Goal: Consume media (video, audio): Consume media (video, audio)

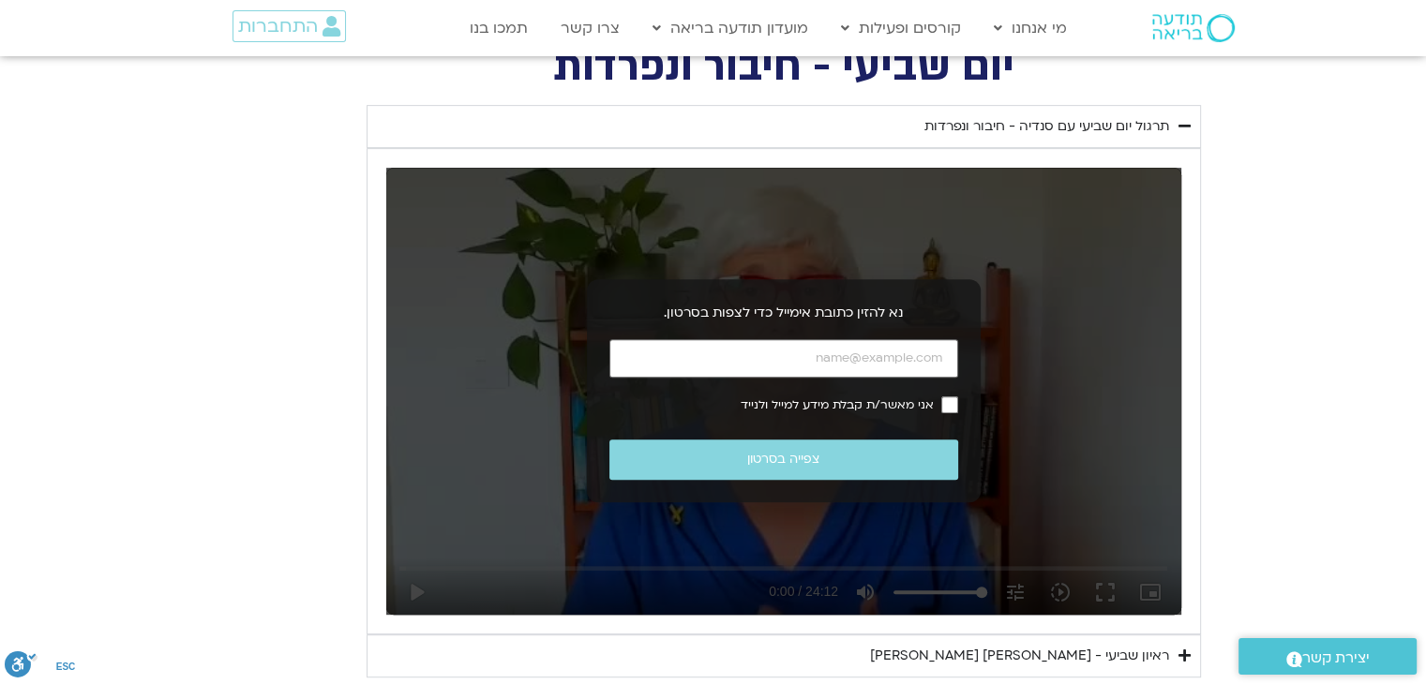
scroll to position [787, 0]
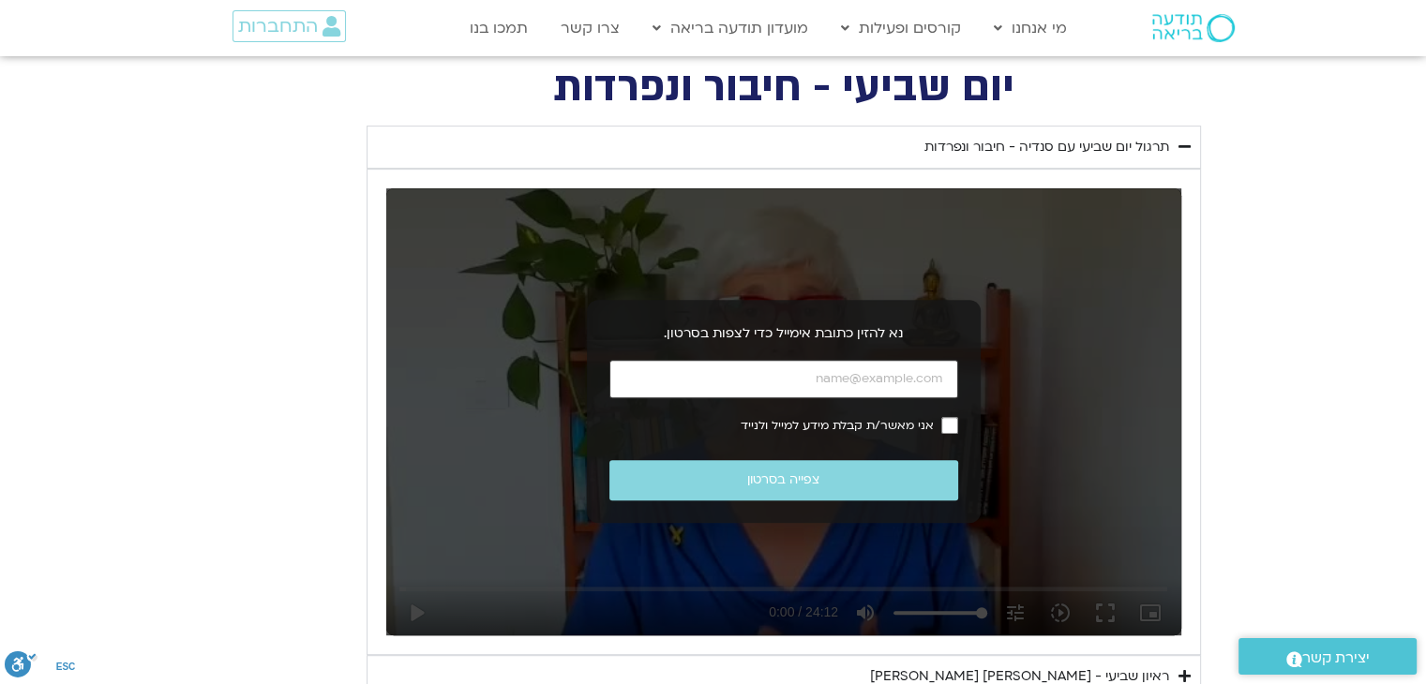
click at [886, 384] on input "כתובת אימייל" at bounding box center [783, 379] width 349 height 38
type input "ם"
type input "[EMAIL_ADDRESS][DOMAIN_NAME]"
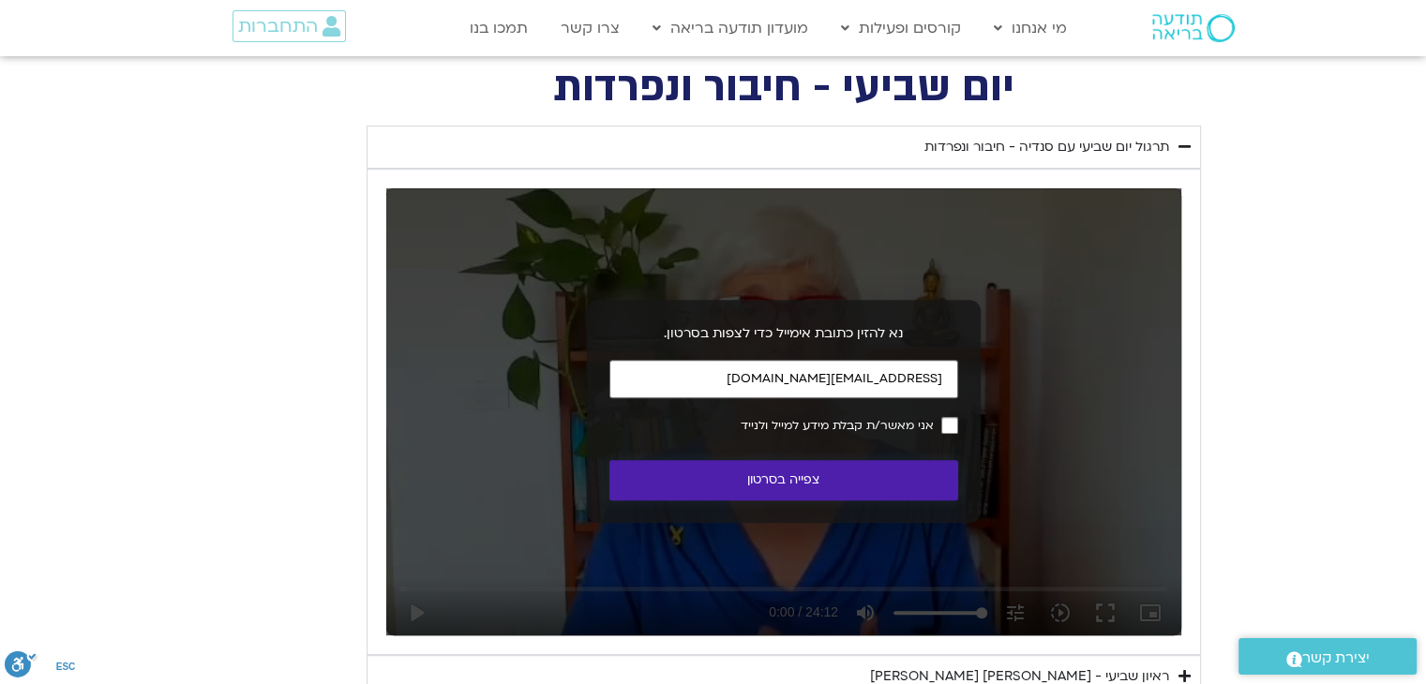
click at [880, 470] on button "צפייה בסרטון" at bounding box center [783, 480] width 349 height 40
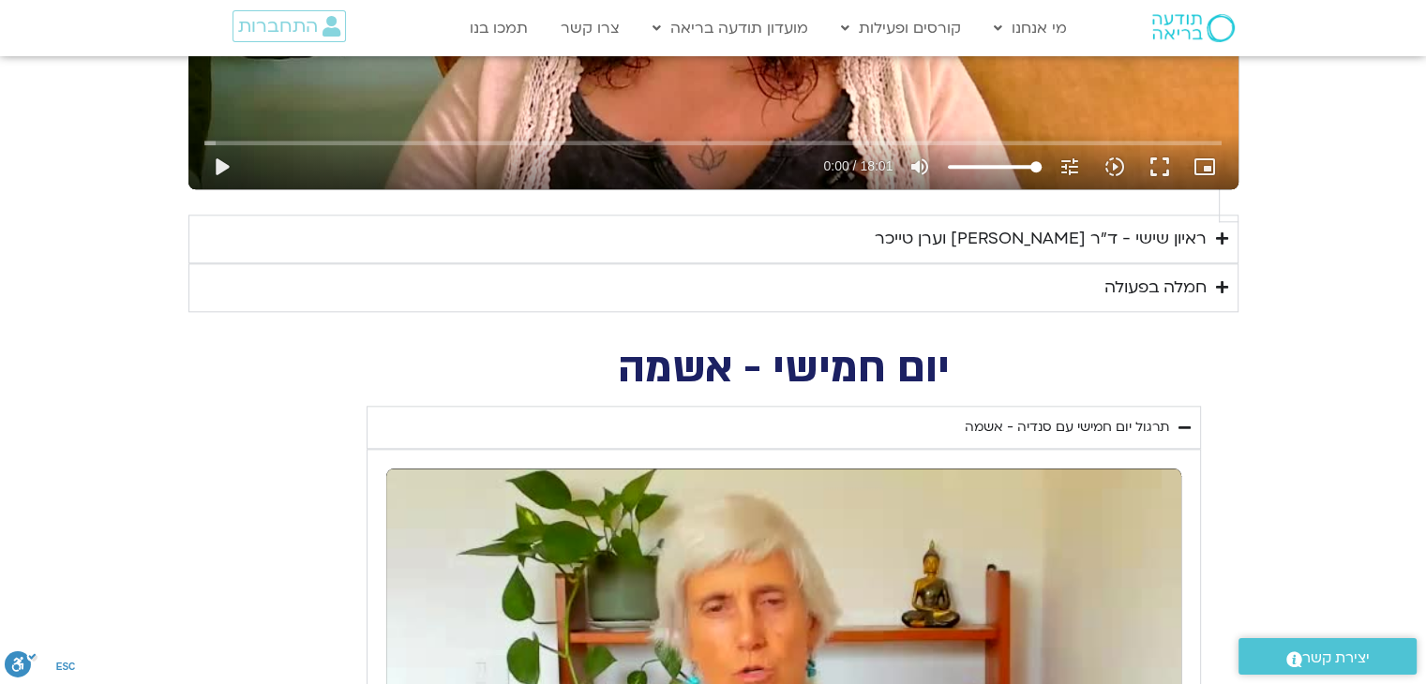
scroll to position [2113, 0]
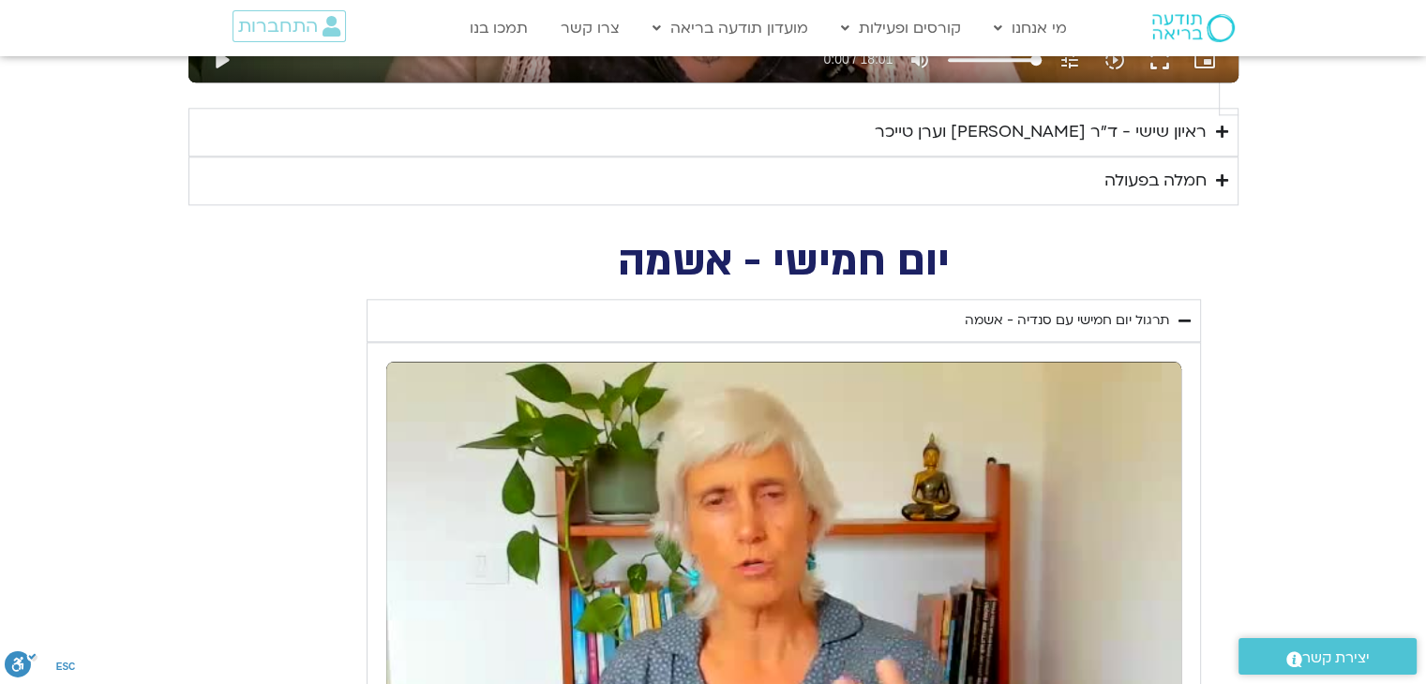
click at [1183, 314] on icon "Accordion. Open links with Enter or Space, close with Escape, and navigate with…" at bounding box center [1184, 321] width 12 height 14
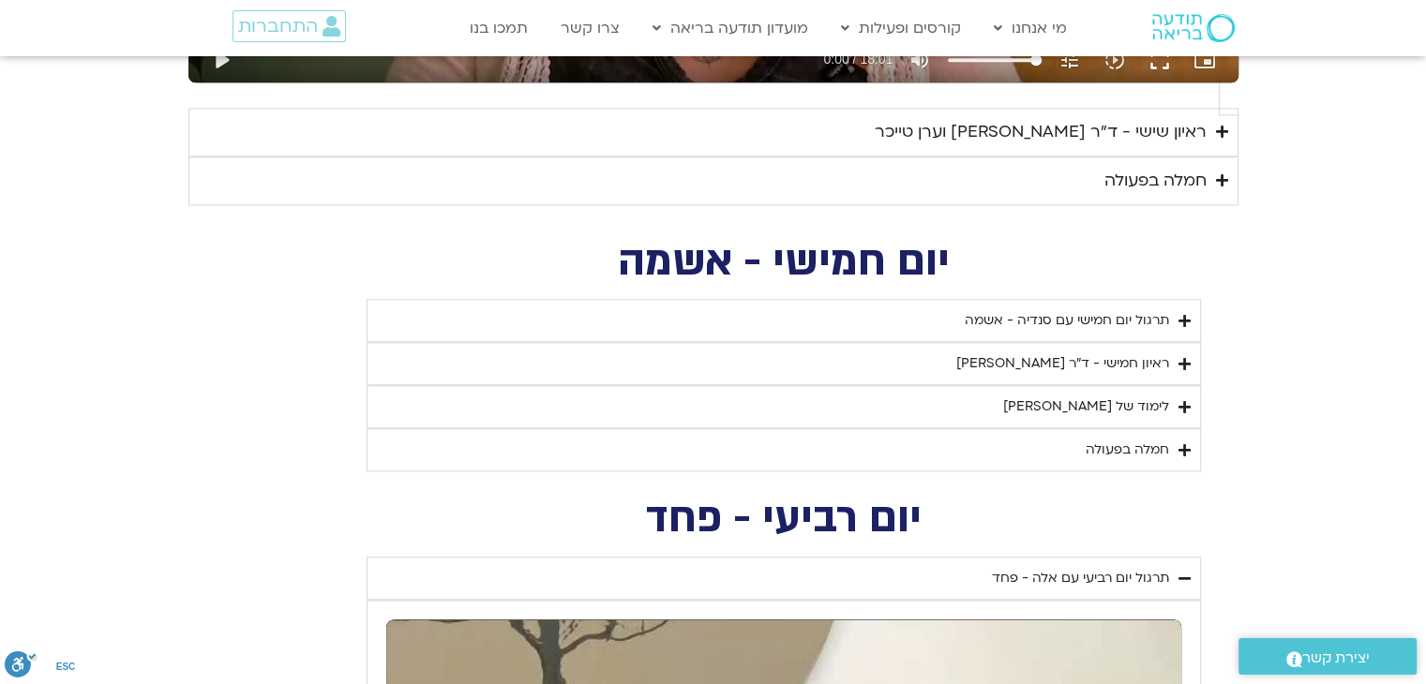
click at [1193, 557] on summary "תרגול יום רביעי עם אלה - פחד" at bounding box center [783, 578] width 834 height 43
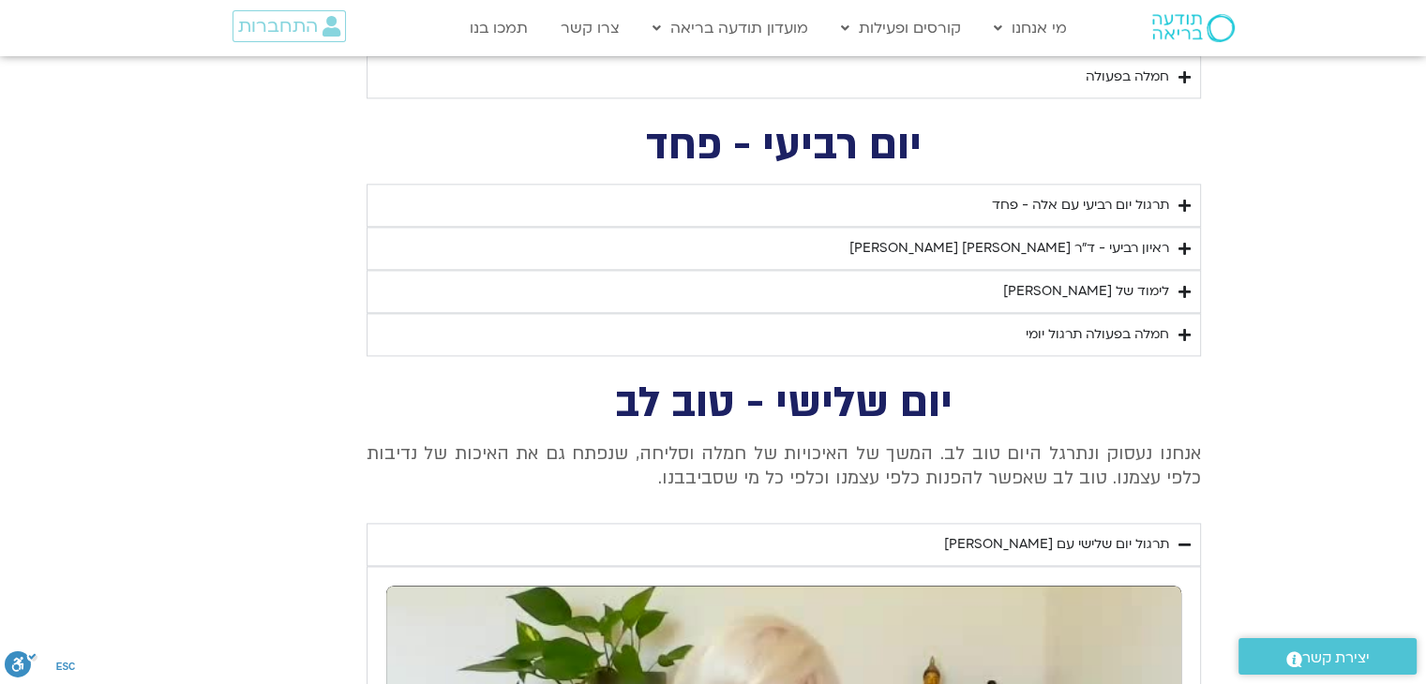
scroll to position [2488, 0]
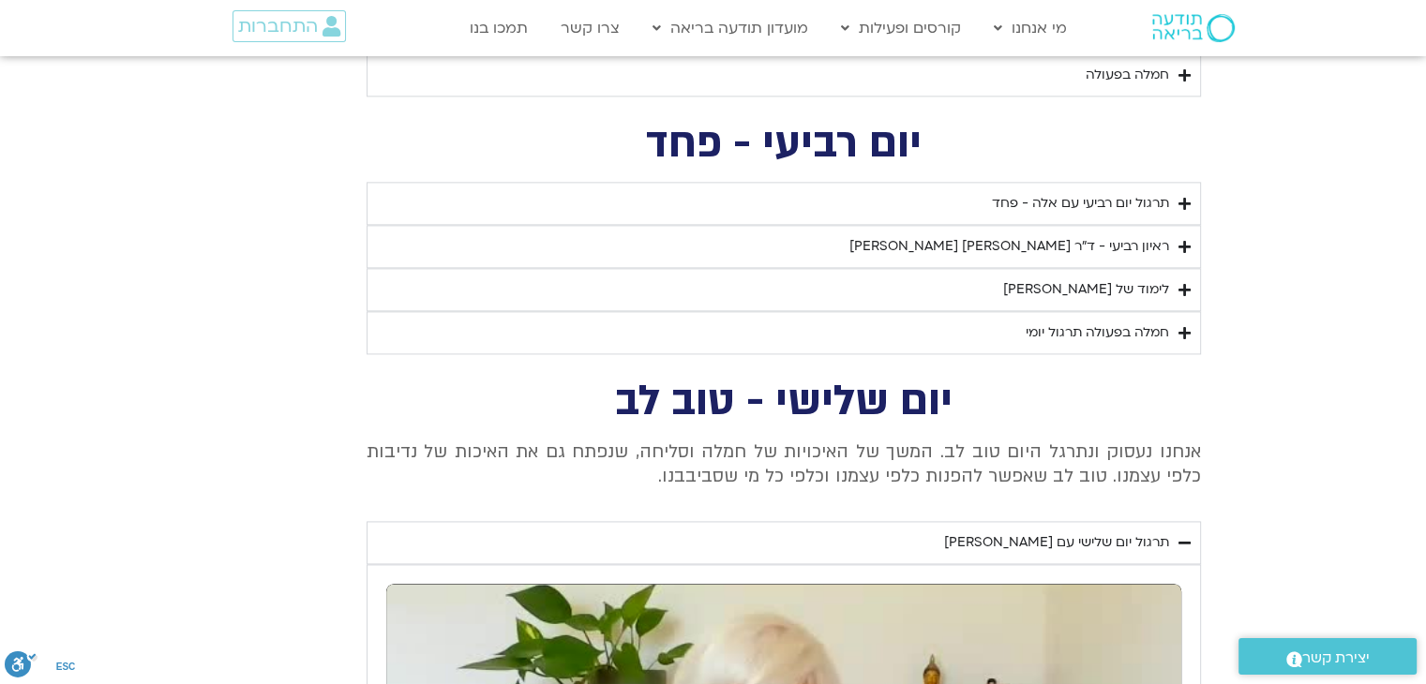
click at [1184, 536] on icon "Accordion. Open links with Enter or Space, close with Escape, and navigate with…" at bounding box center [1184, 543] width 12 height 14
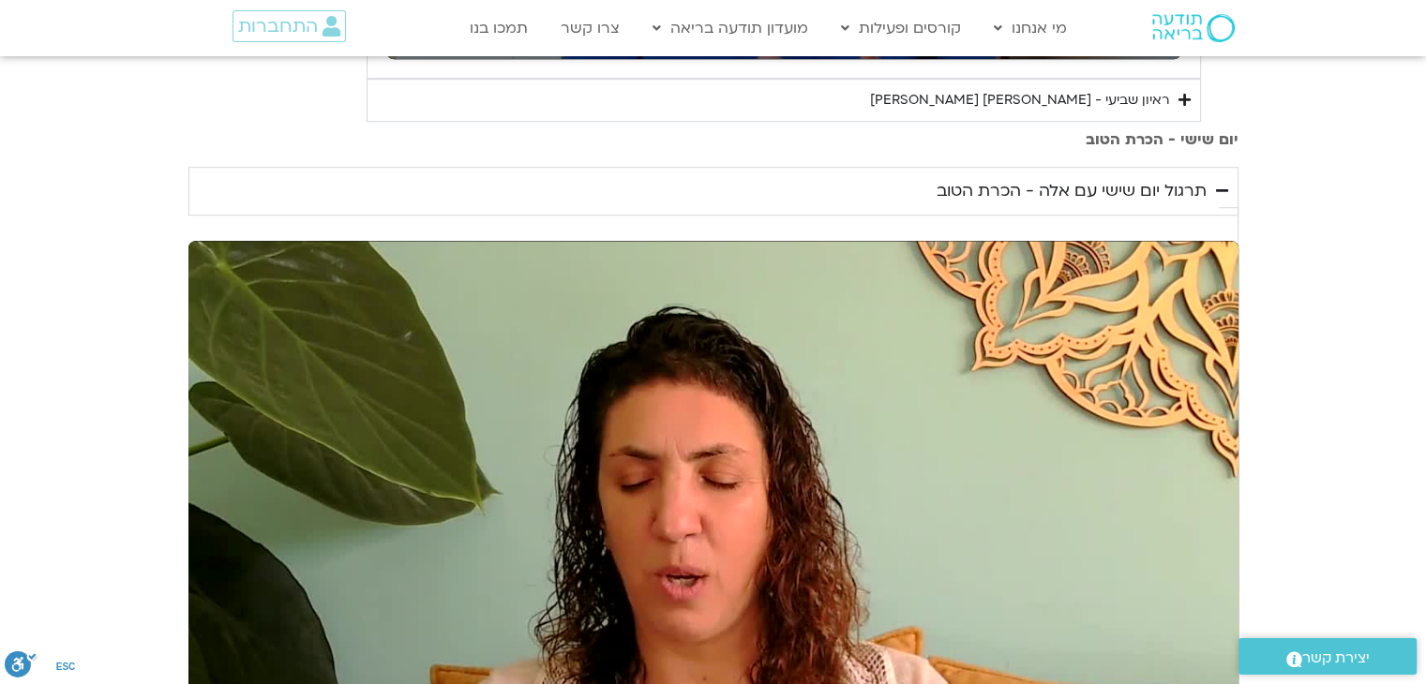
scroll to position [1363, 0]
click at [1216, 199] on icon "Accordion. Open links with Enter or Space, close with Escape, and navigate with…" at bounding box center [1222, 192] width 12 height 14
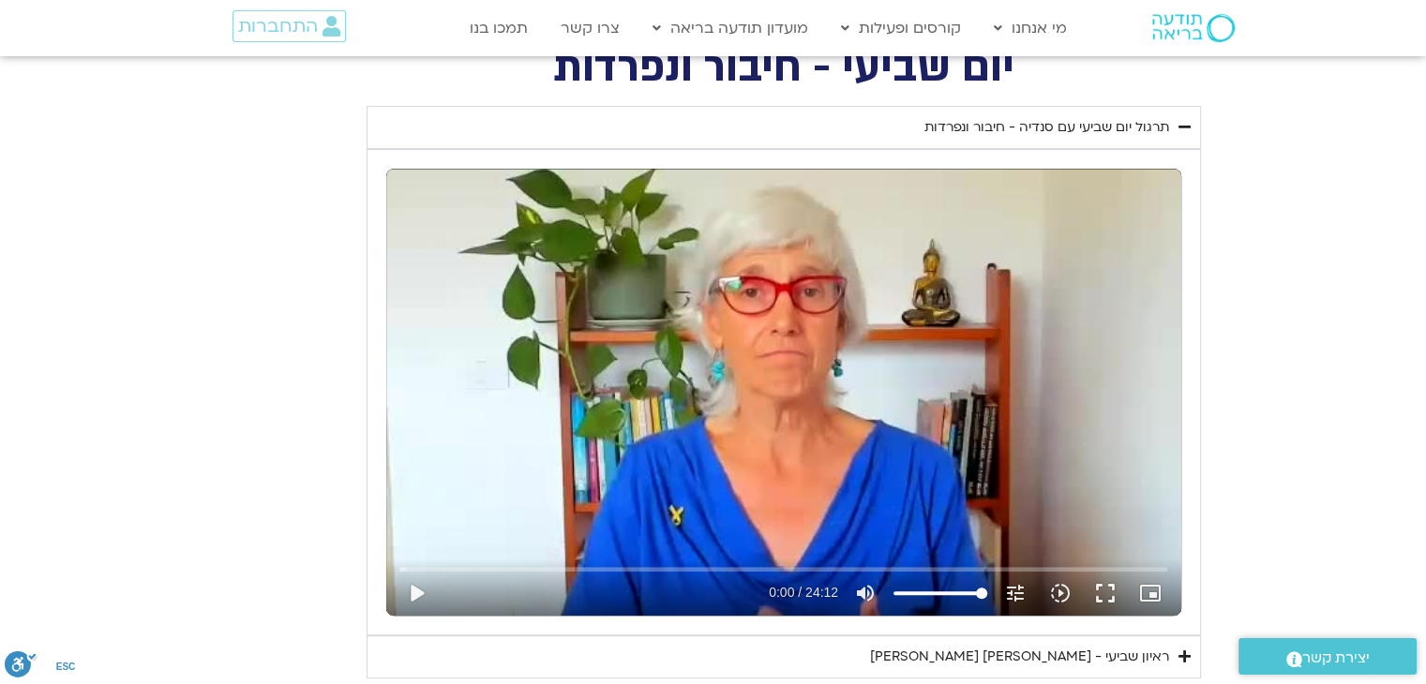
scroll to position [613, 0]
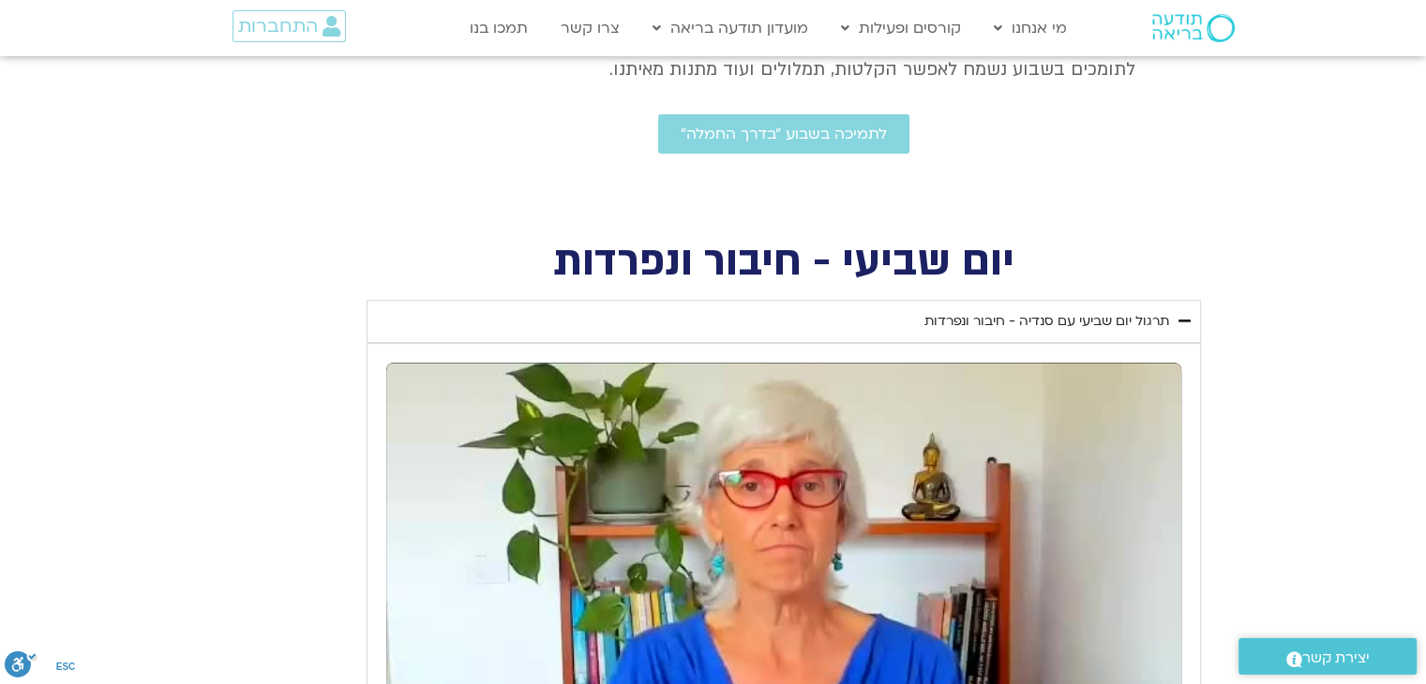
click at [1185, 321] on icon "Accordion. Open links with Enter or Space, close with Escape, and navigate with…" at bounding box center [1184, 321] width 12 height 14
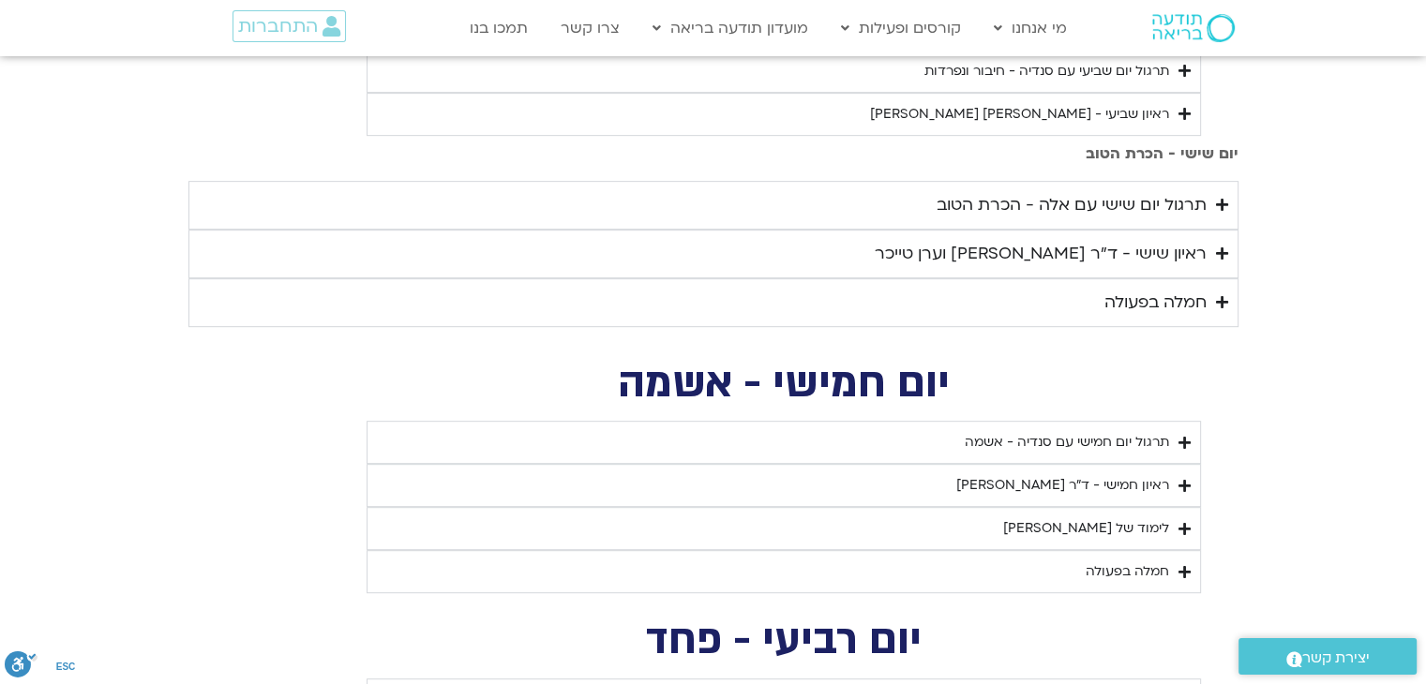
scroll to position [988, 0]
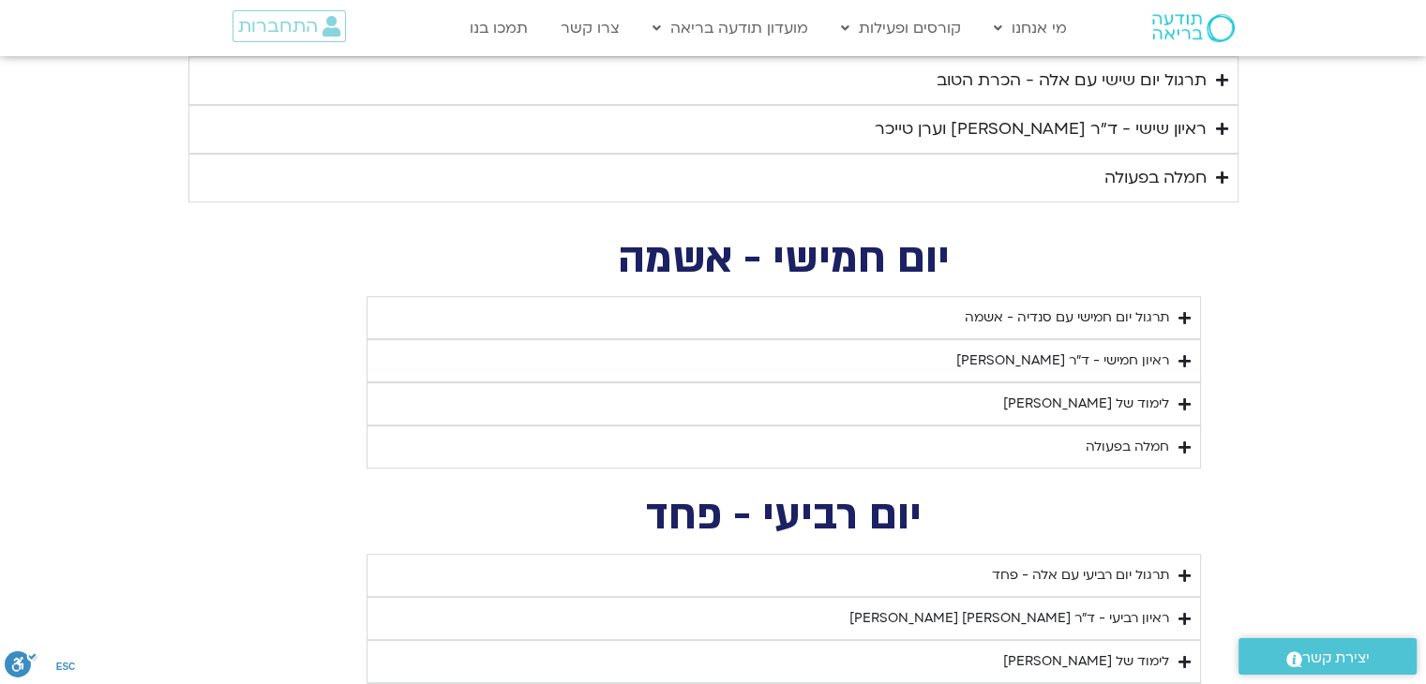
click at [1181, 368] on icon "Accordion. Open links with Enter or Space, close with Escape, and navigate with…" at bounding box center [1184, 361] width 12 height 14
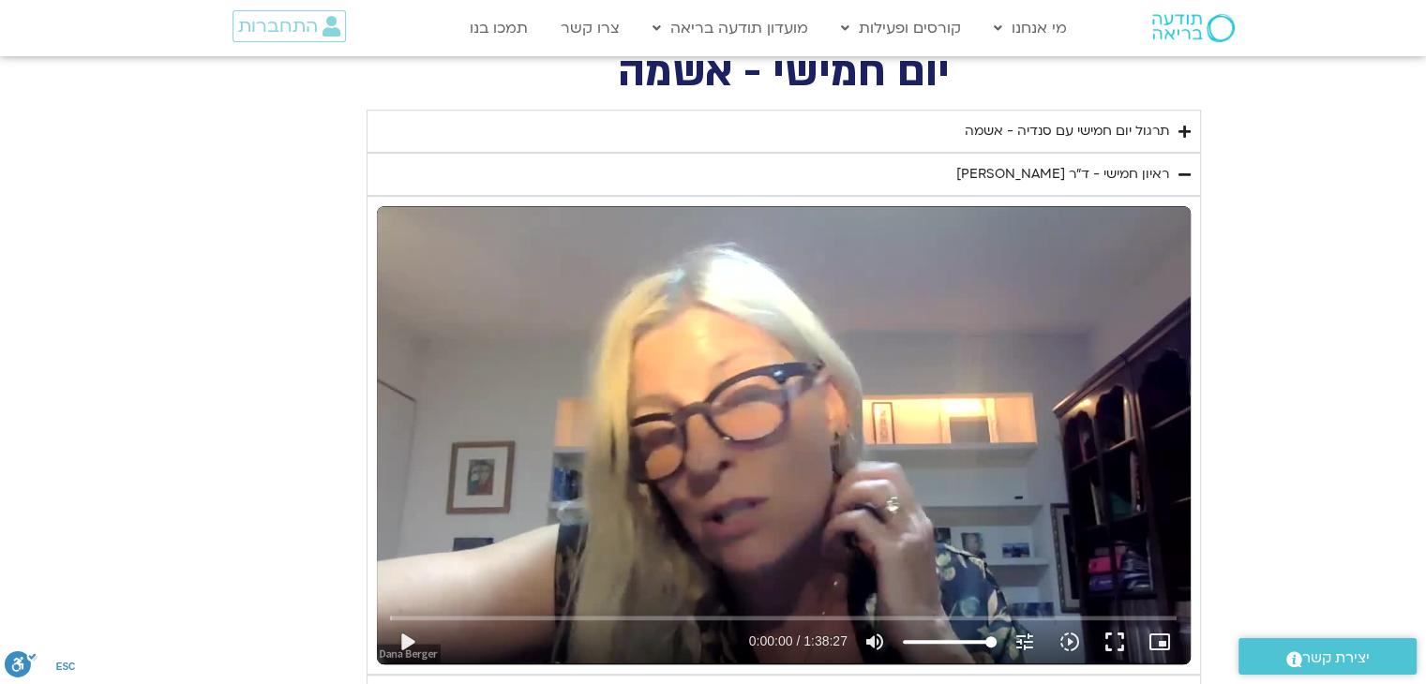
scroll to position [1175, 0]
click at [1185, 180] on icon "Accordion. Open links with Enter or Space, close with Escape, and navigate with…" at bounding box center [1184, 174] width 12 height 14
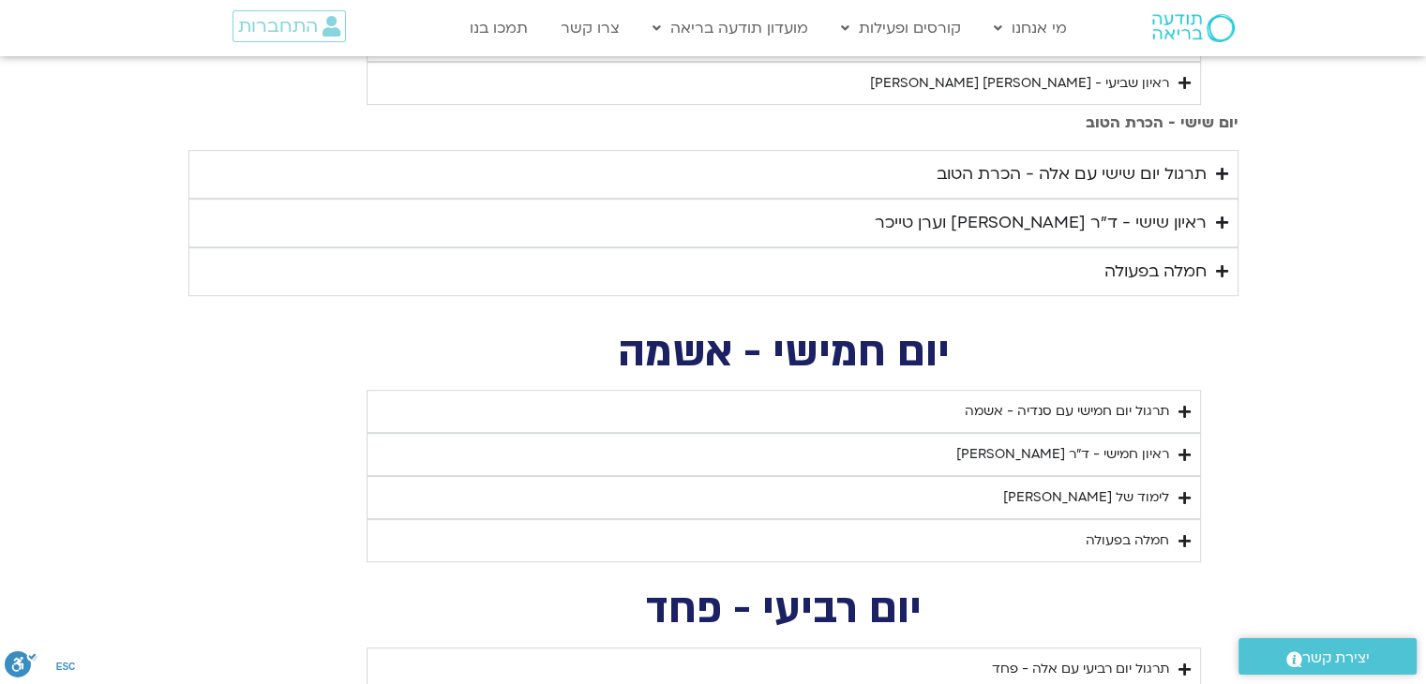
scroll to position [800, 0]
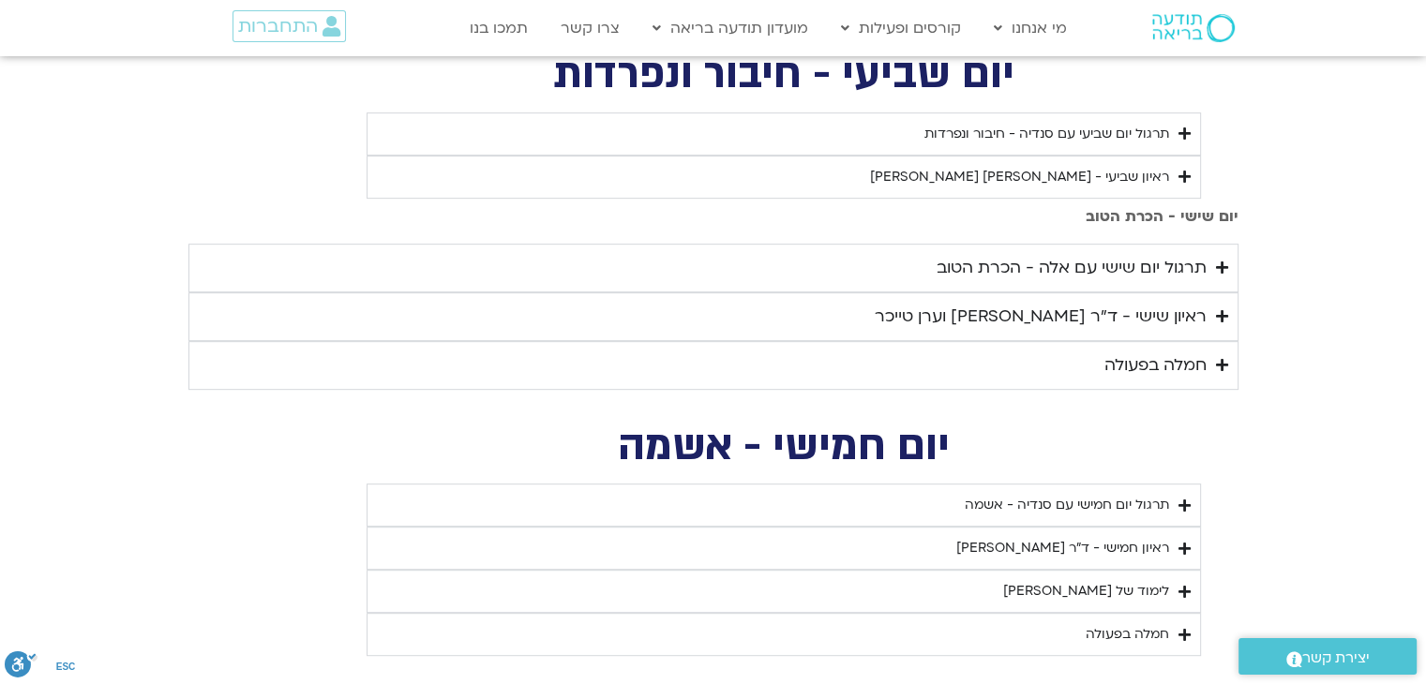
click at [1067, 282] on div "תרגול יום שישי עם אלה - הכרת הטוב" at bounding box center [1071, 268] width 270 height 28
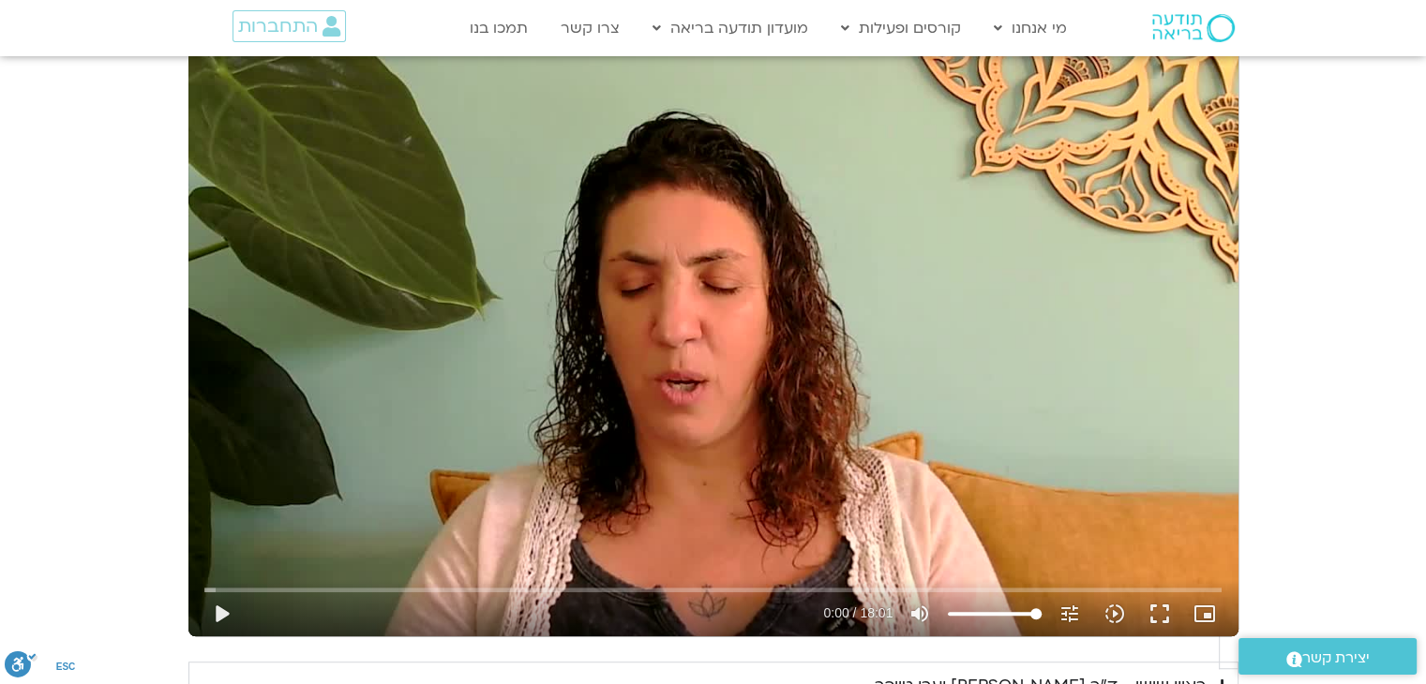
scroll to position [1082, 0]
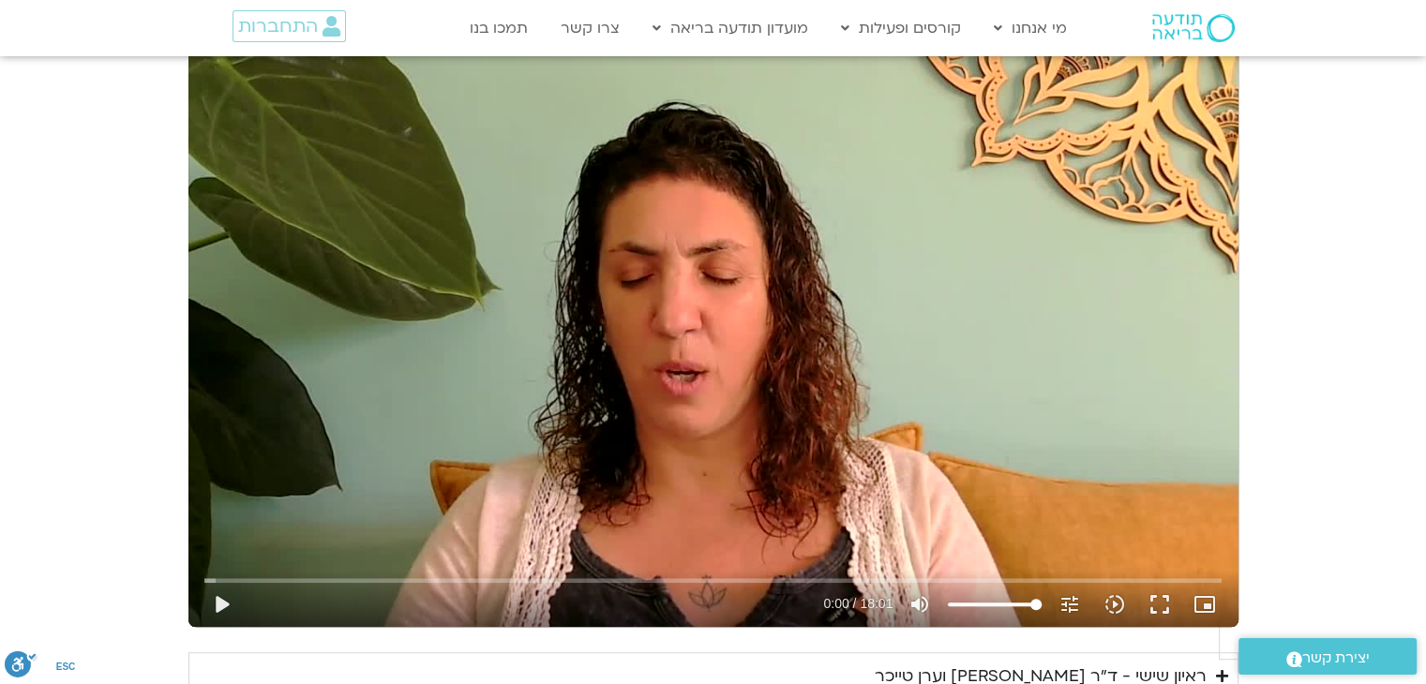
click at [623, 300] on div "Skip Ad 4:03 play_arrow 0:00 / 18:01 volume_up Mute tune Resolution Auto 720p s…" at bounding box center [713, 332] width 1050 height 591
click at [1137, 582] on button "fullscreen" at bounding box center [1159, 604] width 45 height 45
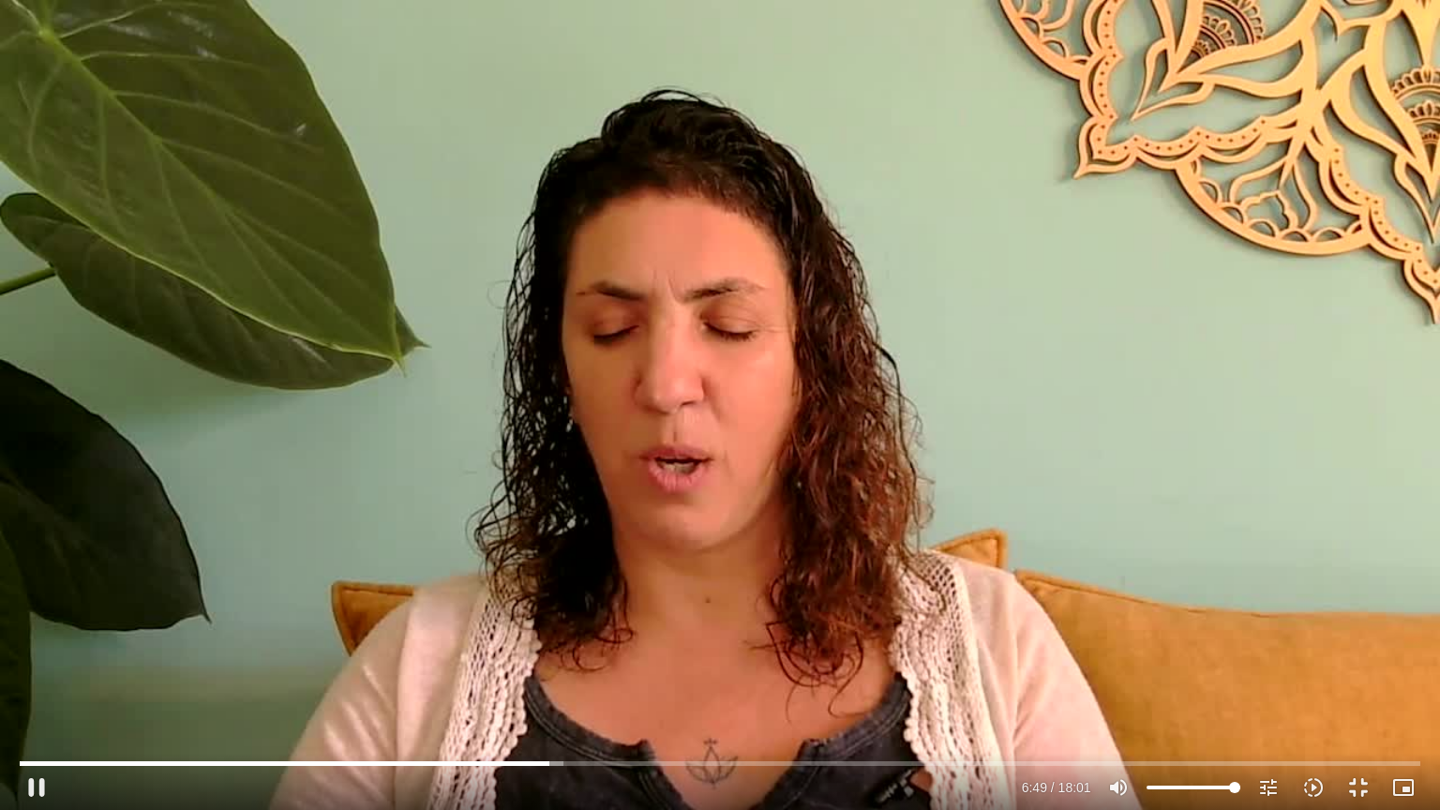
click at [928, 453] on div "Skip Ad 11:41 pause 6:49 / 18:01 volume_up Mute tune Resolution Auto 720p slow_…" at bounding box center [720, 405] width 1440 height 810
click at [755, 275] on div "Skip Ad 11:41 play_arrow 6:49 / 18:01 volume_up Mute tune Resolution Auto 720p …" at bounding box center [720, 405] width 1440 height 810
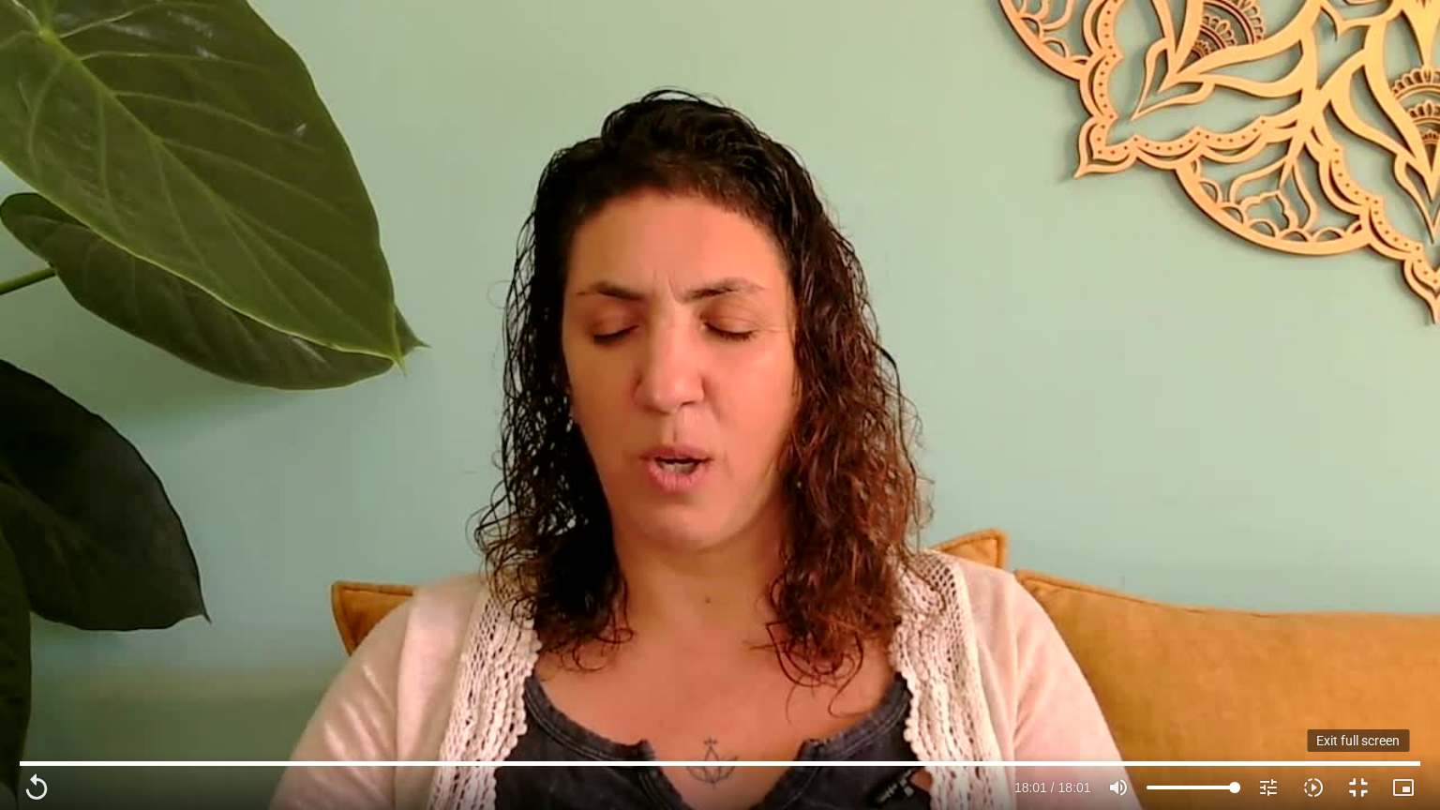
click at [1353, 683] on button "fullscreen_exit" at bounding box center [1358, 787] width 45 height 45
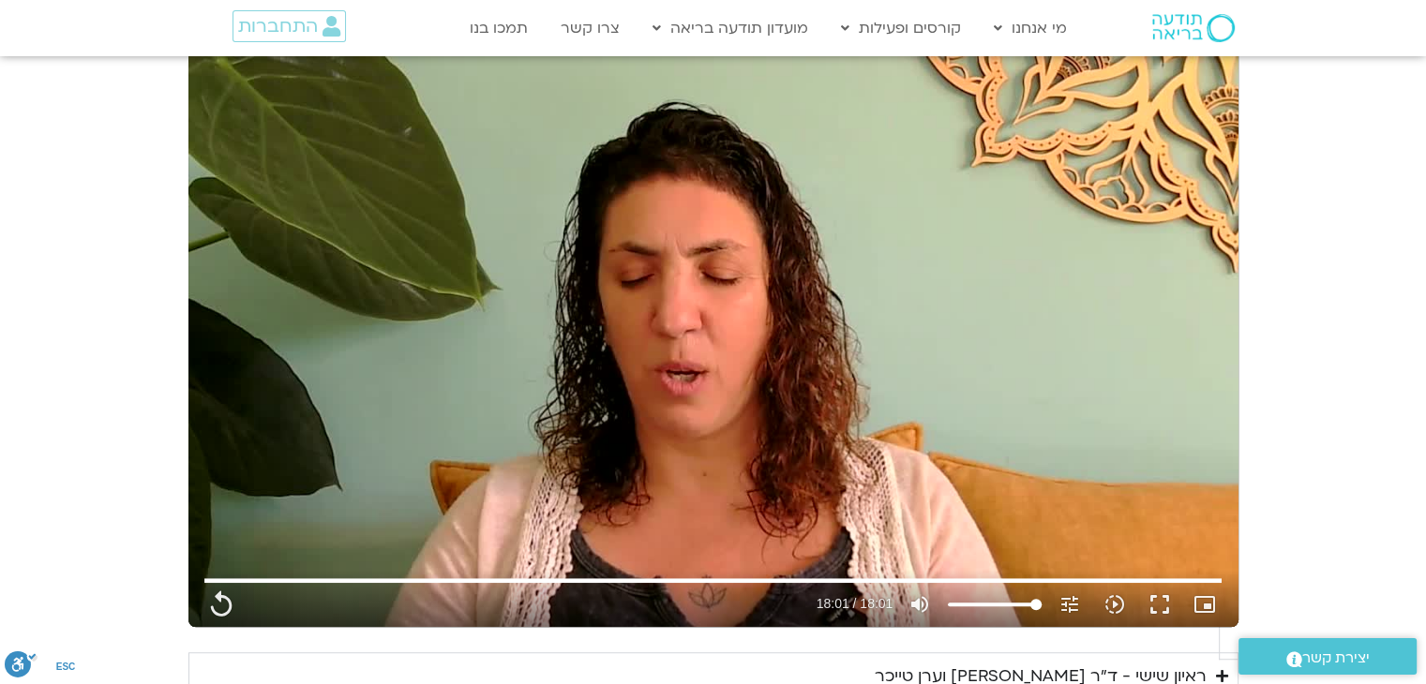
click at [1147, 663] on div "ראיון שישי - ד"ר [PERSON_NAME] וערן טייכר" at bounding box center [1041, 677] width 332 height 28
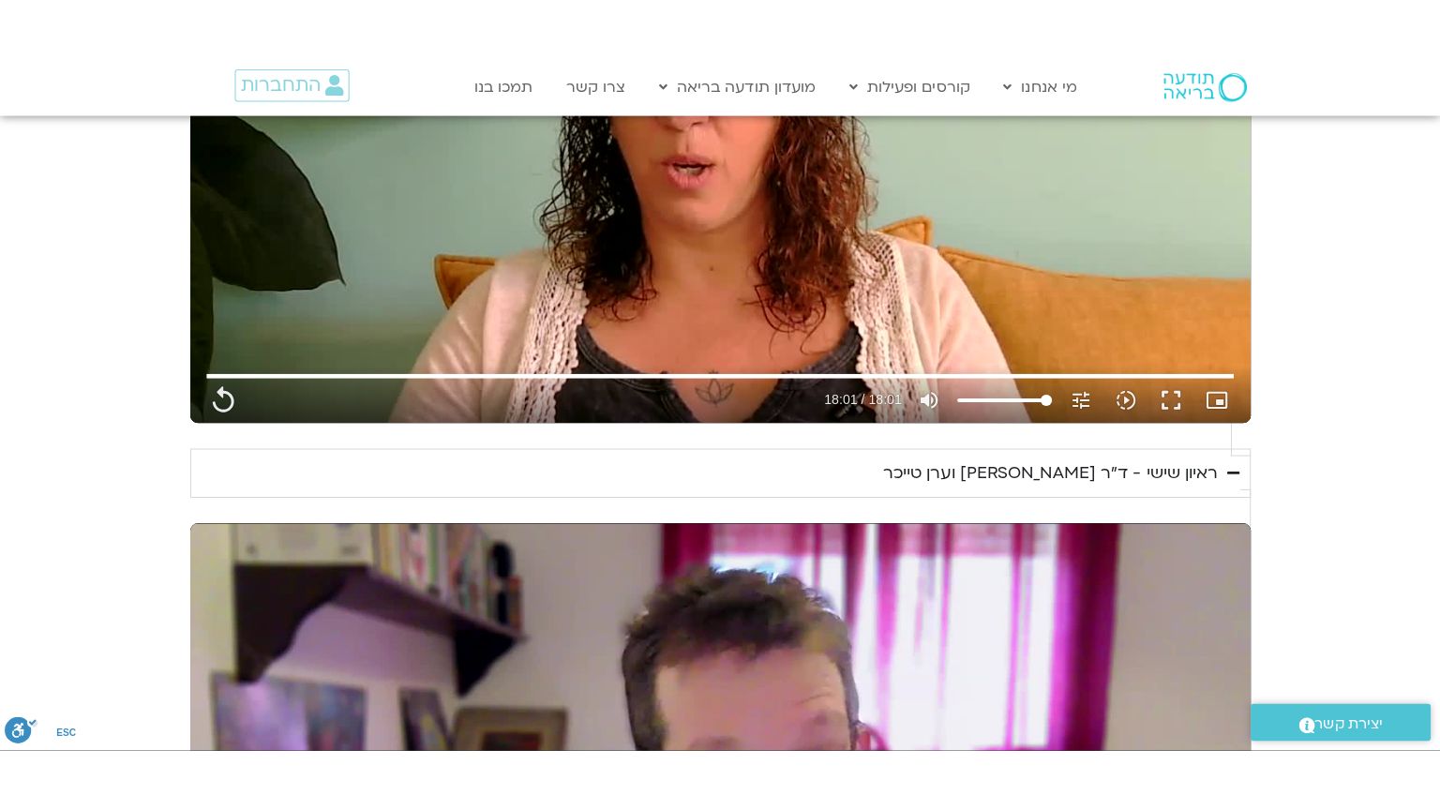
scroll to position [1457, 0]
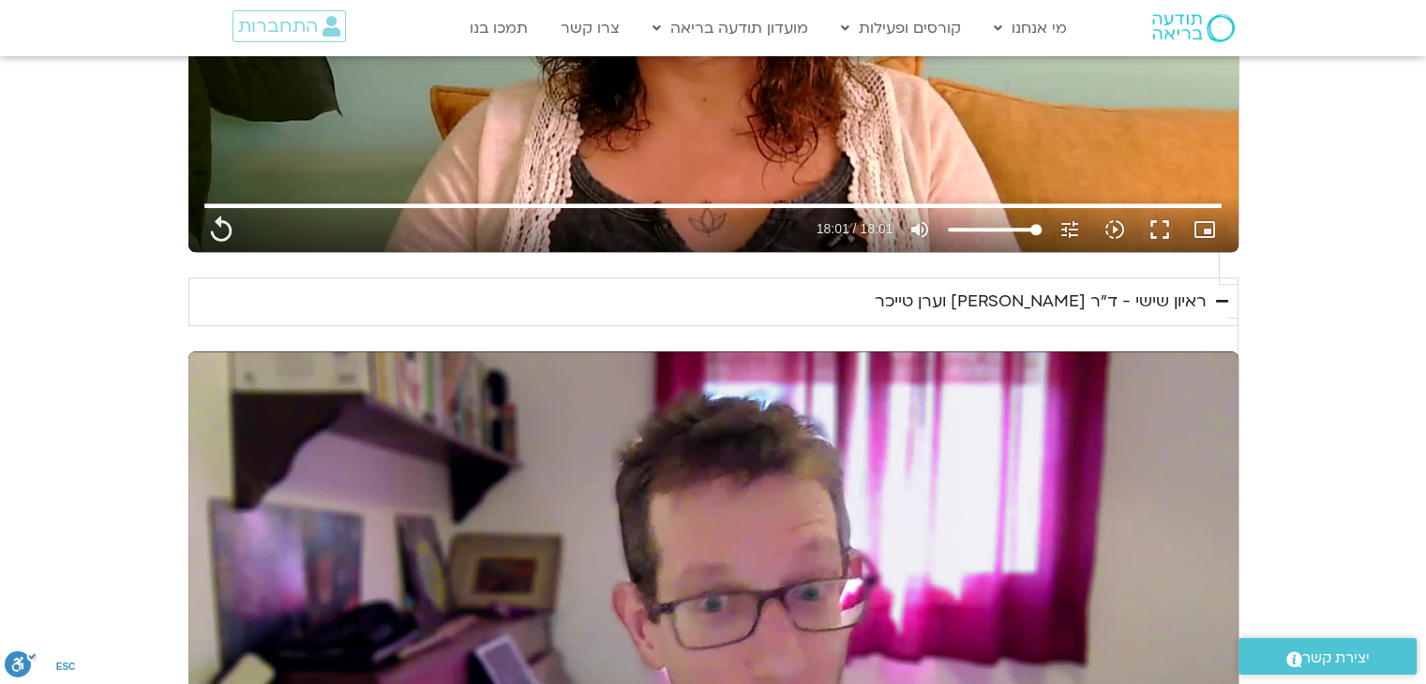
type input "1081.16"
type input "0.153704"
type input "1081.16"
type input "0.286229"
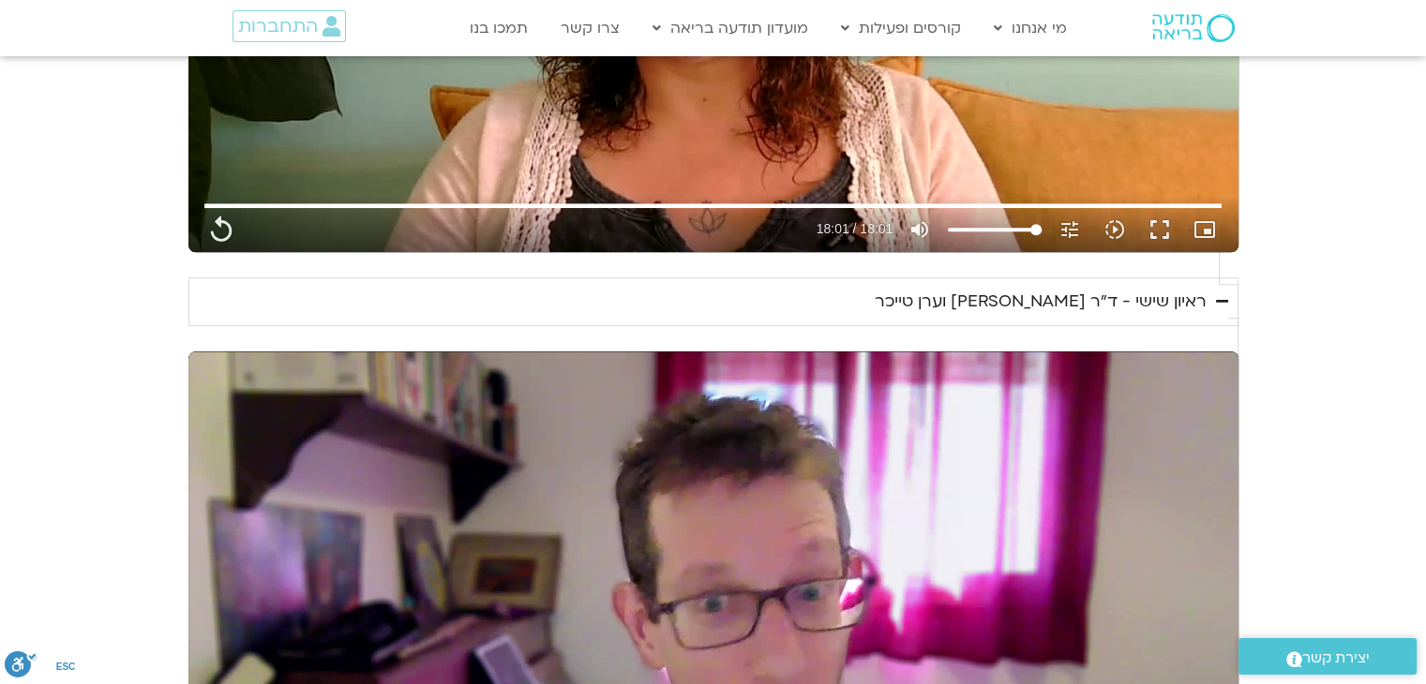
type input "1081.16"
type input "0.419941"
type input "1081.16"
type input "0.469774"
type input "1081.16"
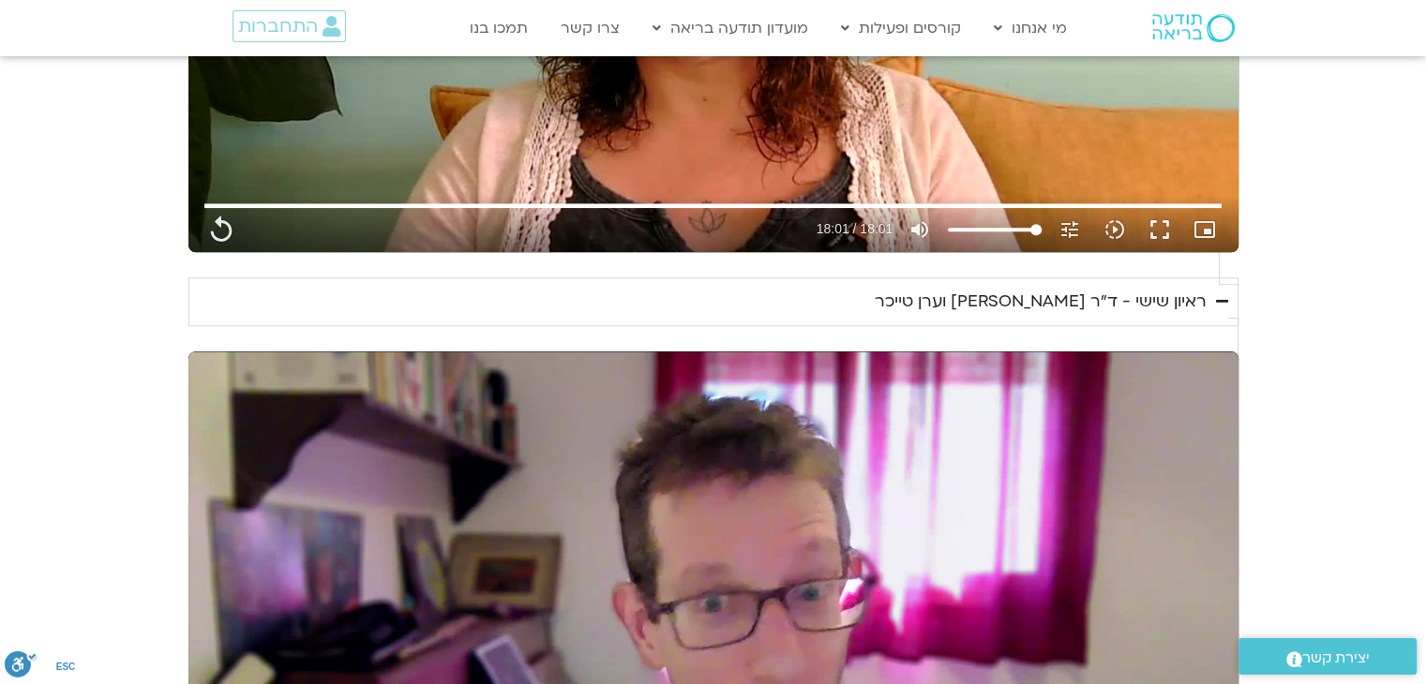
type input "0.686009"
type input "1081.16"
type input "0.819417"
type input "1081.16"
type input "0.936546"
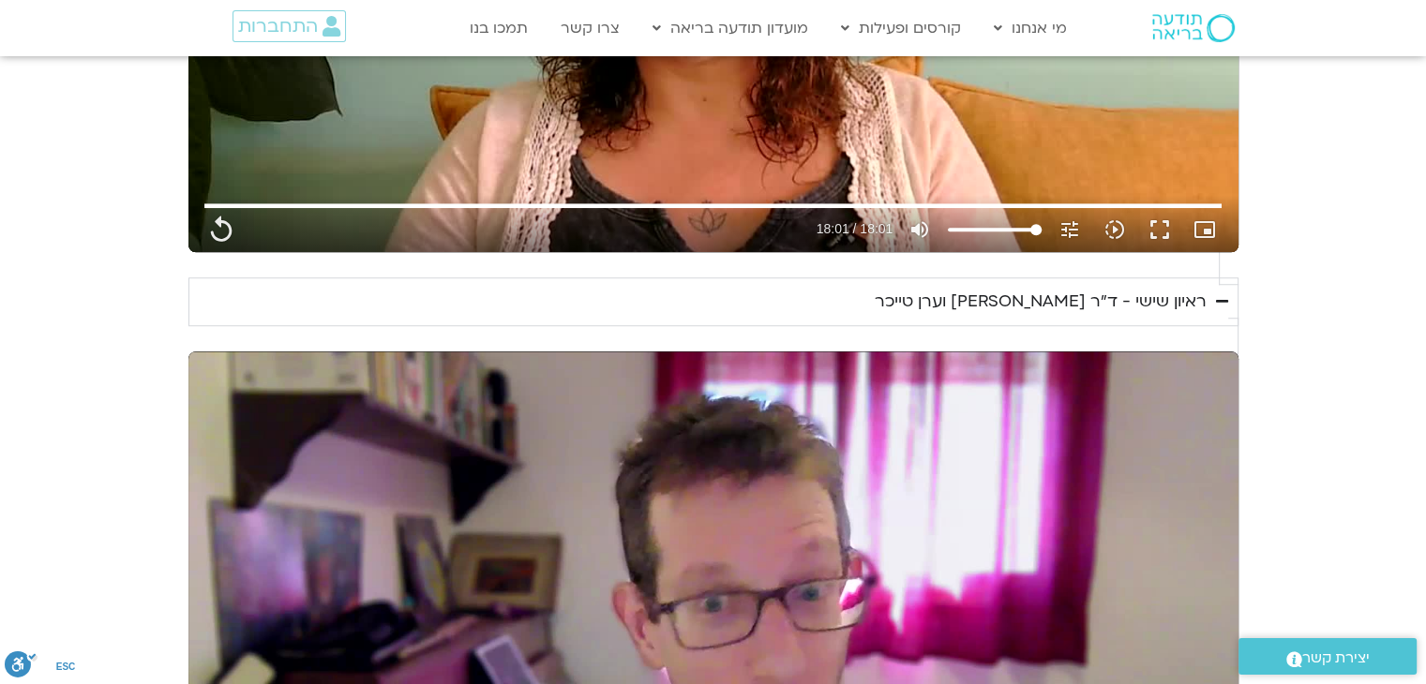
type input "1081.16"
type input "1.07005"
type input "1081.16"
type input "1.202384"
type input "1081.16"
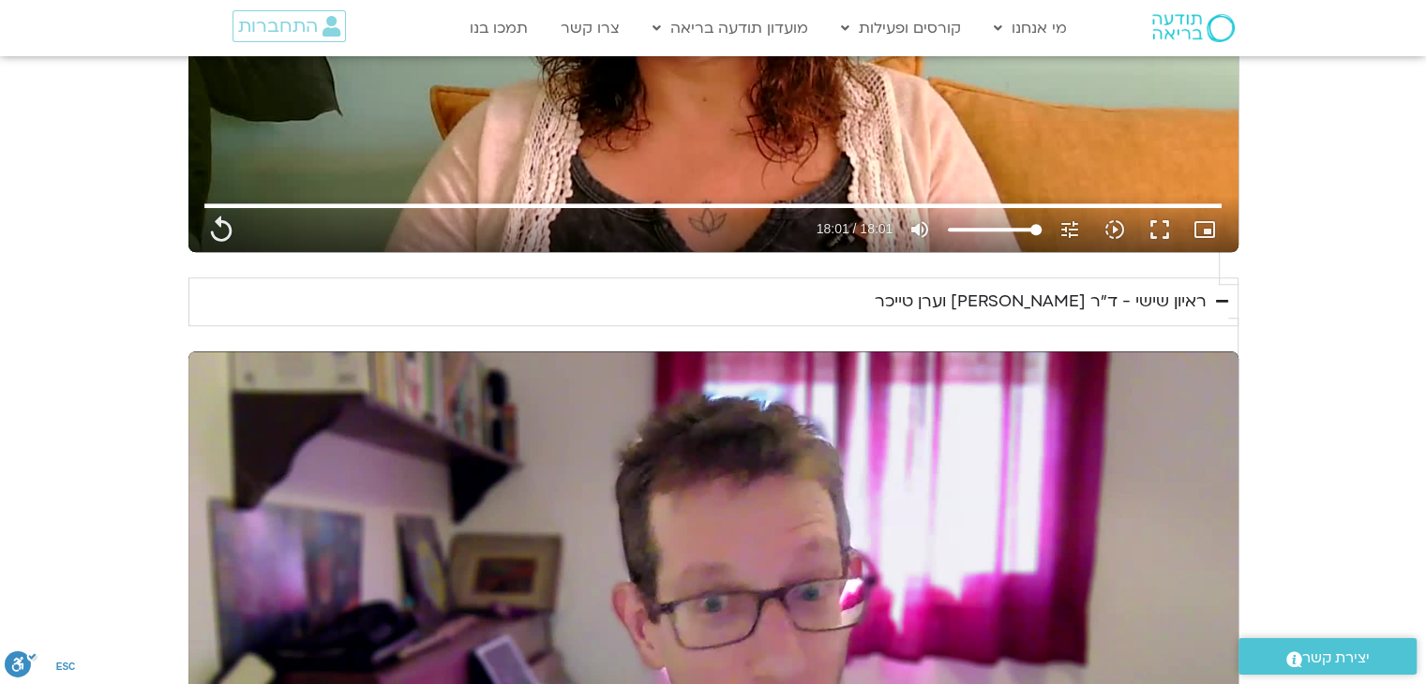
type input "1.33647"
type input "1081.16"
type input "1.471074"
type input "1081.16"
type input "1.602424"
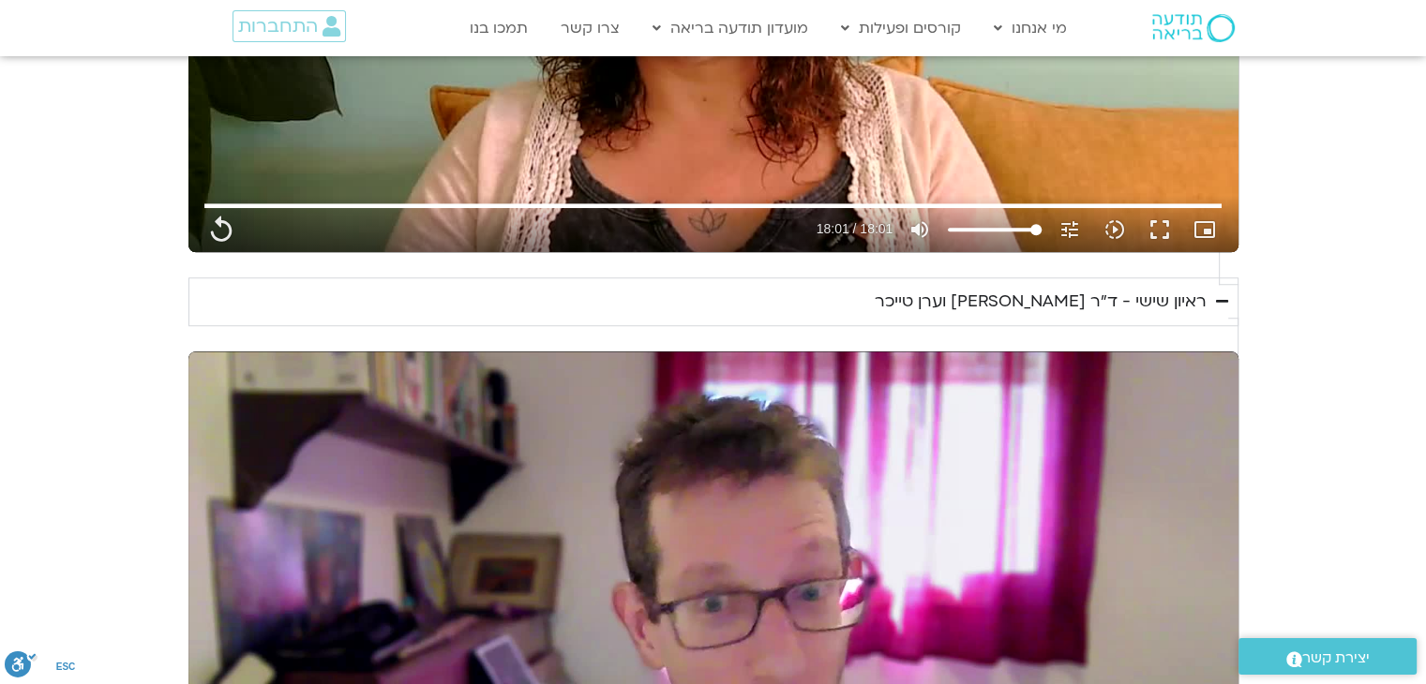
type input "1081.16"
type input "1.670401"
type input "1081.16"
type input "1.755549"
type input "1081.16"
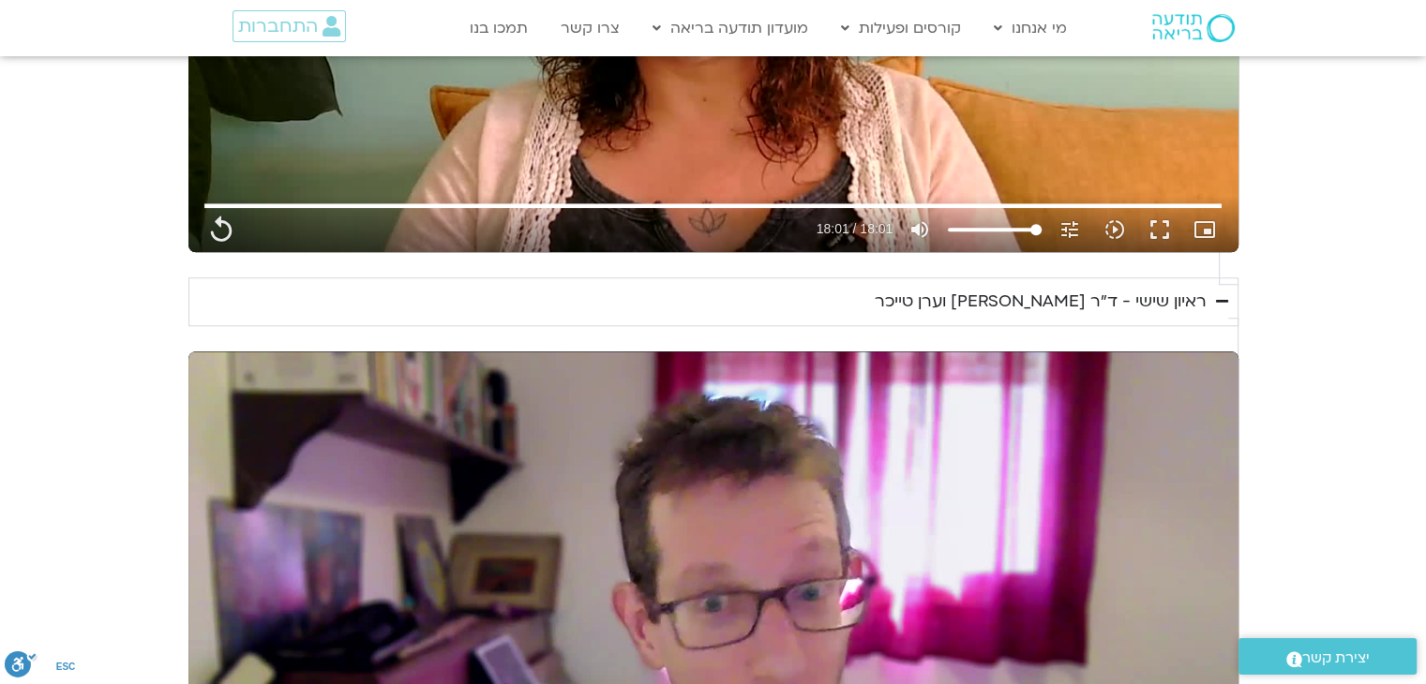
type input "1.885868"
type input "1081.16"
type input "2.070441"
type input "1081.16"
type input "2.23722"
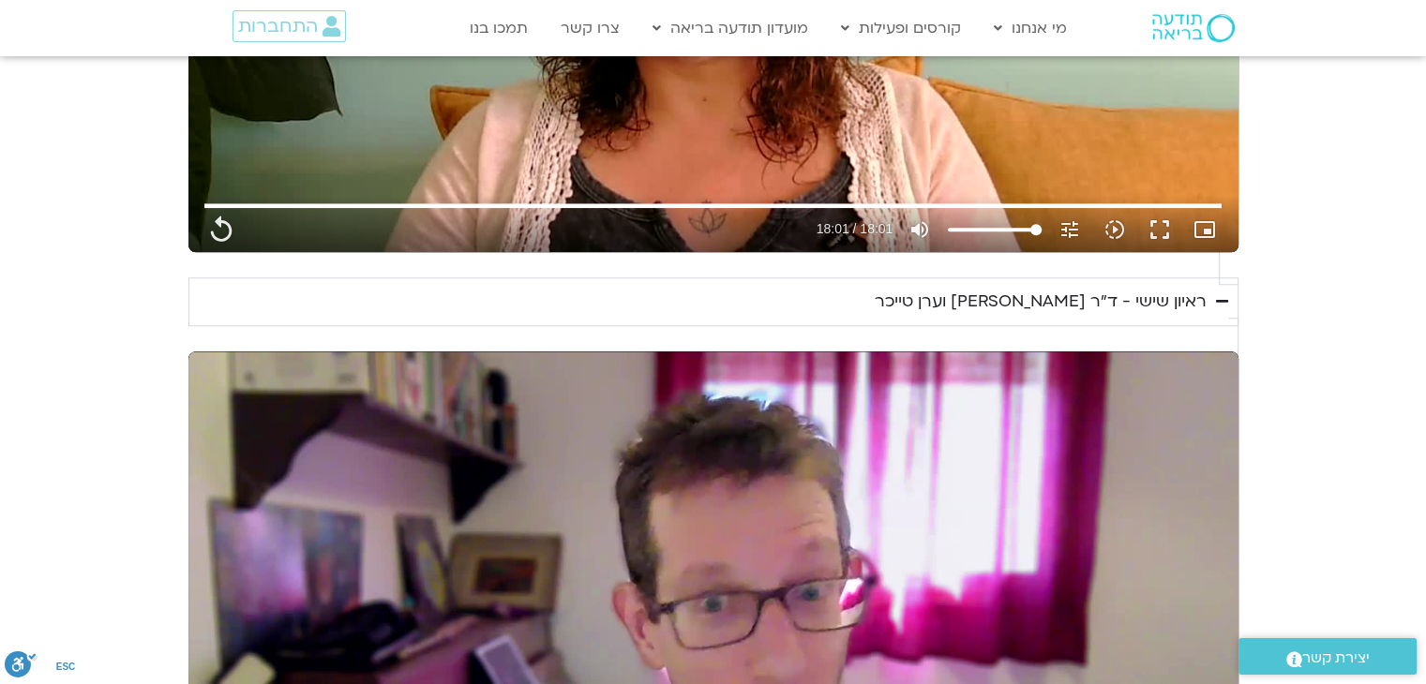
type input "1081.16"
type input "2.274408"
type input "1081.16"
type input "2.402379"
type input "1081.16"
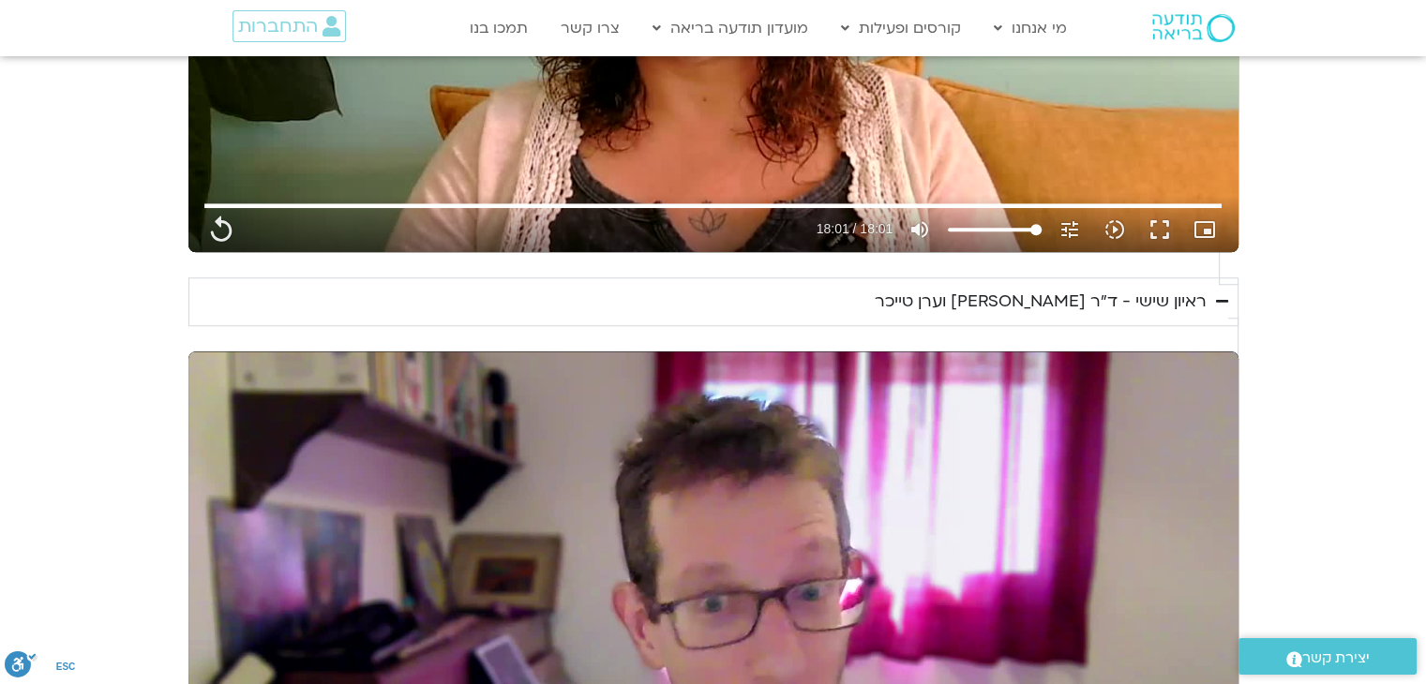
type input "2.535538"
type input "1081.16"
type input "2.7136"
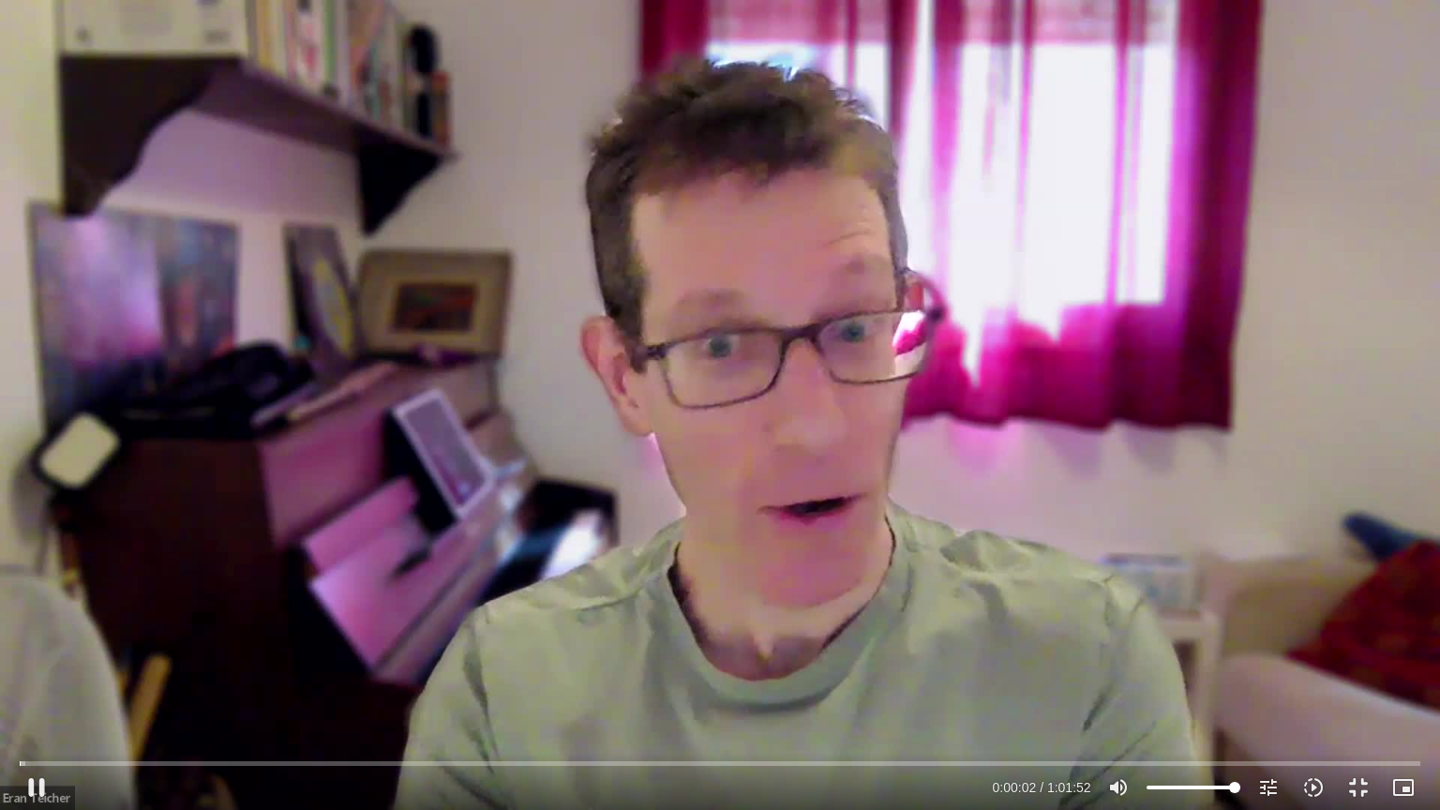
type input "1081.16"
type input "2.797635"
type input "1081.16"
type input "2.925237"
type input "1081.16"
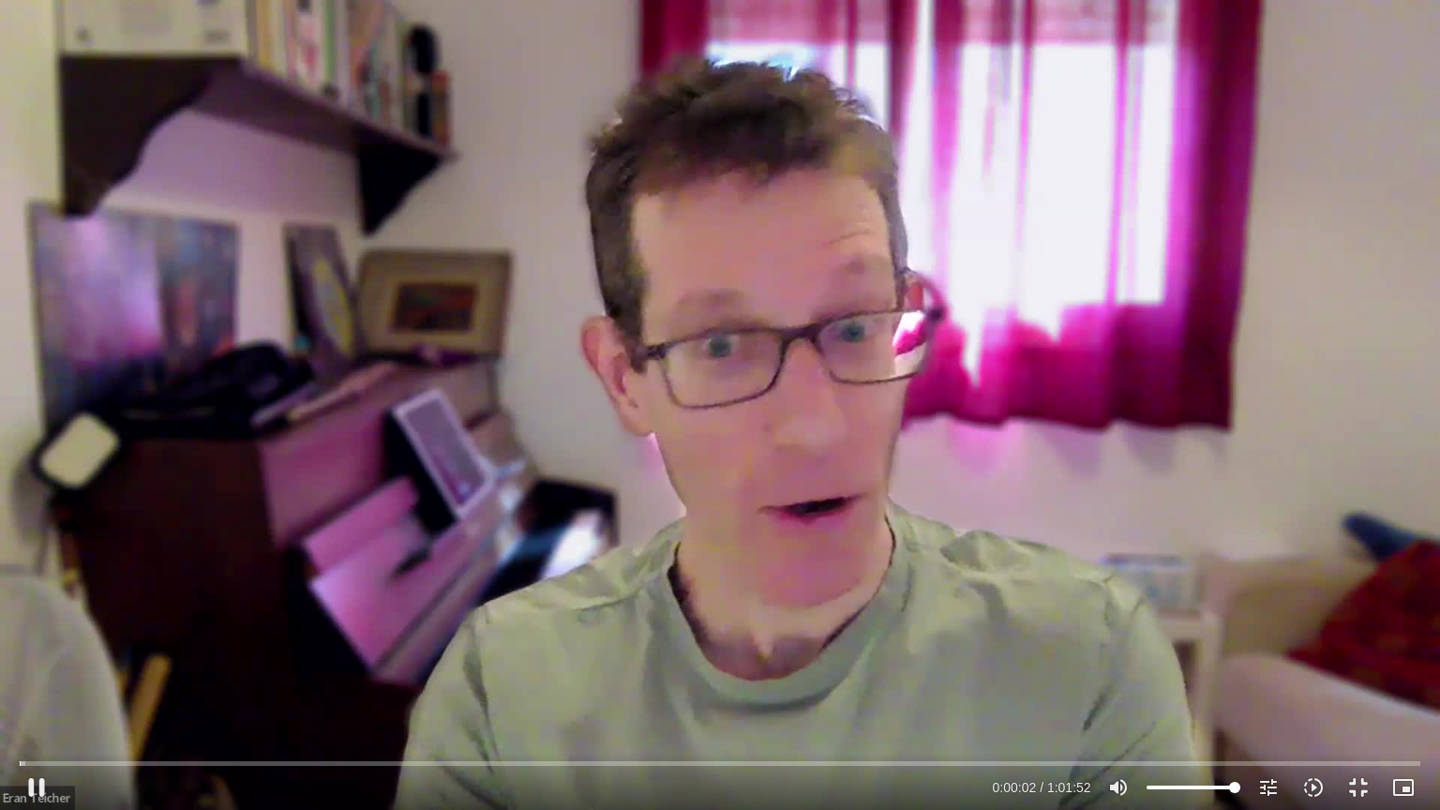
type input "3.053736"
type input "1081.16"
type input "3.192999"
type input "1081.16"
type input "3.335415"
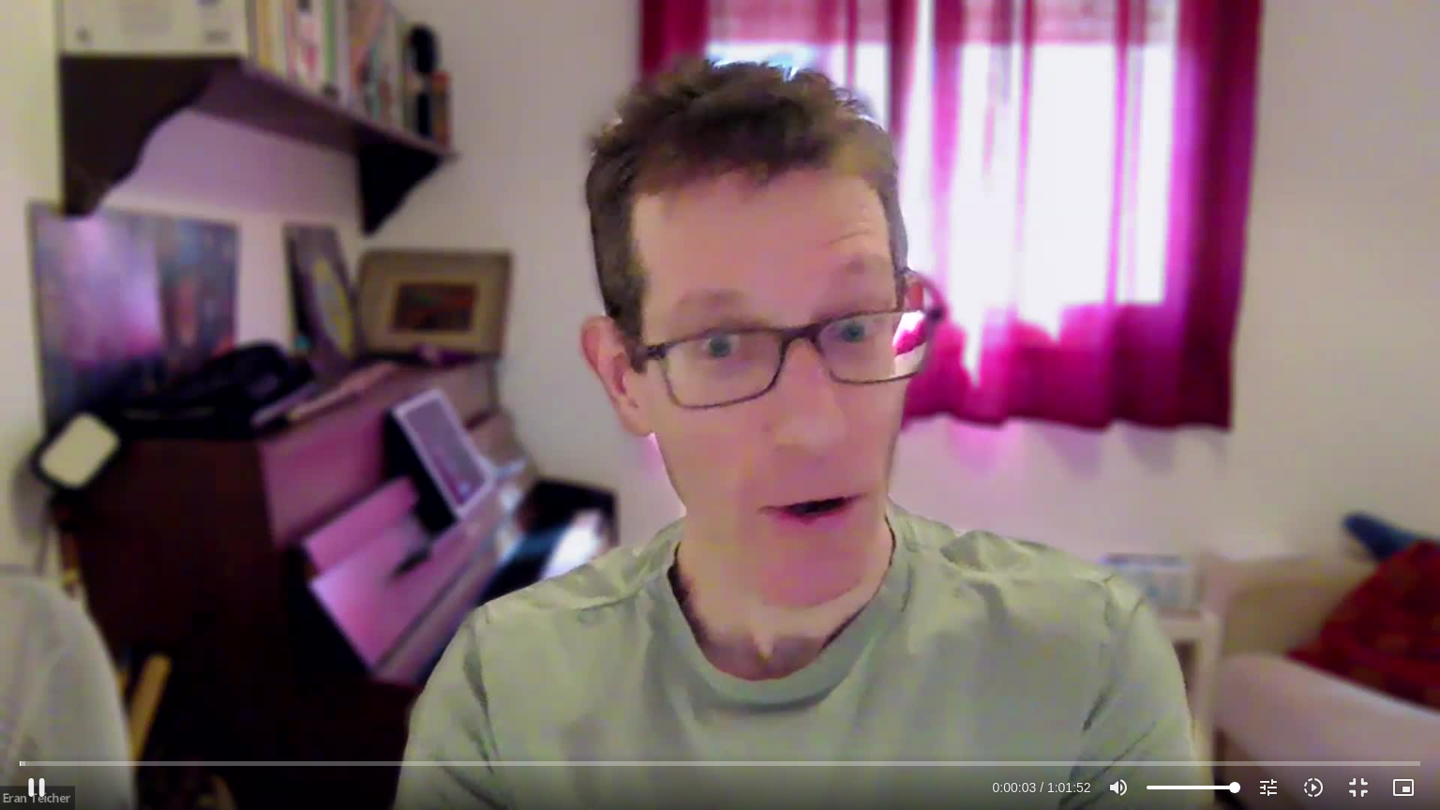
type input "1081.16"
type input "3.462164"
type input "1081.16"
type input "3.706003"
type input "1081.16"
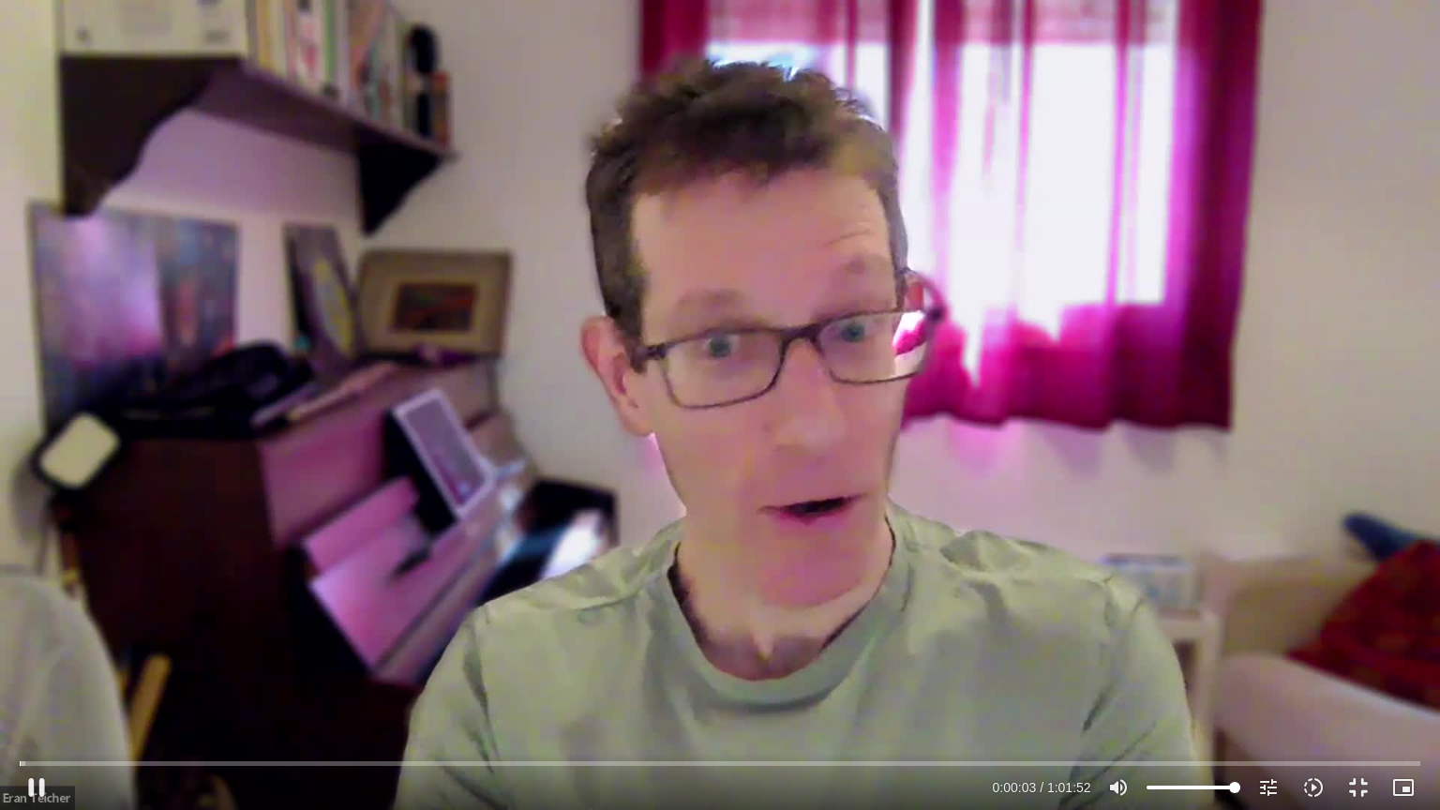
type input "3.839624"
type input "1081.16"
type input "3.973017"
type input "1081.16"
type input "4.089633"
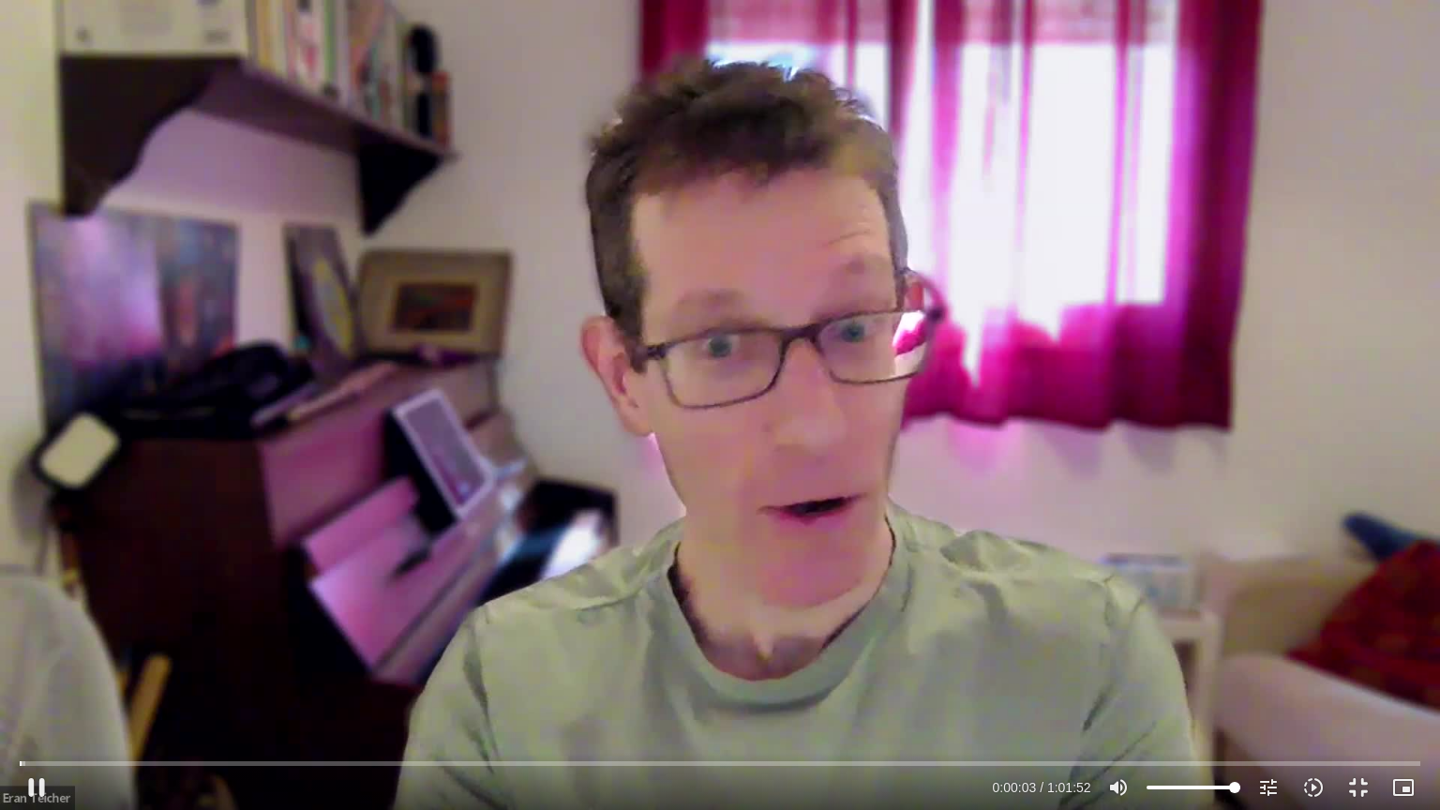
type input "1081.16"
type input "4.239693"
type input "1081.16"
type input "4.372095"
type input "1081.16"
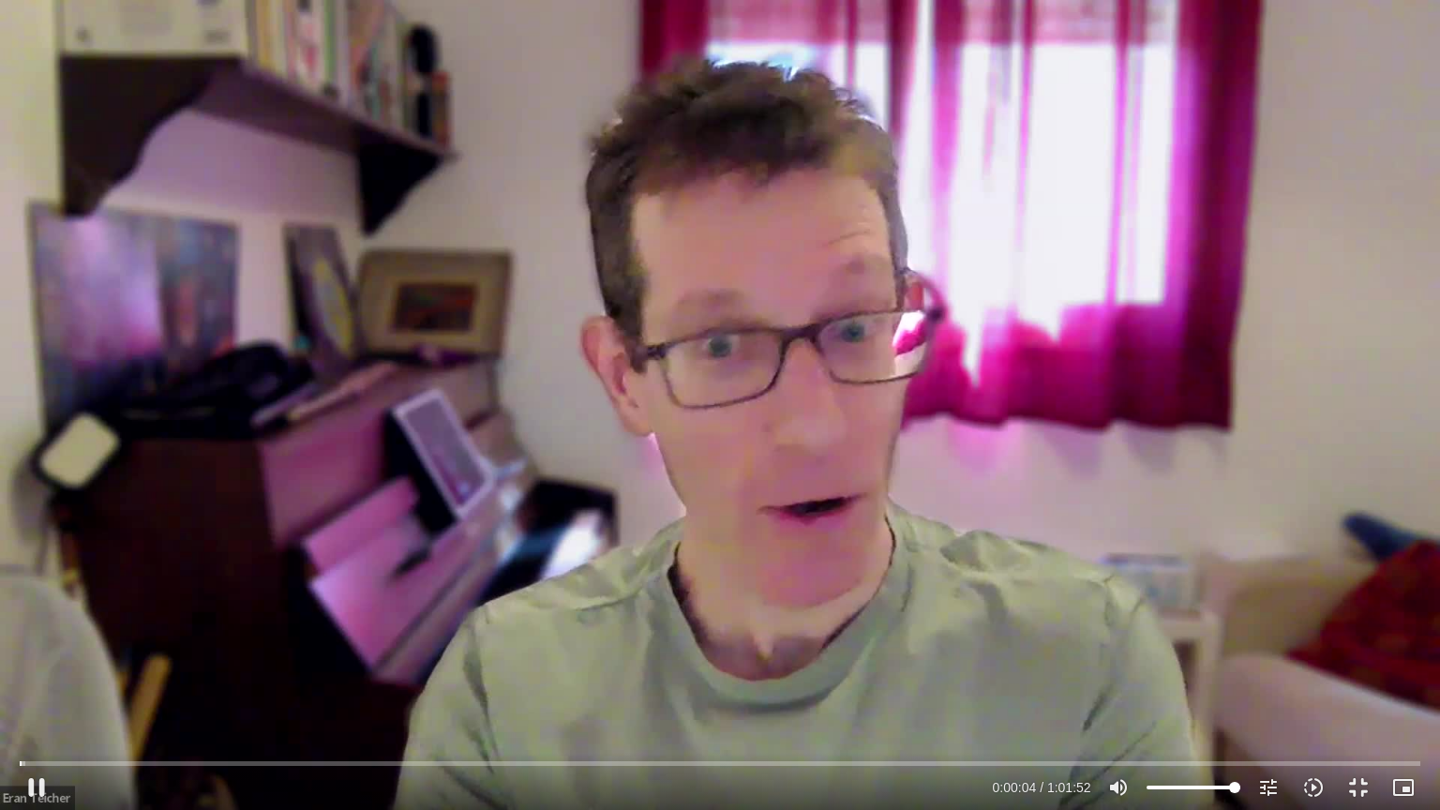
type input "4.504756"
type input "1081.16"
type input "4.639506"
type input "1081.16"
type input "4.772505"
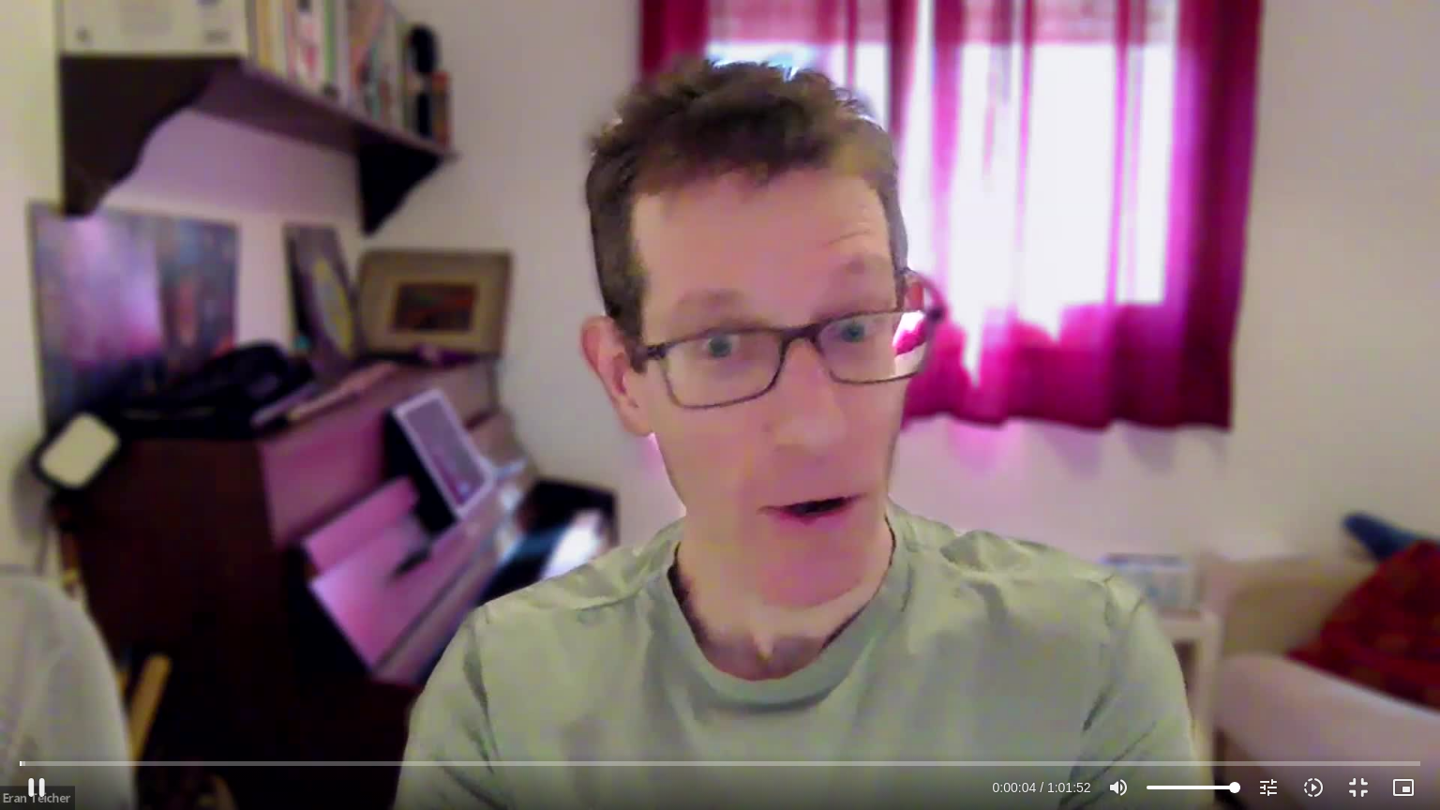
type input "1081.16"
type input "4.905184"
type input "1081.16"
type input "4.988878"
type input "1081.16"
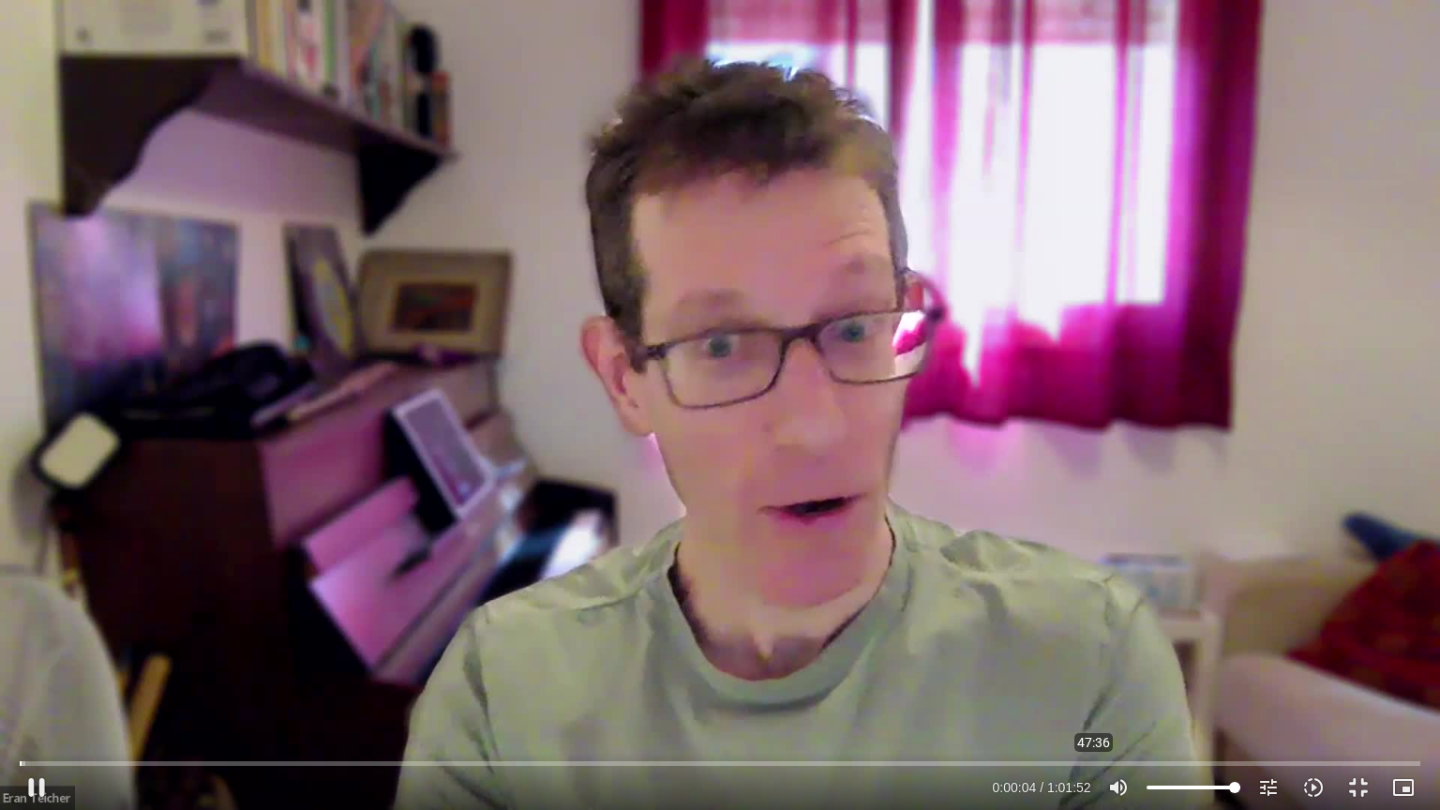
type input "5.169259"
type input "1081.16"
type input "5.30501"
type input "1081.16"
type input "5.310937"
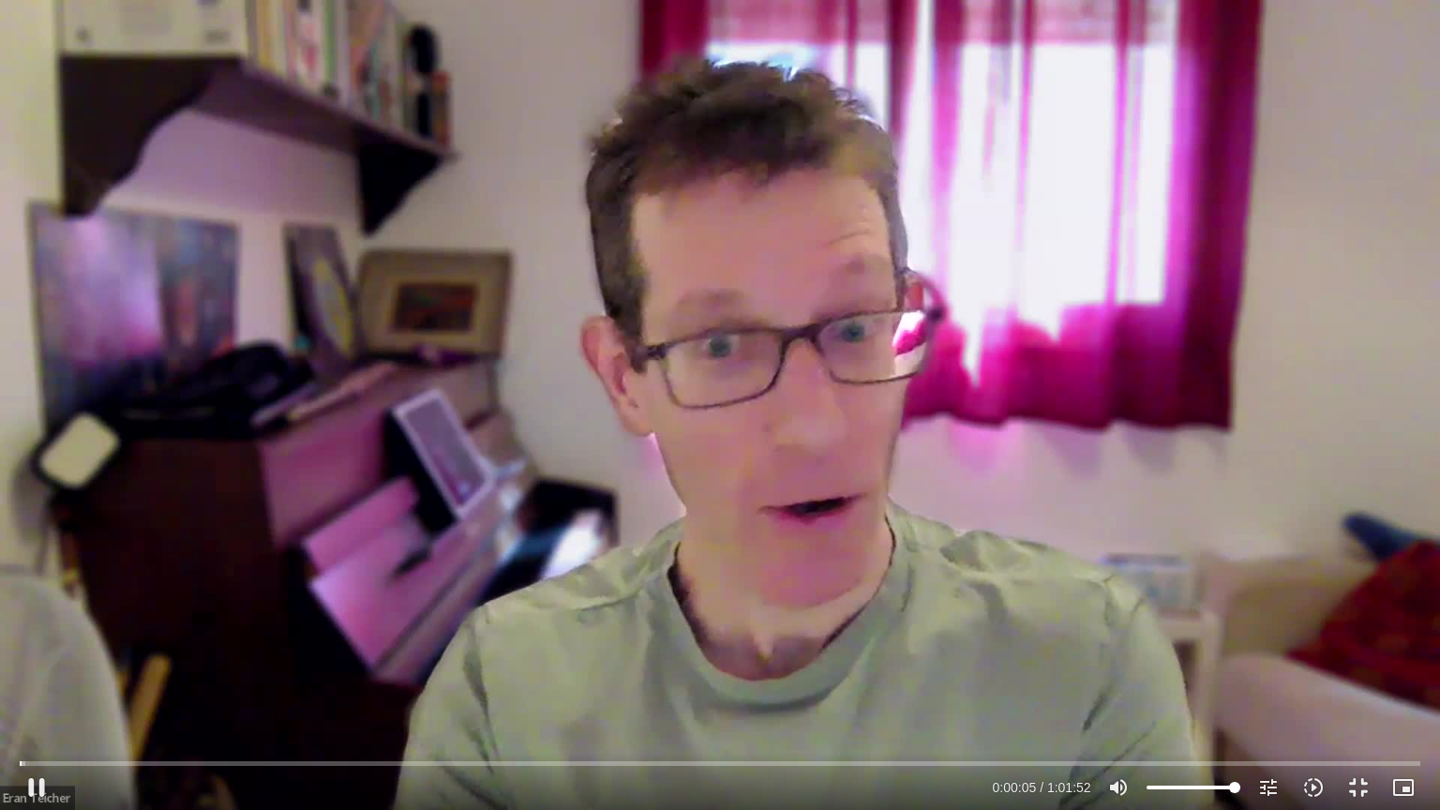
type input "1081.16"
type input "5.52356"
type input "1081.16"
type input "5.622139"
type input "1081.16"
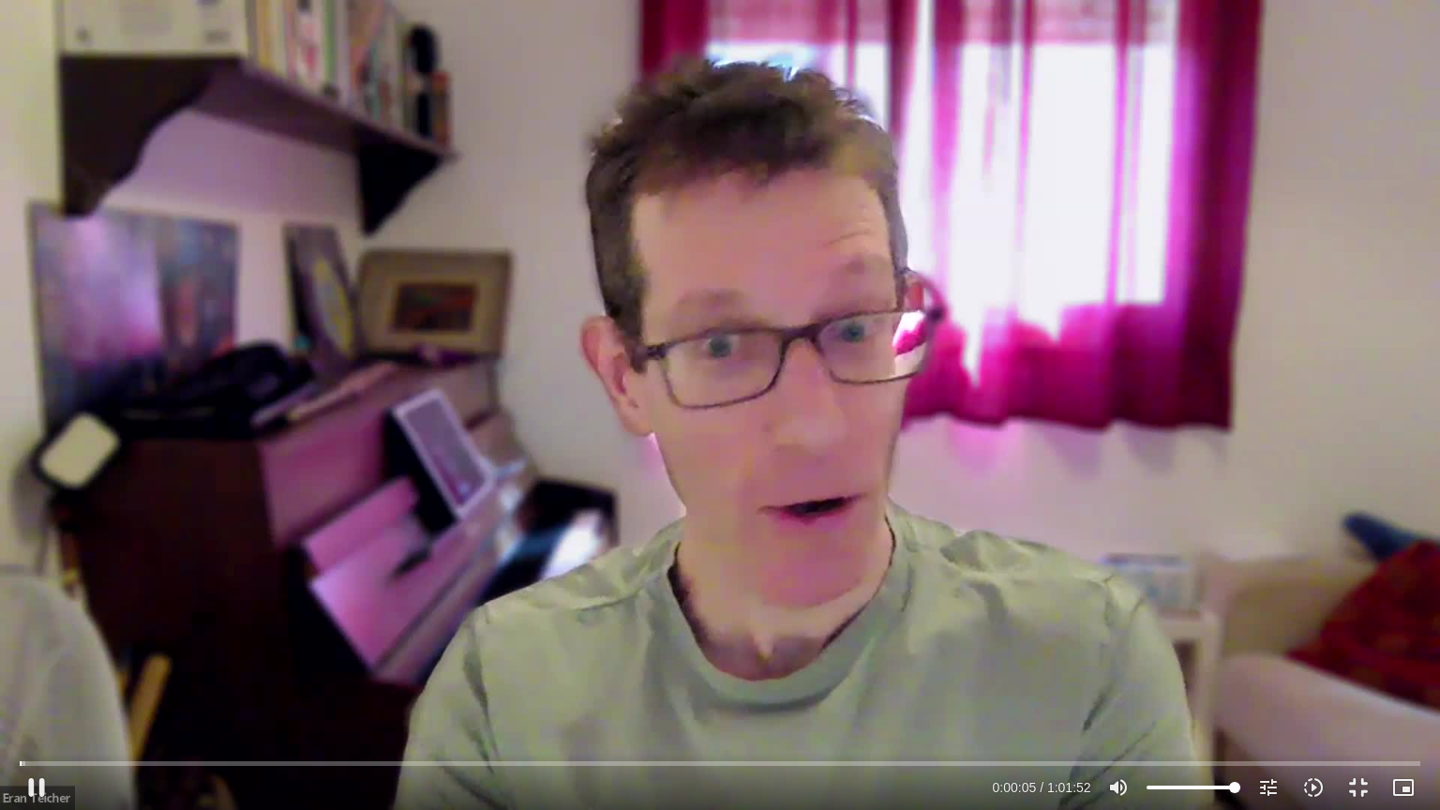
type input "5.756067"
type input "1081.16"
type input "5.850318"
type input "1081.16"
type input "5.978143"
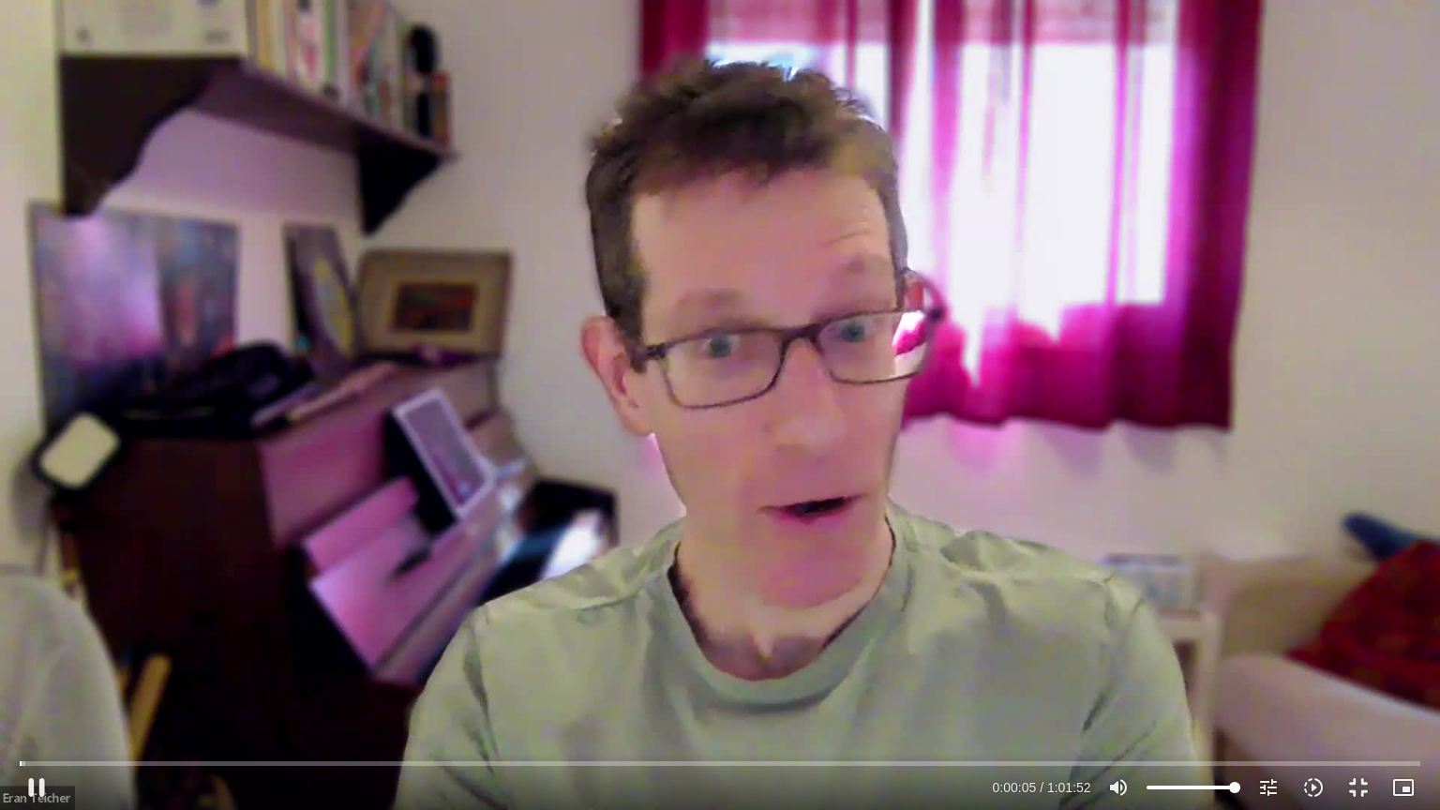
type input "1081.16"
type input "6.109903"
type input "1081.16"
type input "6.247213"
type input "1081.16"
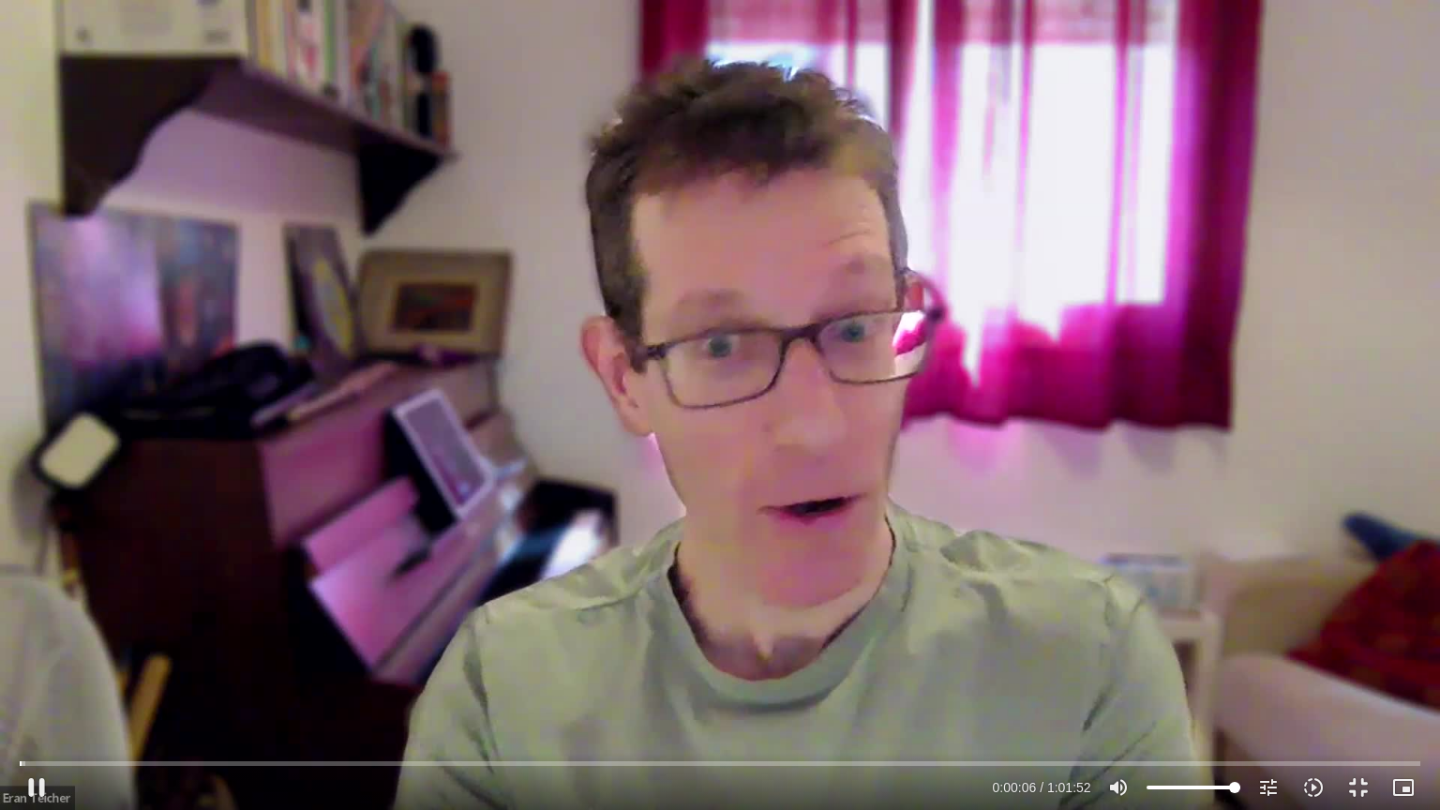
type input "6.379177"
type input "1081.16"
type input "6.512475"
type input "1081.16"
type input "6.660122"
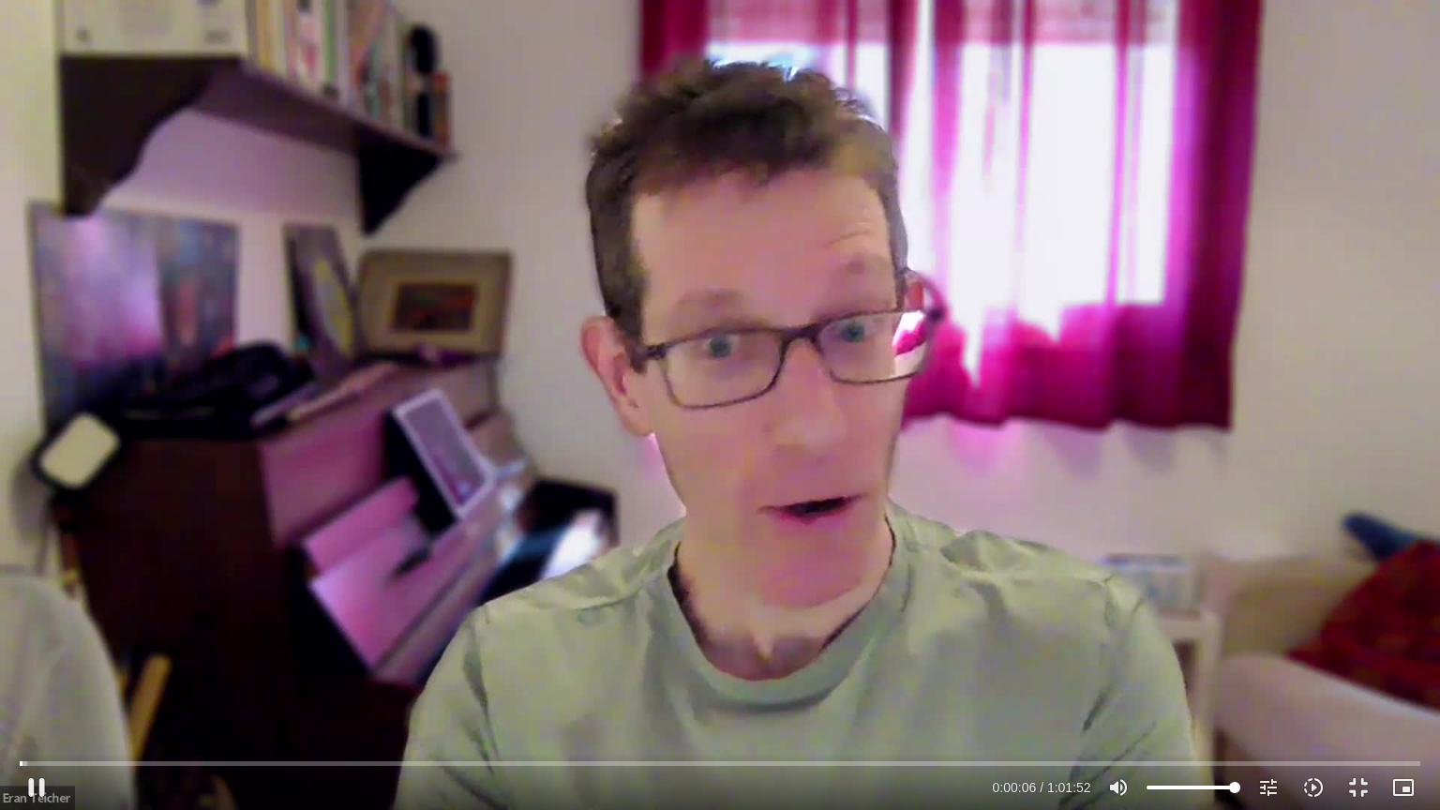
type input "1081.16"
type input "6.787541"
type input "1081.16"
type input "6.92021"
type input "1081.16"
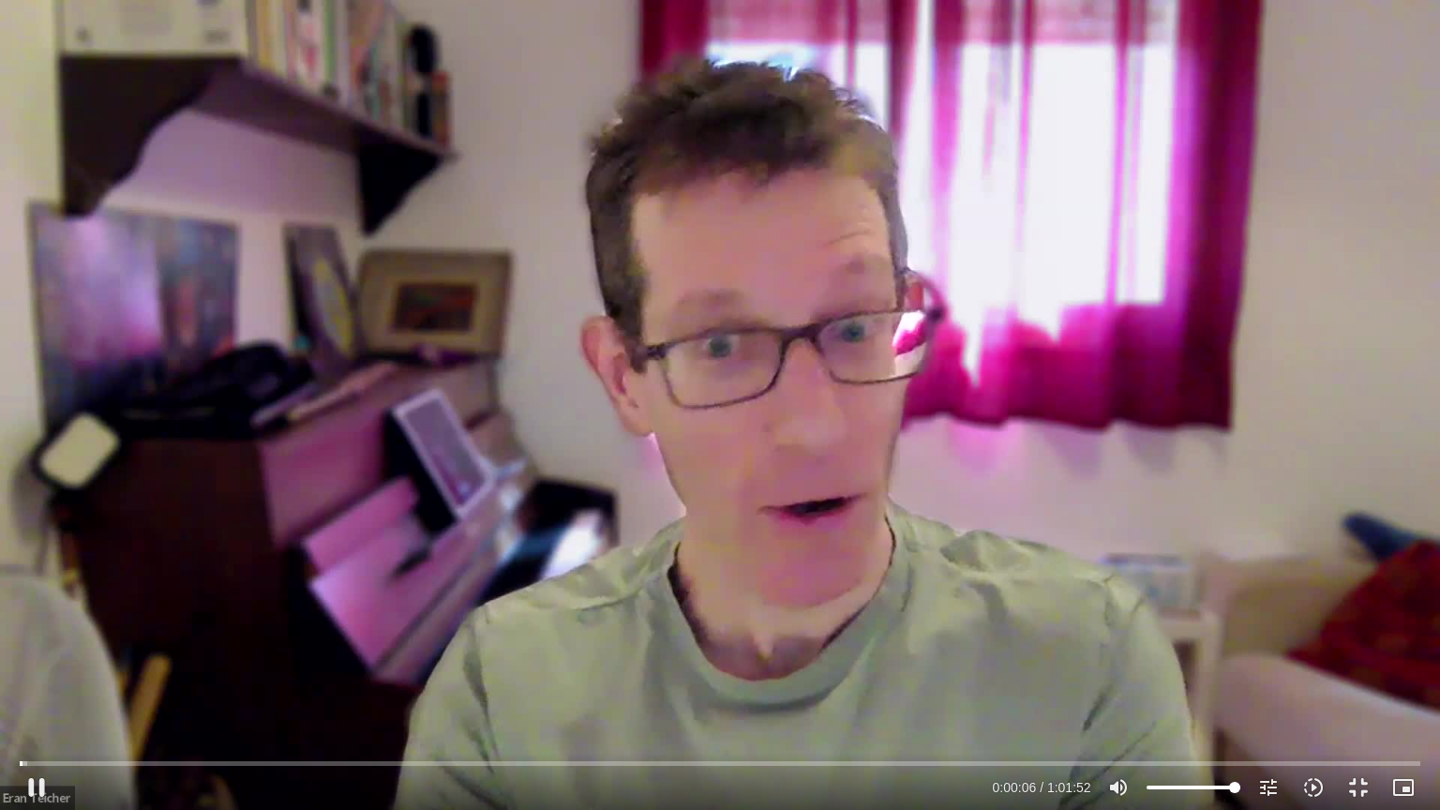
type input "7.053596"
type input "1081.16"
type input "7.185031"
type input "1081.16"
type input "7.328507"
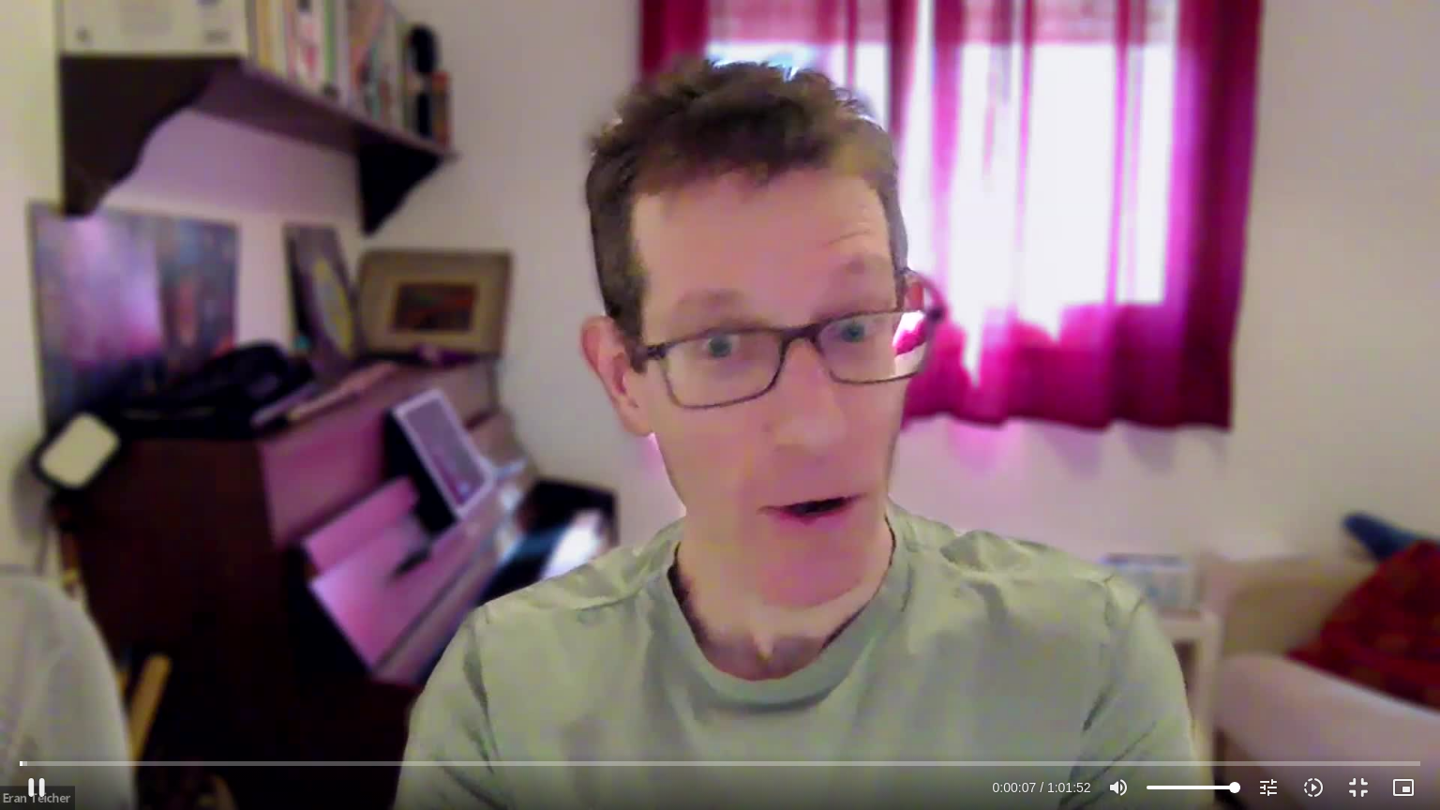
type input "1081.16"
type input "7.459162"
type input "1081.16"
type input "7.602161"
type input "1081.16"
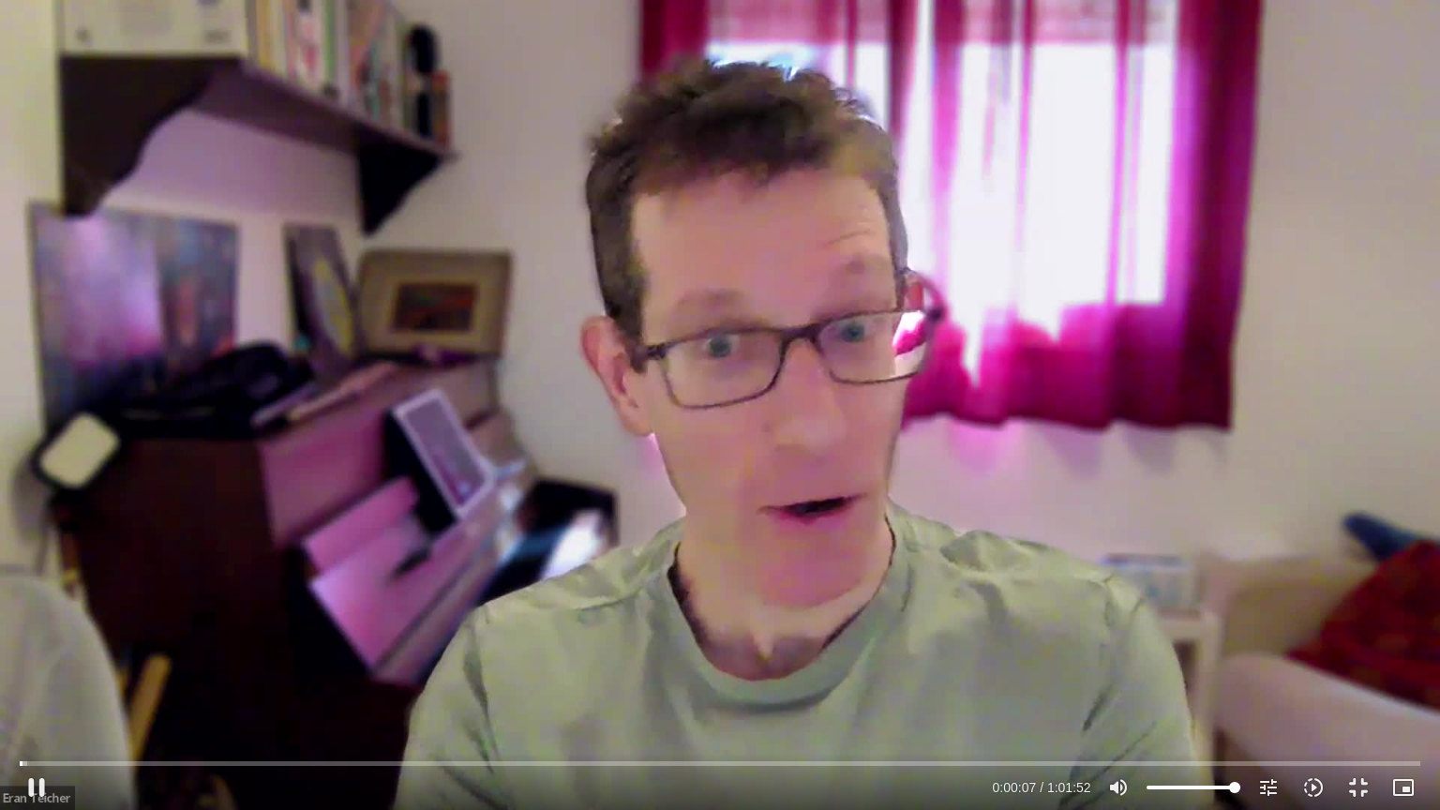
type input "7.731546"
type input "1081.16"
type input "7.87784"
type input "1081.16"
type input "8.018151"
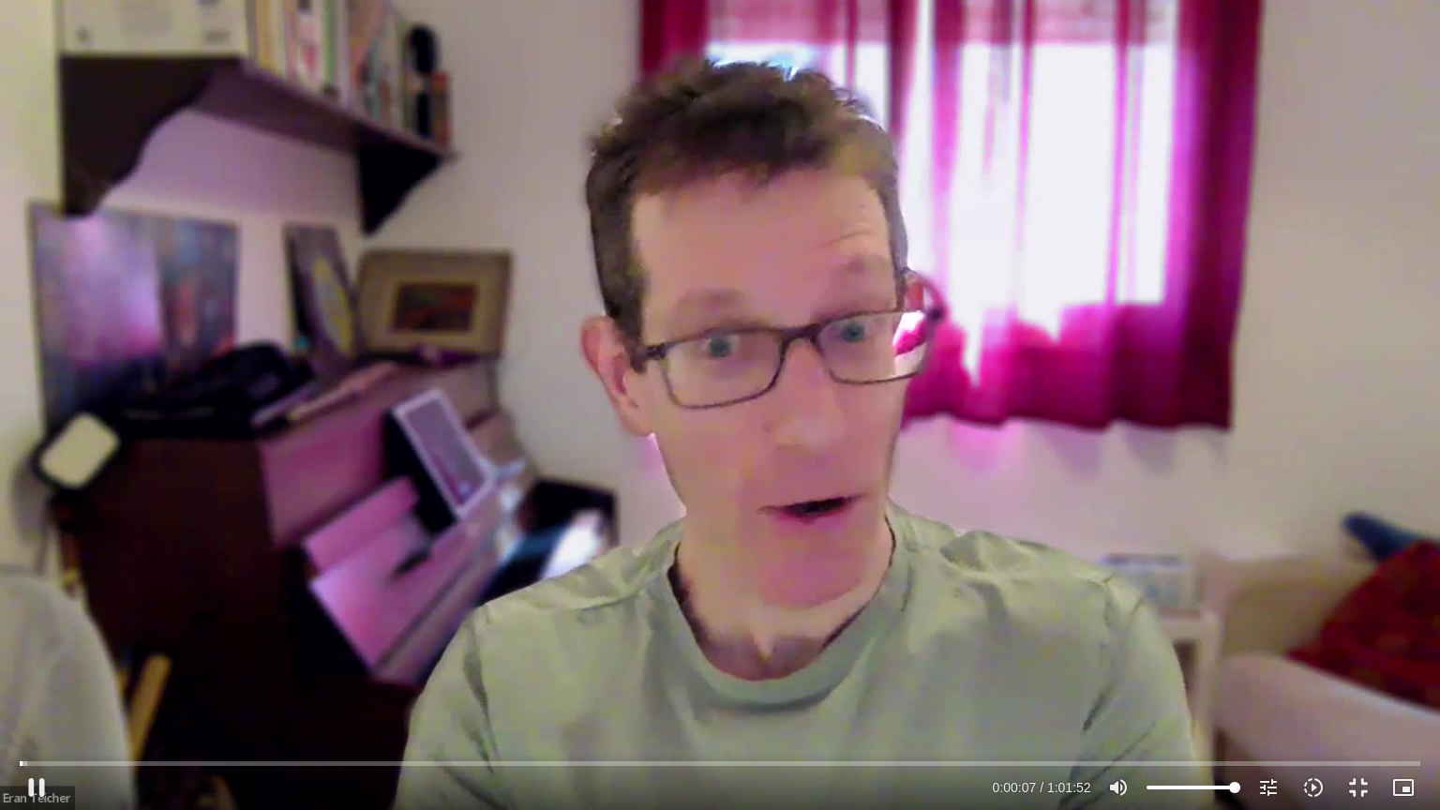
type input "1081.16"
type input "8.155938"
type input "1081.16"
type input "8.285139"
type input "1081.16"
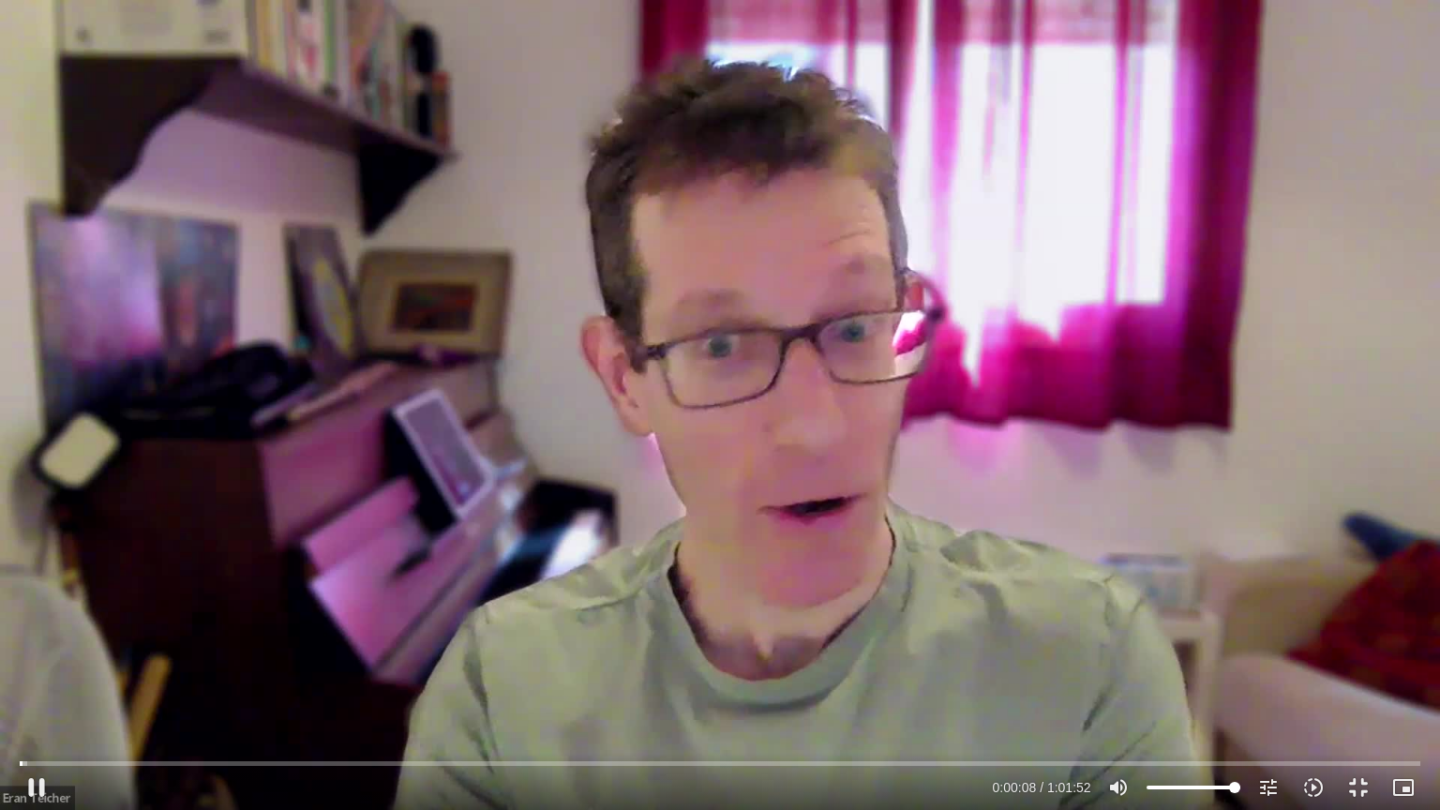
type input "8.422498"
type input "1081.16"
type input "8.557406"
type input "1081.16"
type input "8.689999"
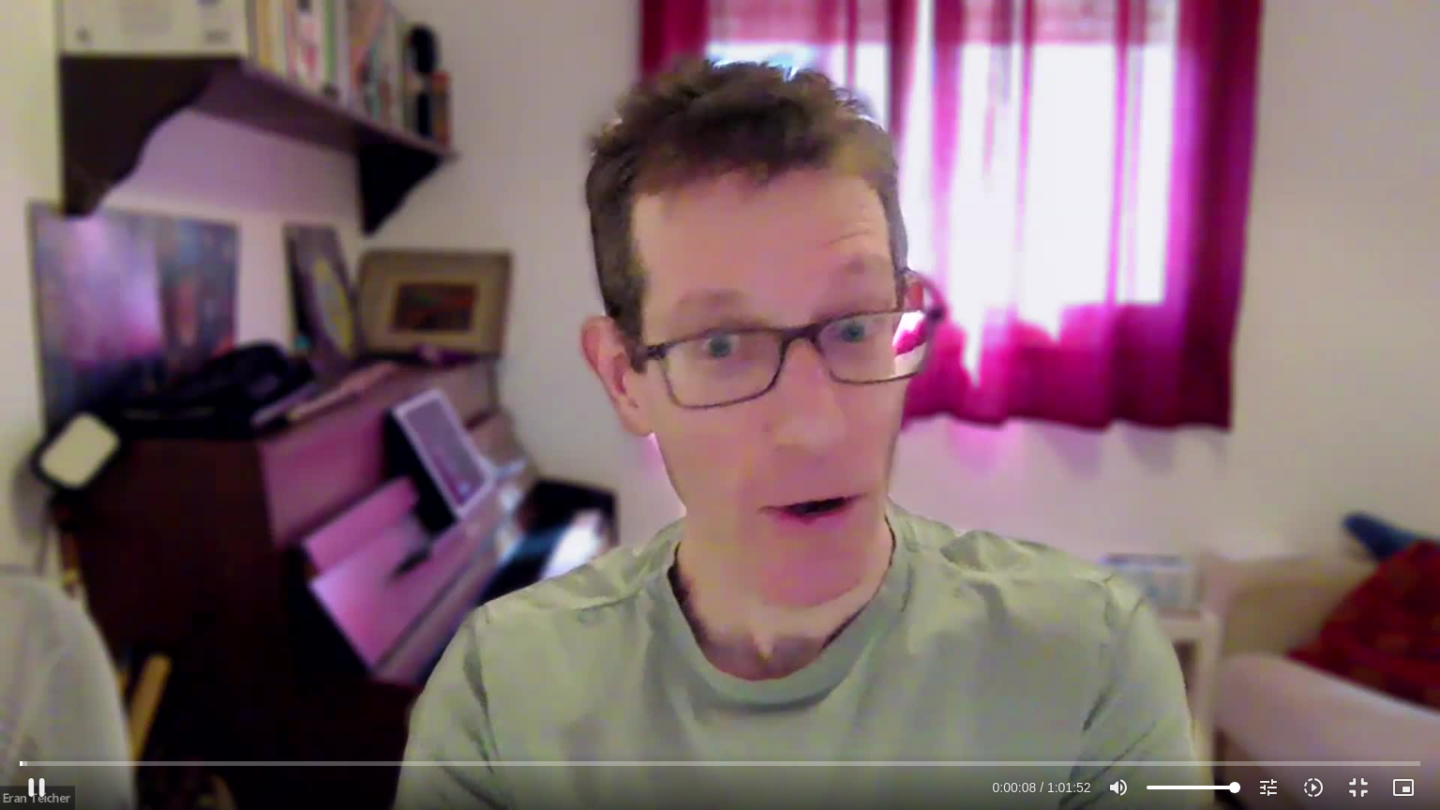
type input "1081.16"
type input "8.818589"
type input "1081.16"
type input "8.956231"
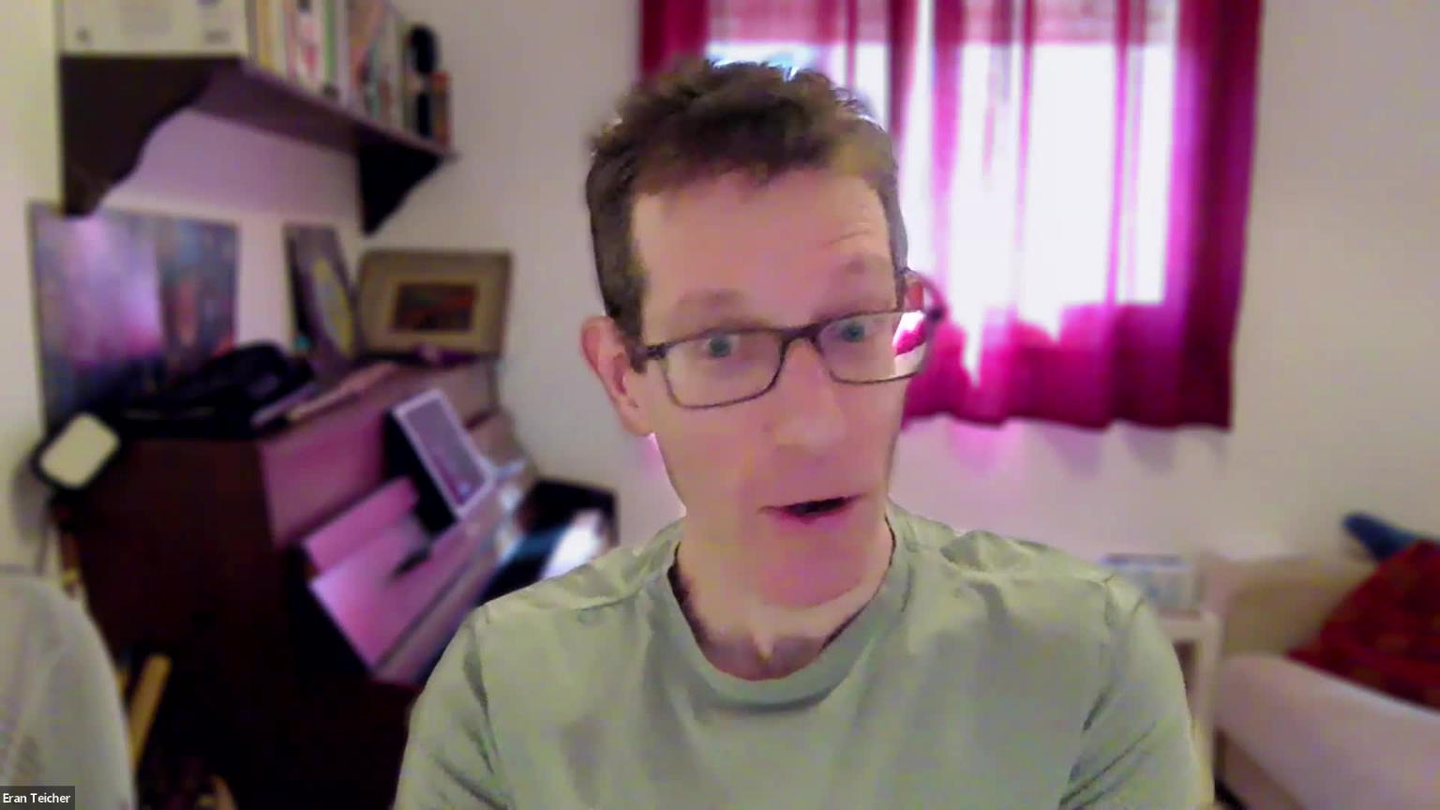
type input "1081.16"
type input "99.16993"
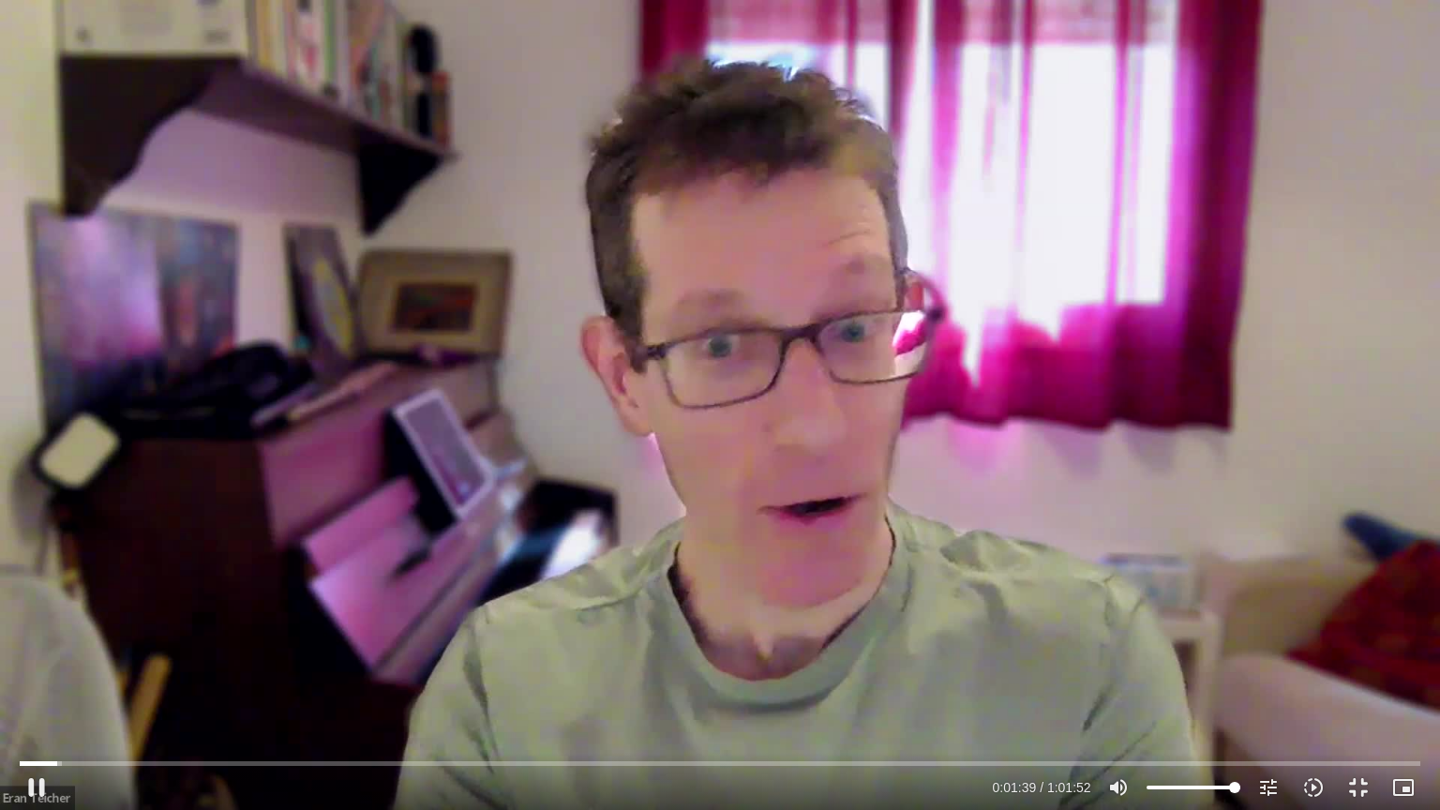
type input "1081.16"
type input "99.227197"
type input "1081.16"
type input "99.352283"
type input "1081.16"
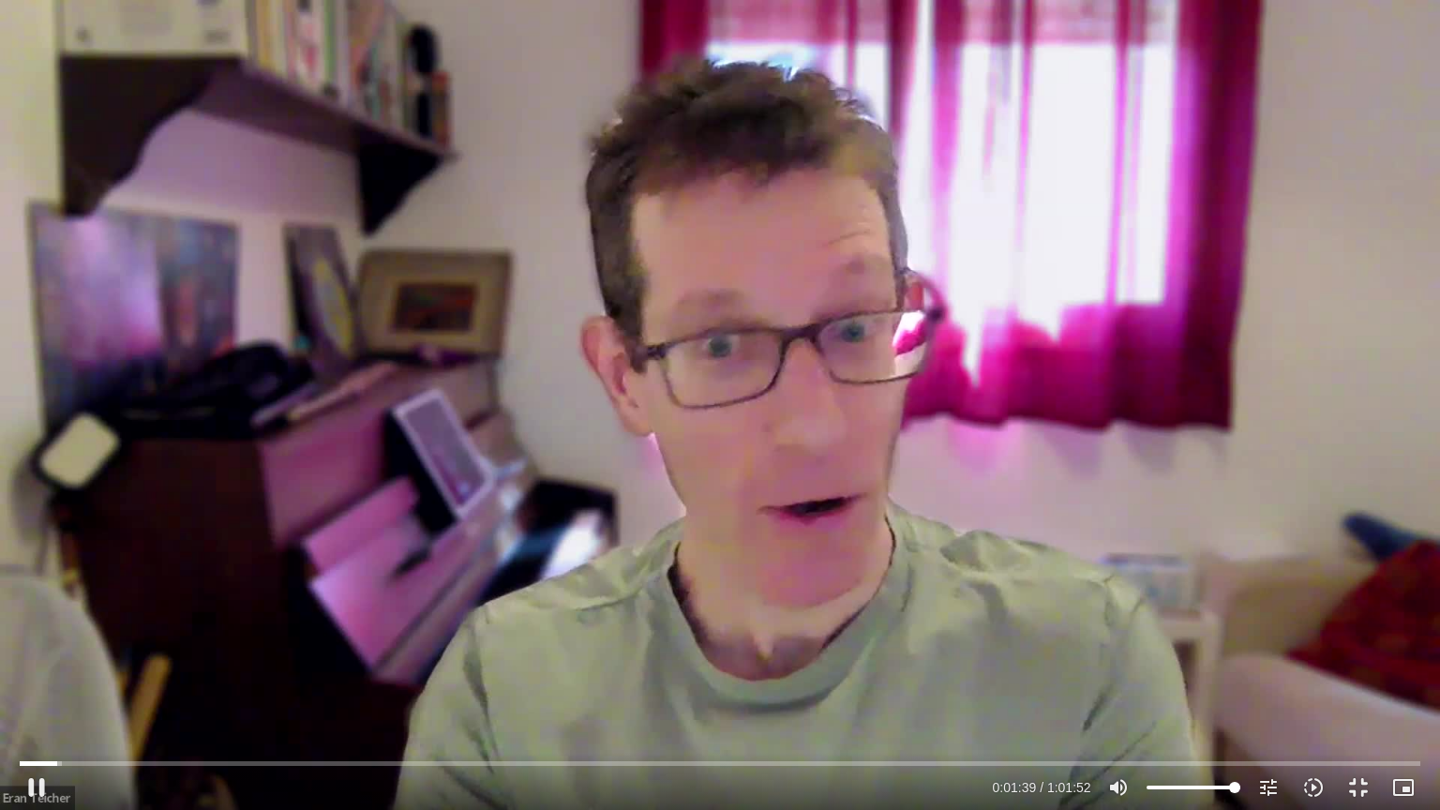
type input "99.486272"
type input "1081.16"
type input "99.614441"
type input "1081.16"
type input "99.748608"
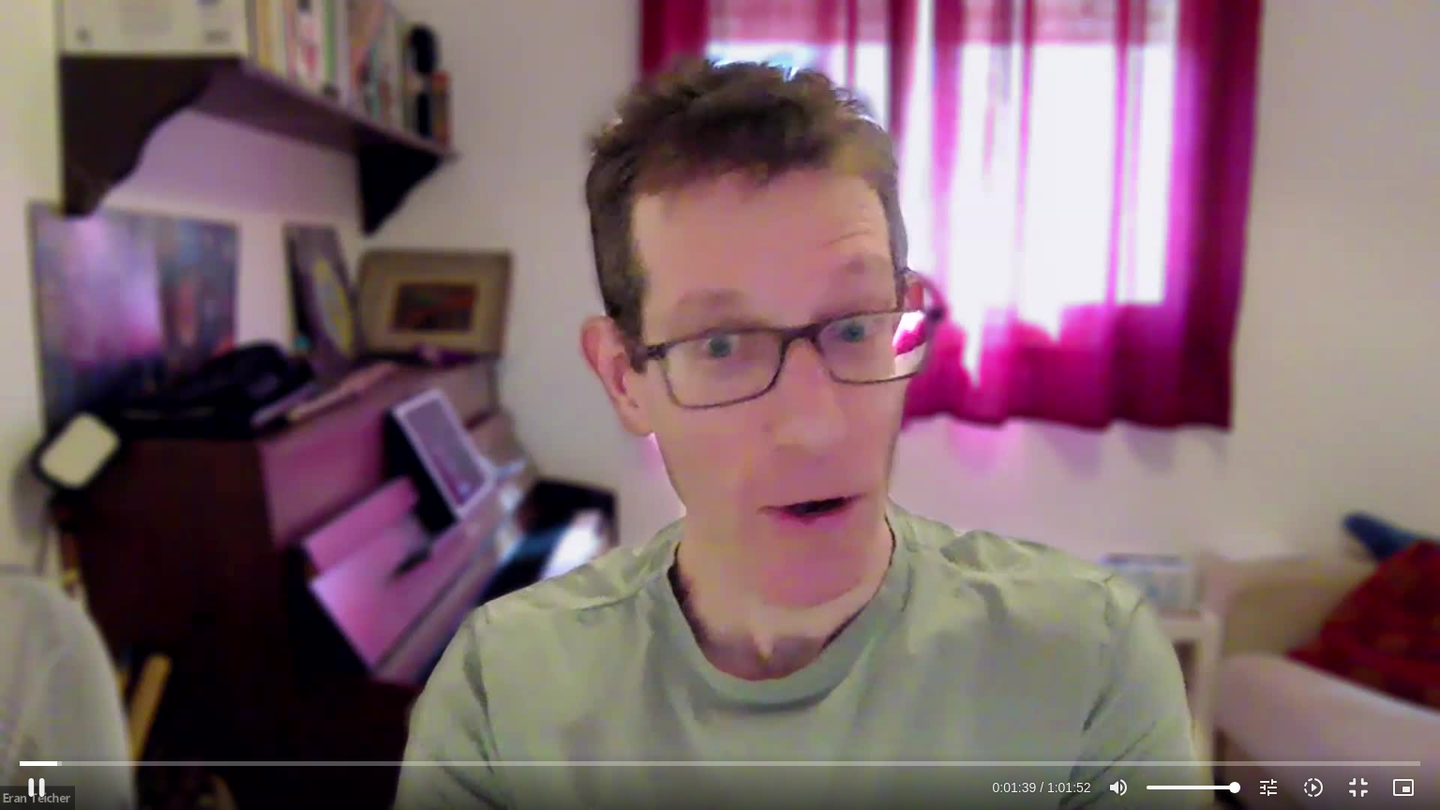
type input "1081.16"
type input "99.882376"
type input "1081.16"
type input "100.023389"
type input "1081.16"
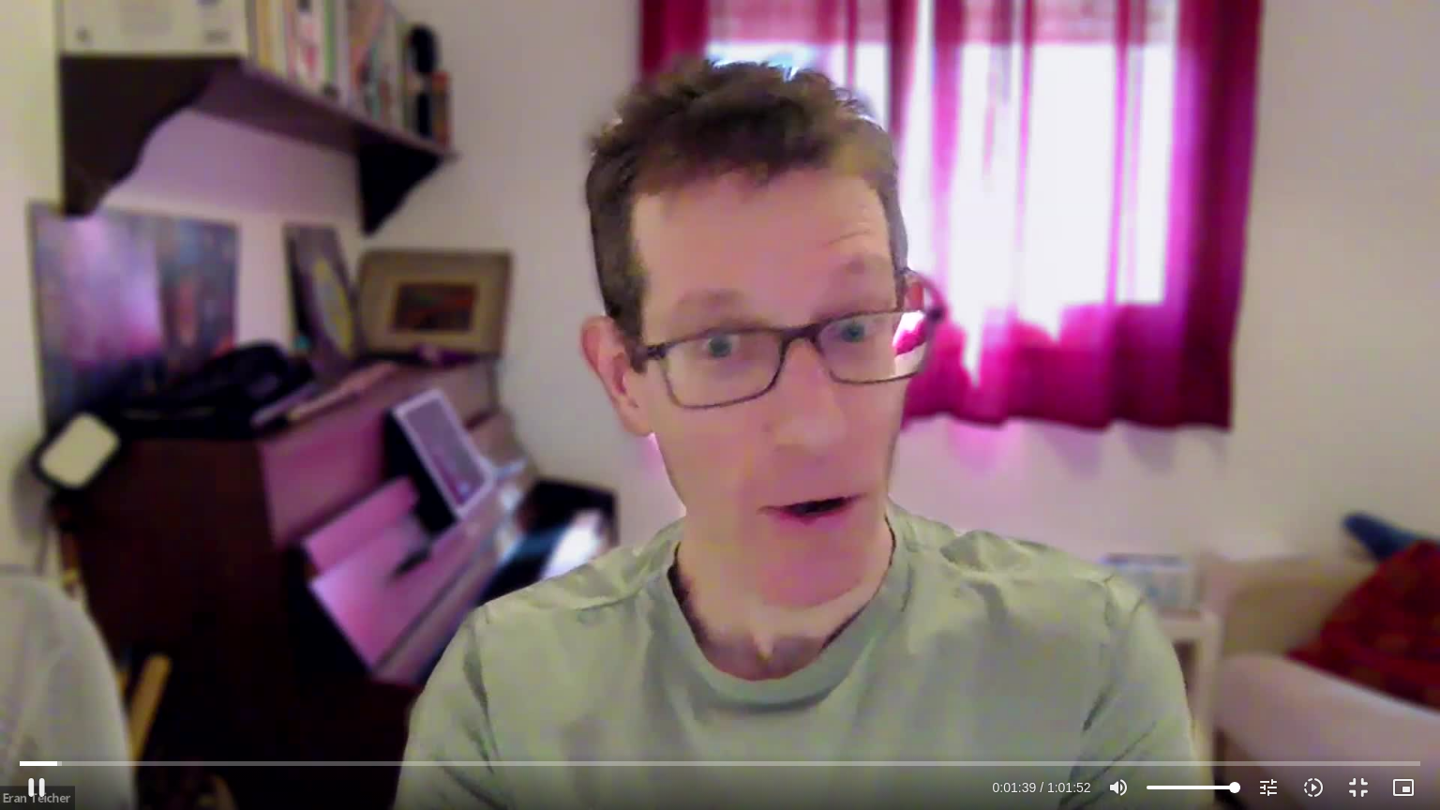
type input "100.15436"
type input "1081.16"
type input "100.285986"
type input "1081.16"
type input "100.421069"
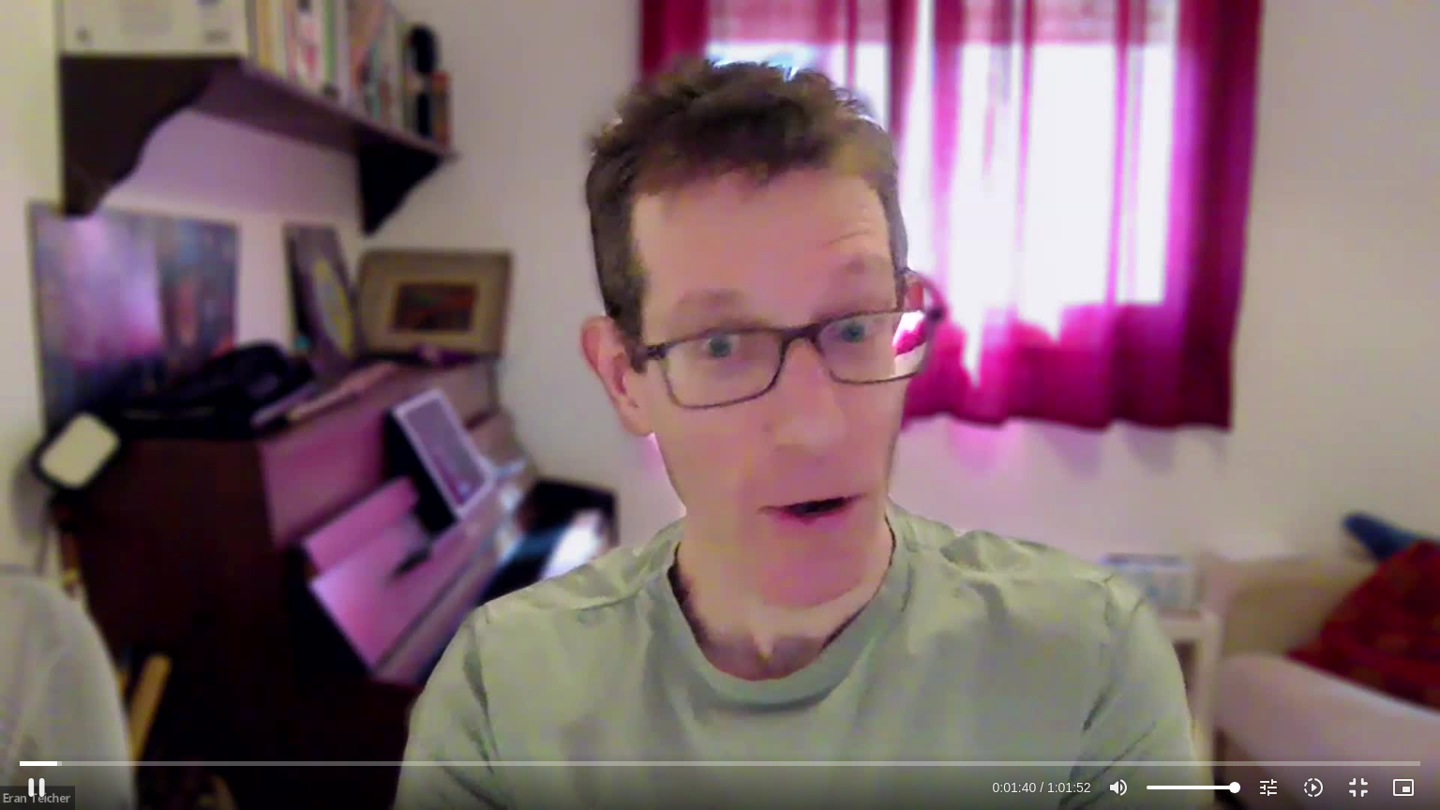
type input "1081.16"
type input "100.557718"
type input "1081.16"
type input "100.687825"
type input "1081.16"
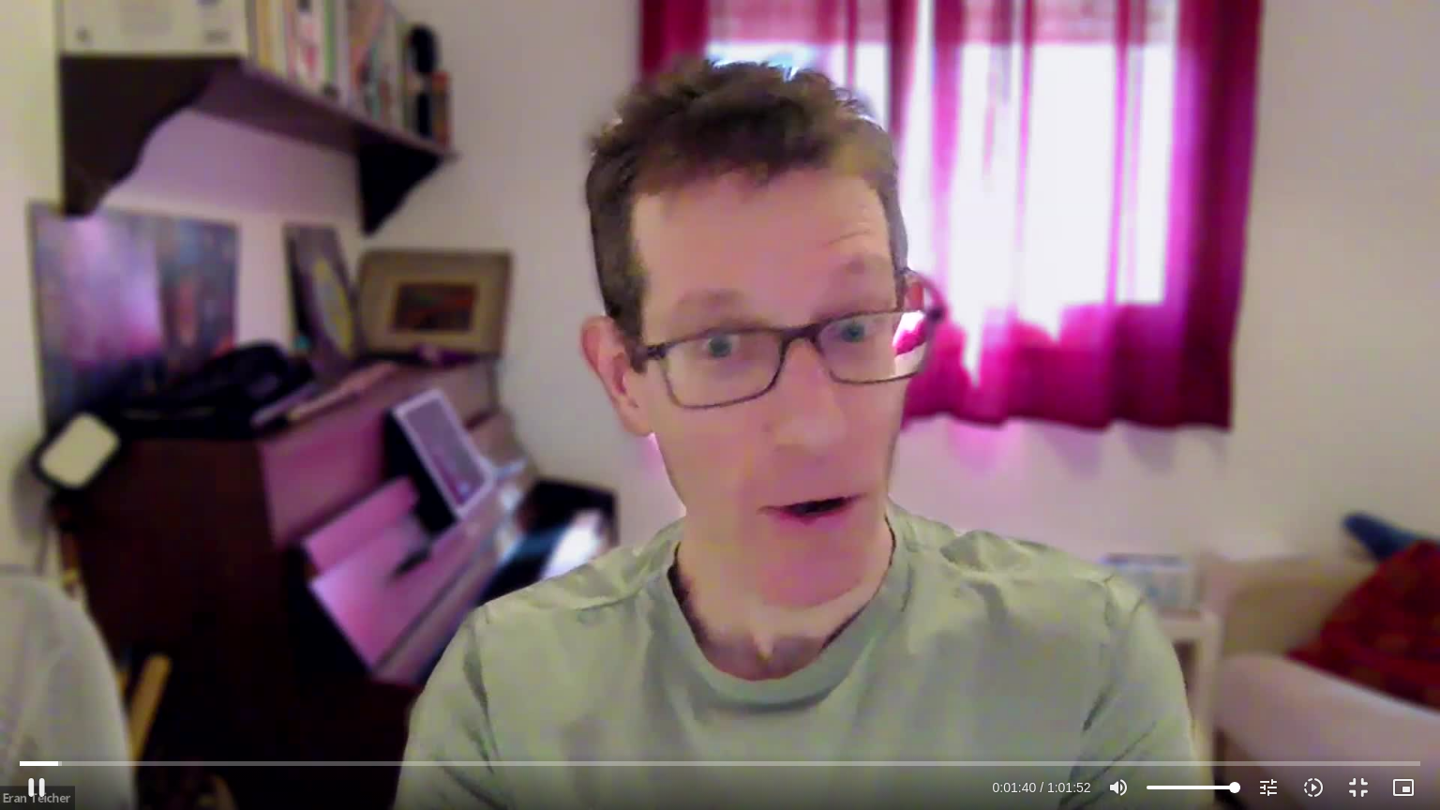
type input "100.830152"
type input "1081.16"
type input "100.964659"
type input "1081.16"
type input "101.09053"
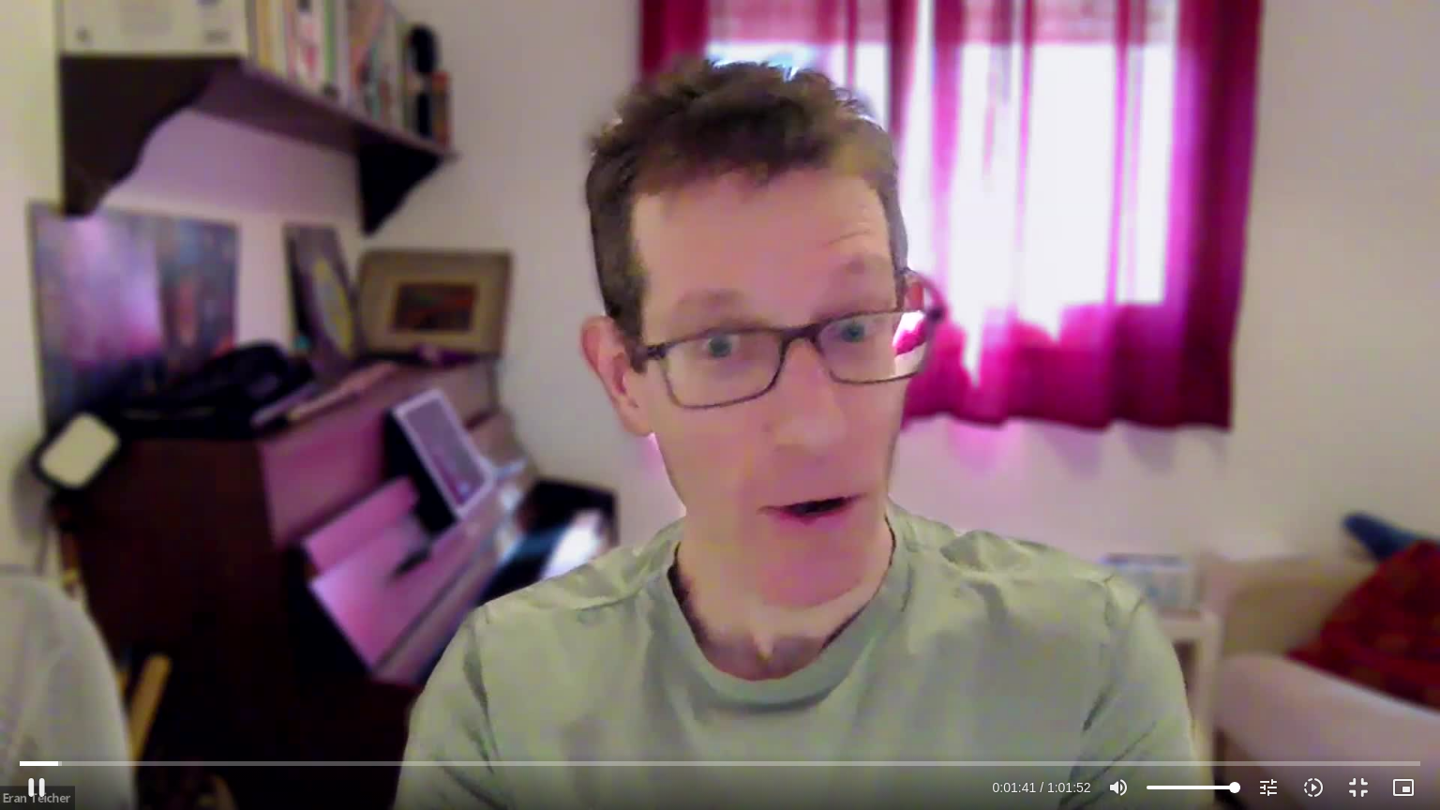
type input "1081.16"
type input "101.225681"
type input "1081.16"
type input "101.361322"
type input "1081.16"
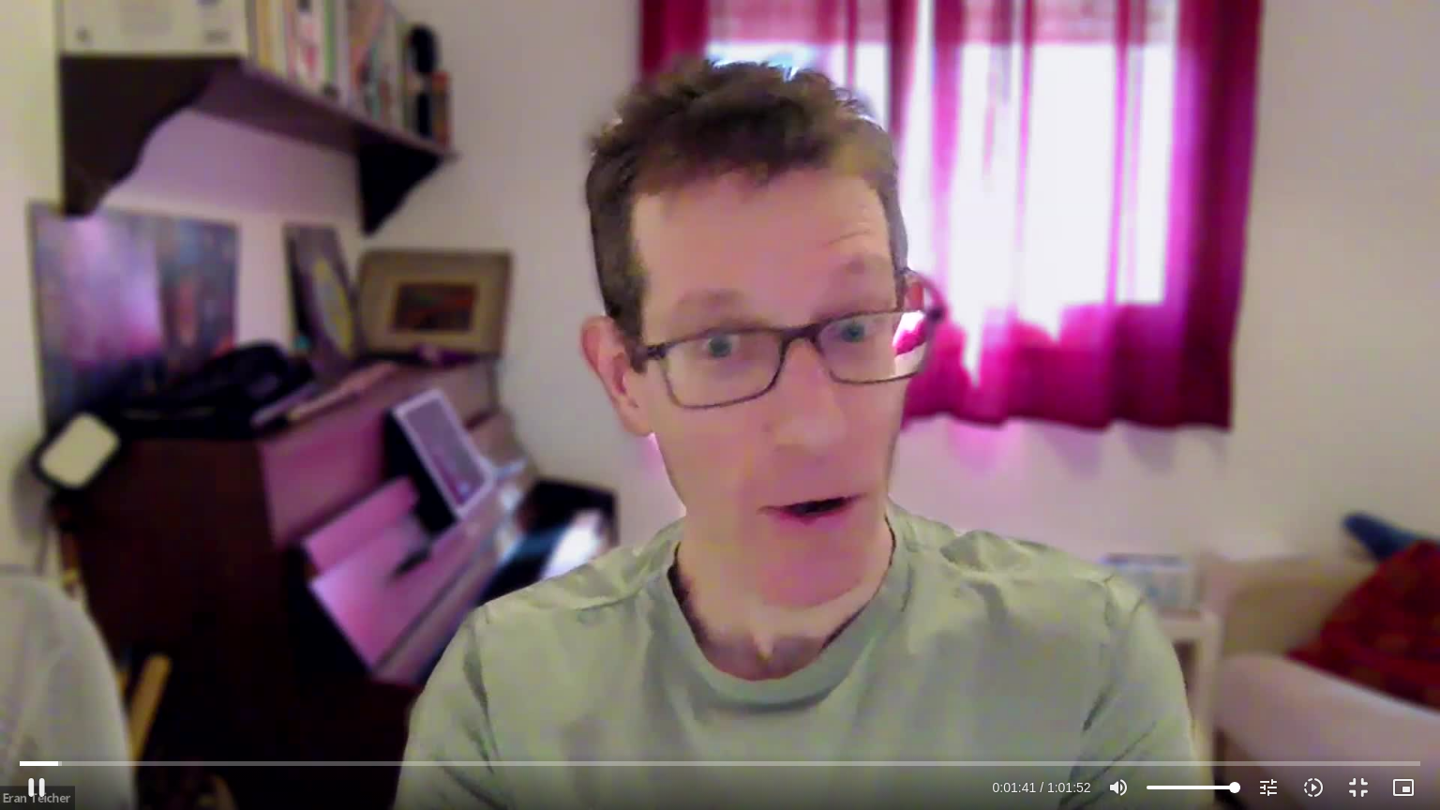
type input "101.494888"
type input "1081.16"
type input "101.622932"
type input "1081.16"
type input "101.752904"
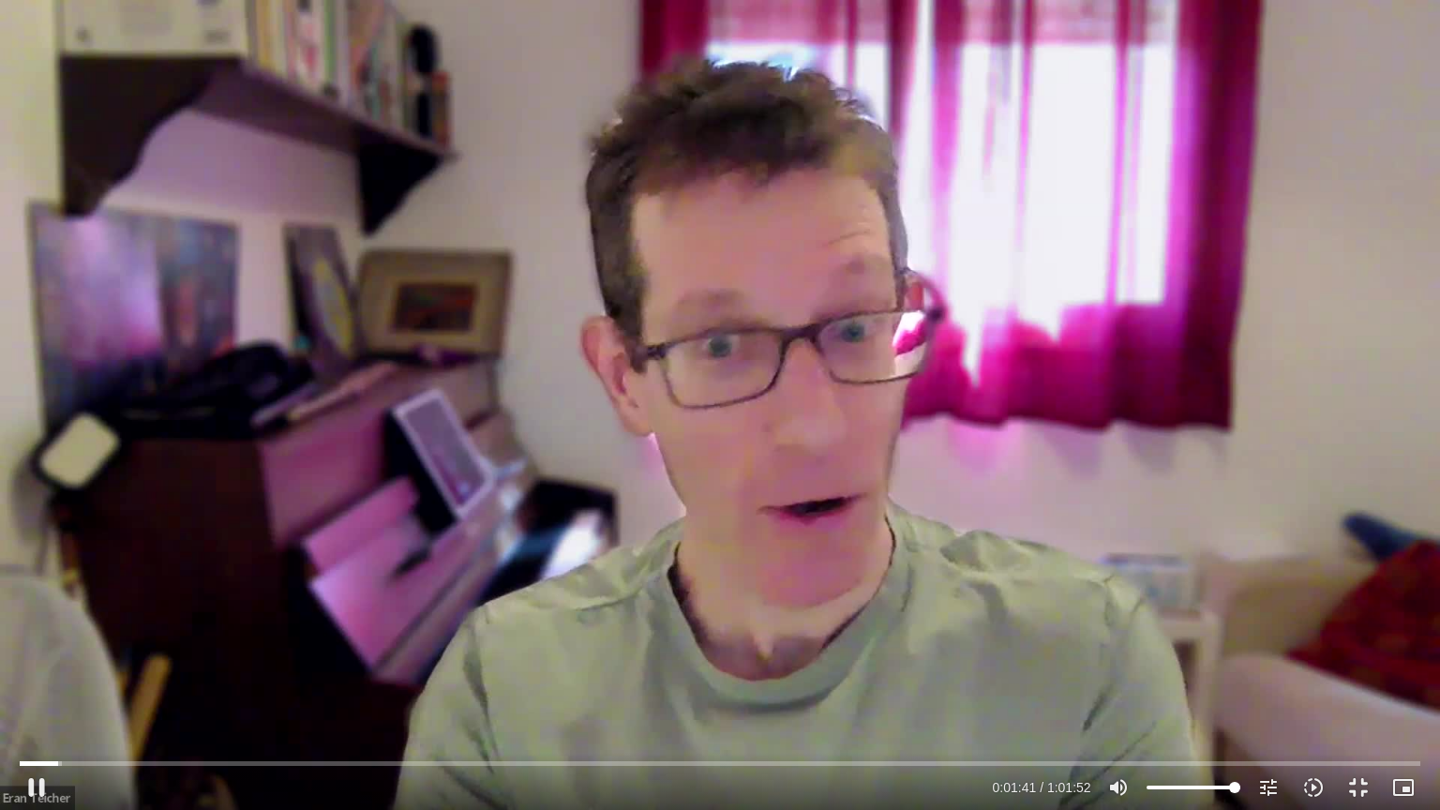
type input "1081.16"
type input "101.884151"
type input "1081.16"
type input "102.017435"
type input "1081.16"
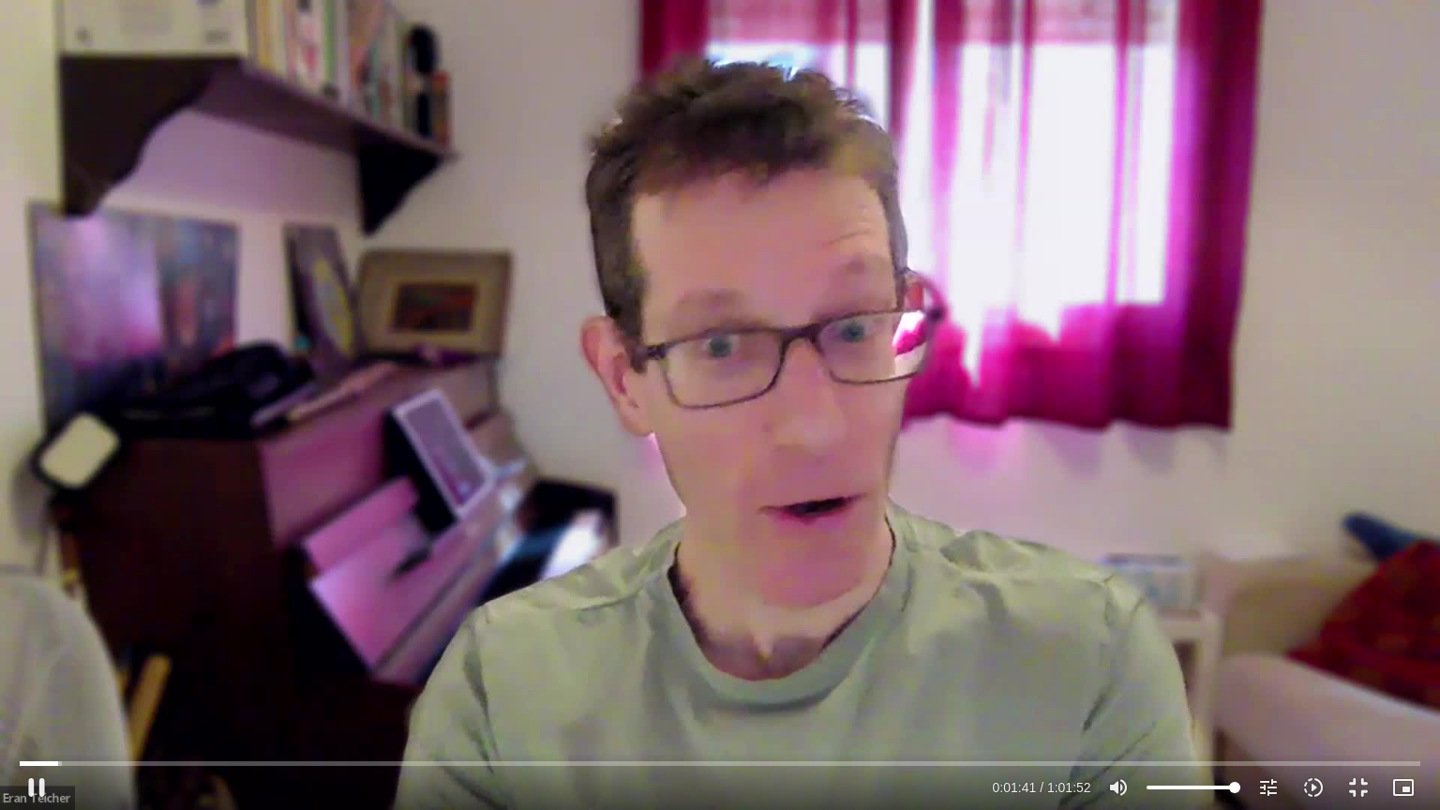
type input "102.147919"
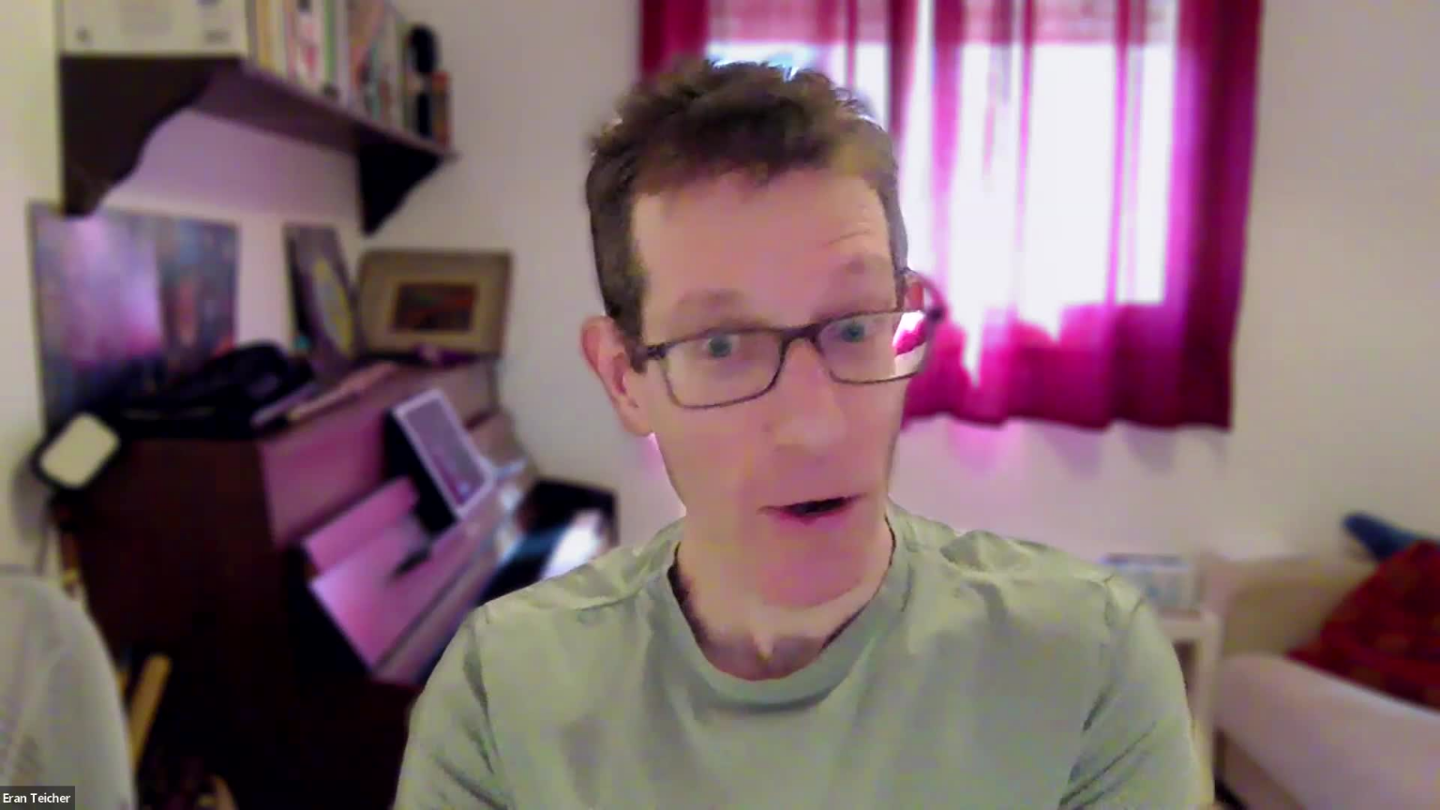
type input "1081.16"
type input "119.421591"
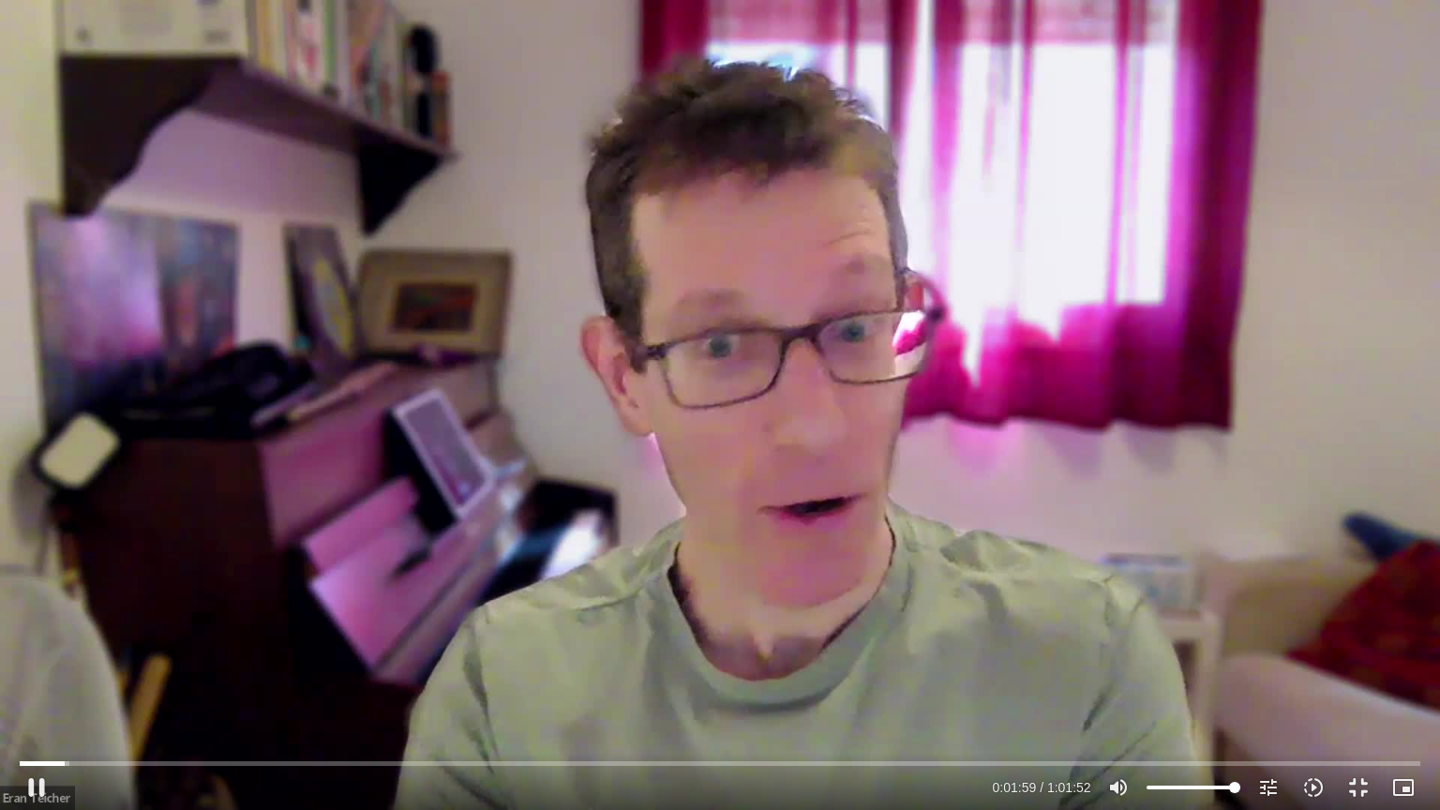
type input "1081.16"
type input "119.465298"
type input "1081.16"
type input "119.604355"
type input "1081.16"
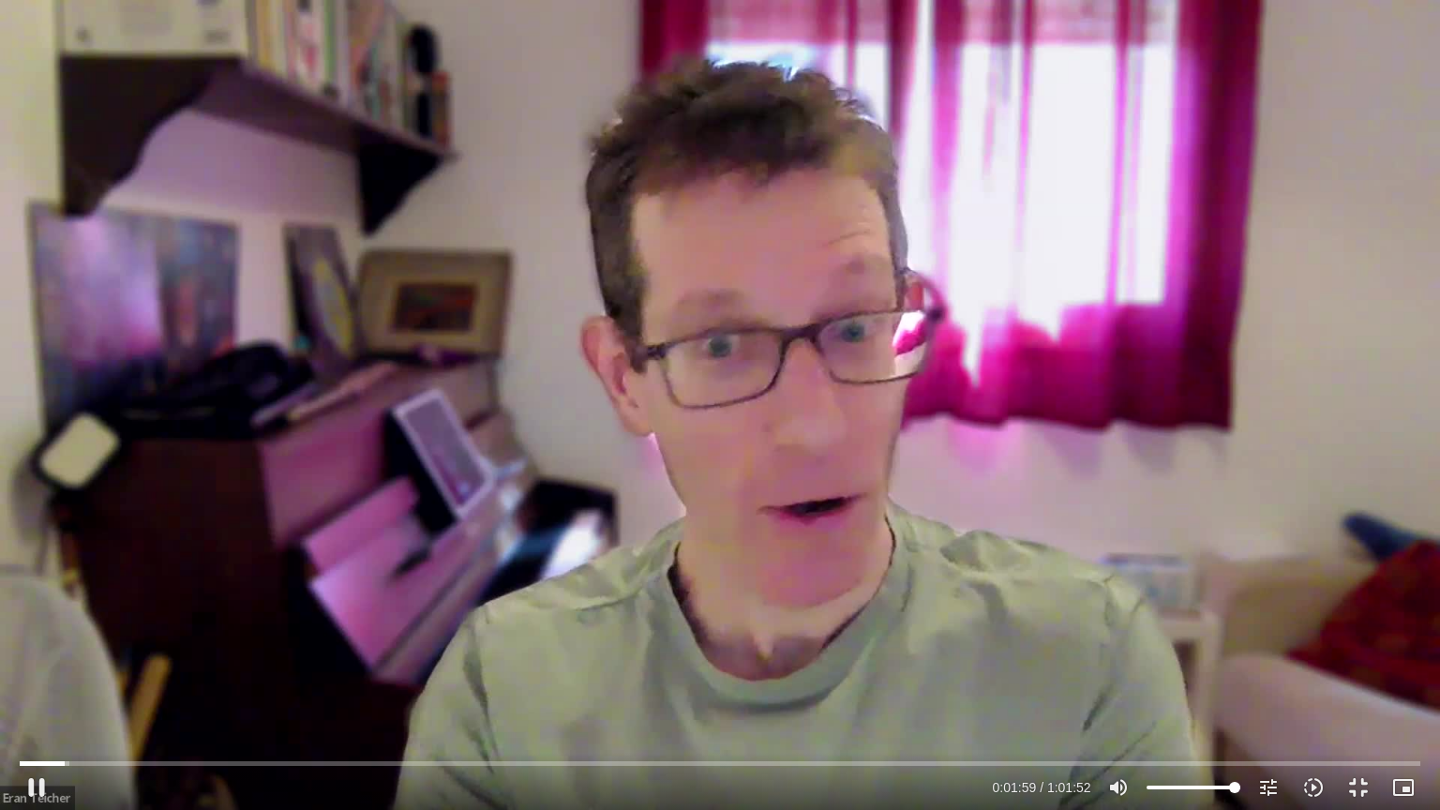
type input "119.741406"
type input "1081.16"
type input "119.87223"
type input "1081.16"
type input "120.001184"
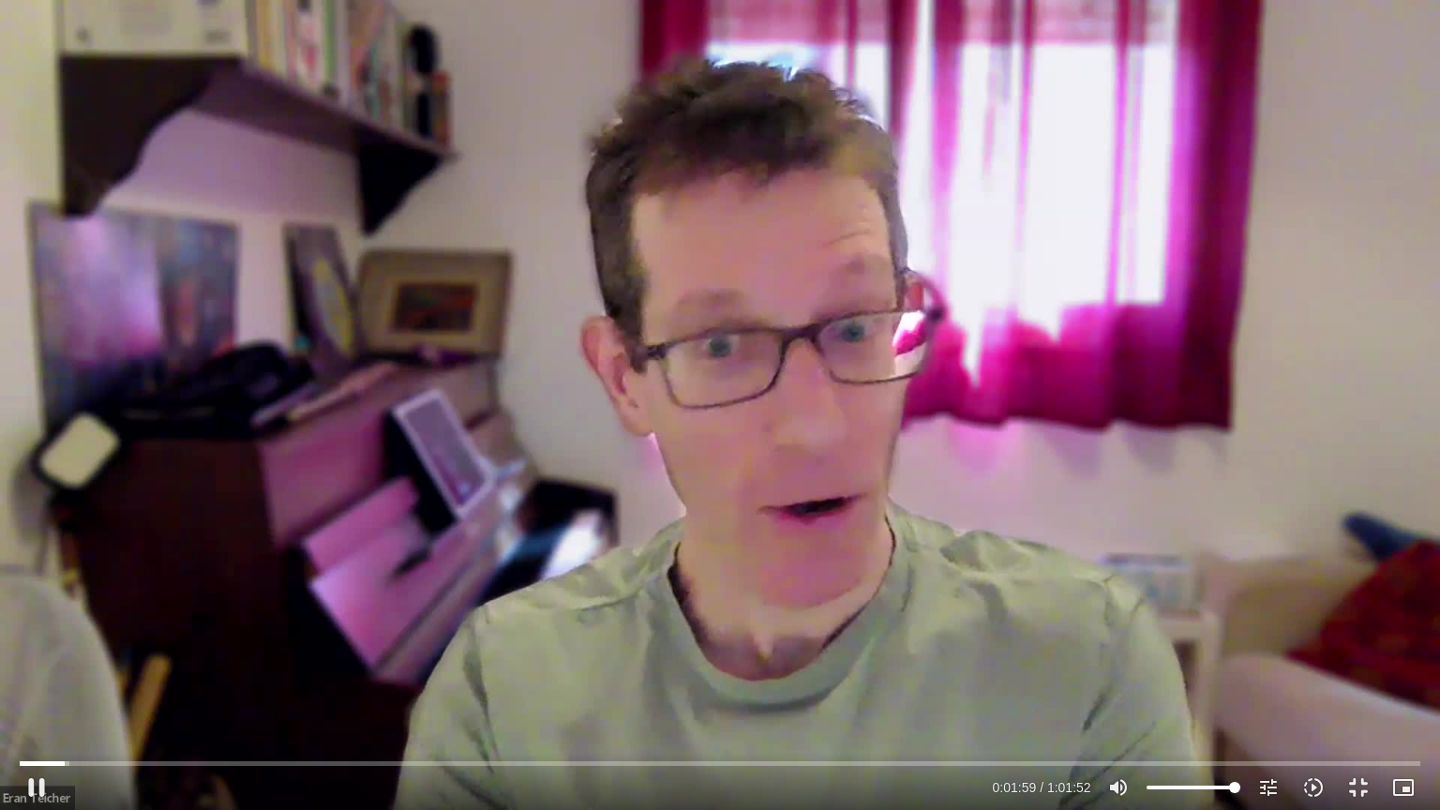
type input "1081.16"
type input "120.133864"
